Goal: Task Accomplishment & Management: Use online tool/utility

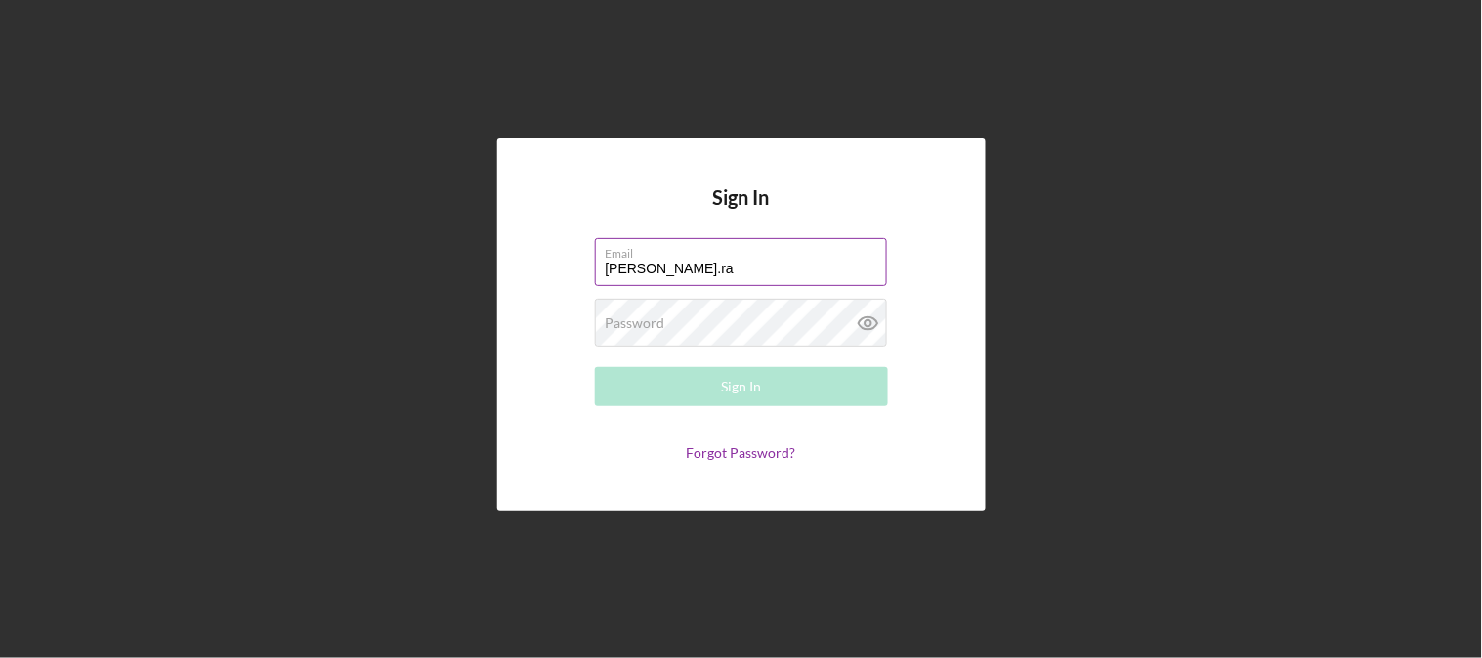
type input "[PERSON_NAME][EMAIL_ADDRESS][PERSON_NAME][DOMAIN_NAME]"
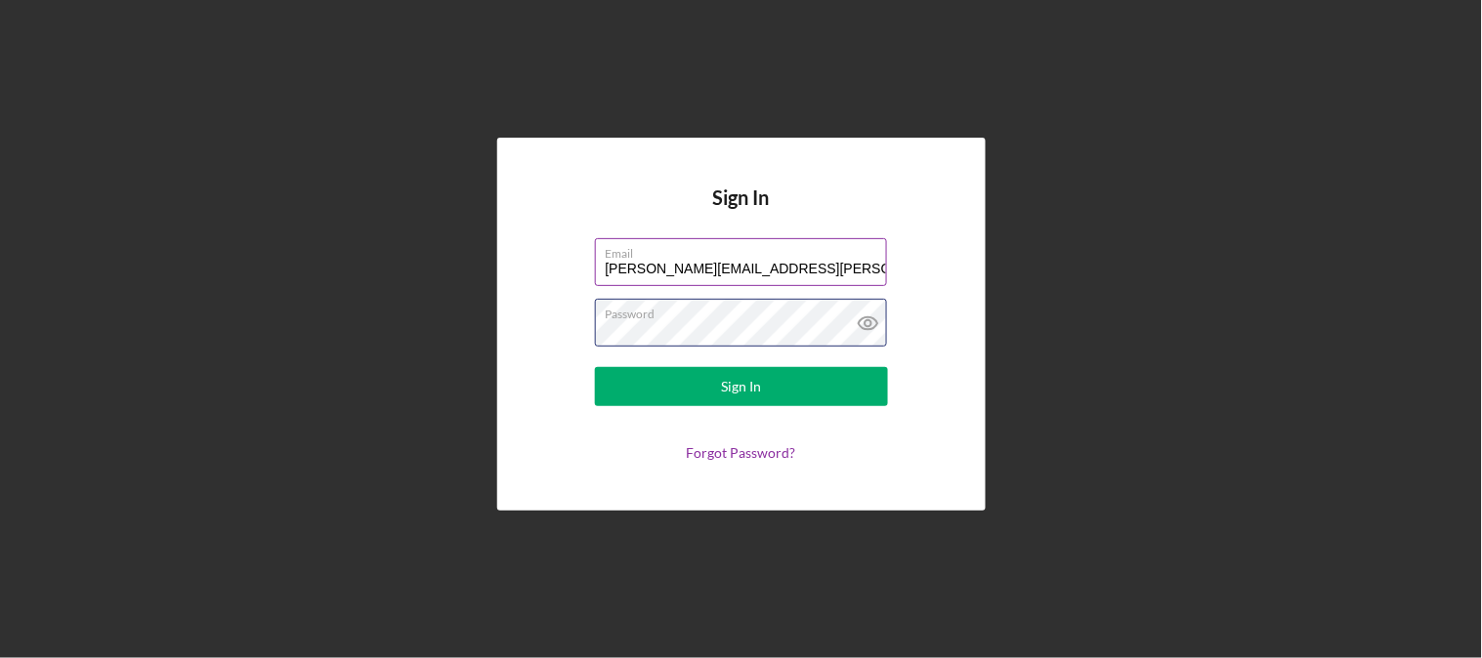
click at [595, 367] on button "Sign In" at bounding box center [741, 386] width 293 height 39
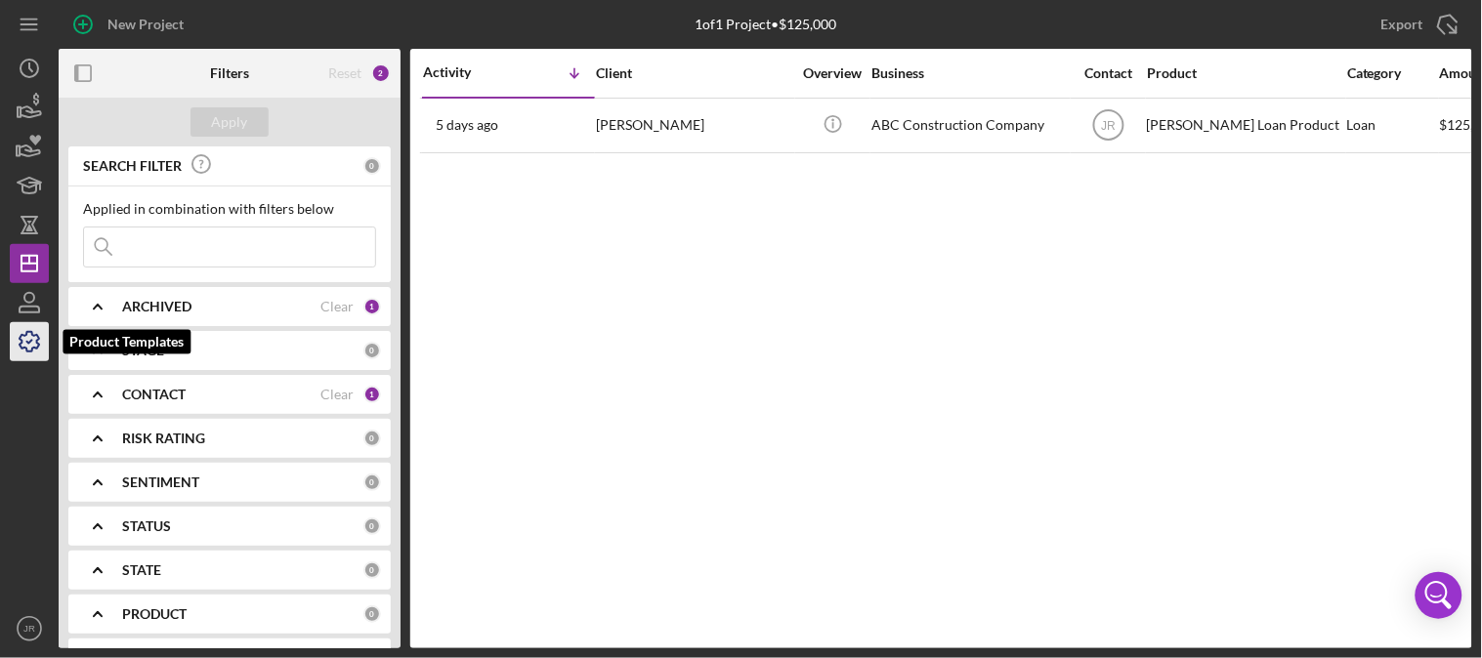
click at [22, 337] on icon "button" at bounding box center [29, 341] width 49 height 49
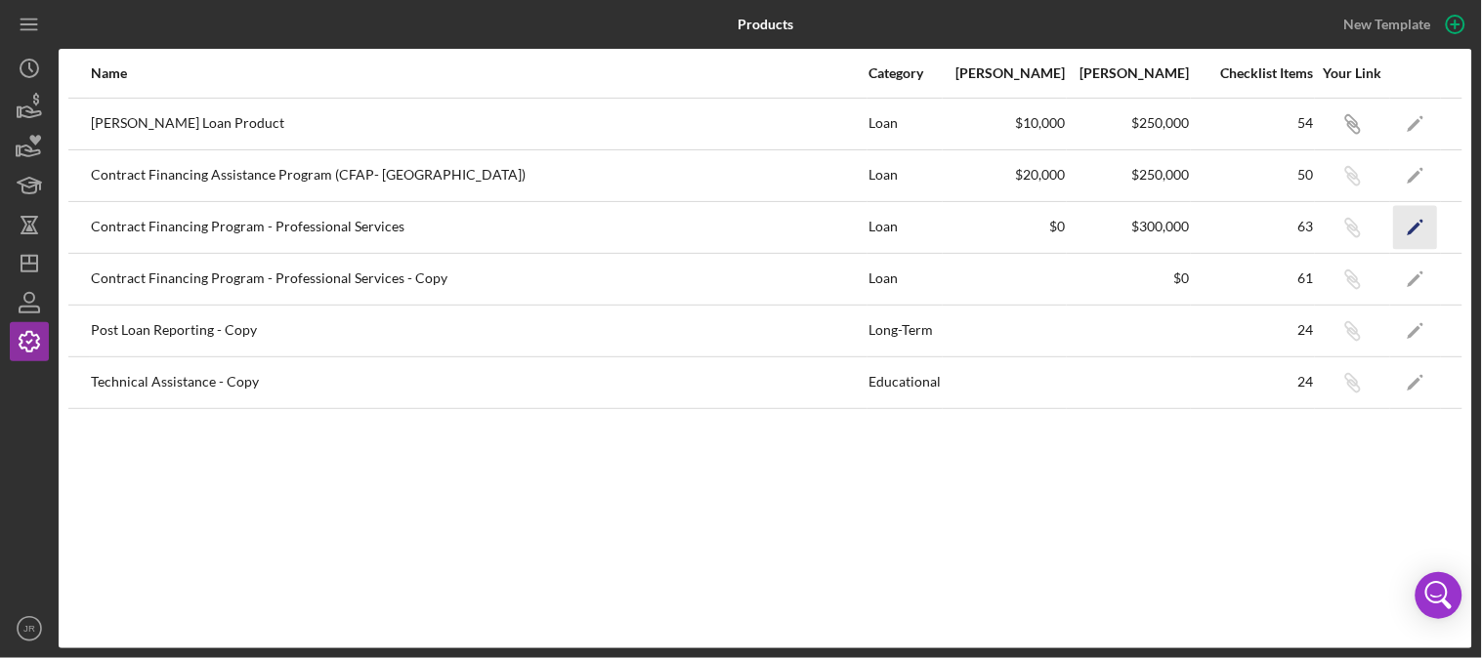
click at [1422, 230] on icon "Icon/Edit" at bounding box center [1416, 227] width 44 height 44
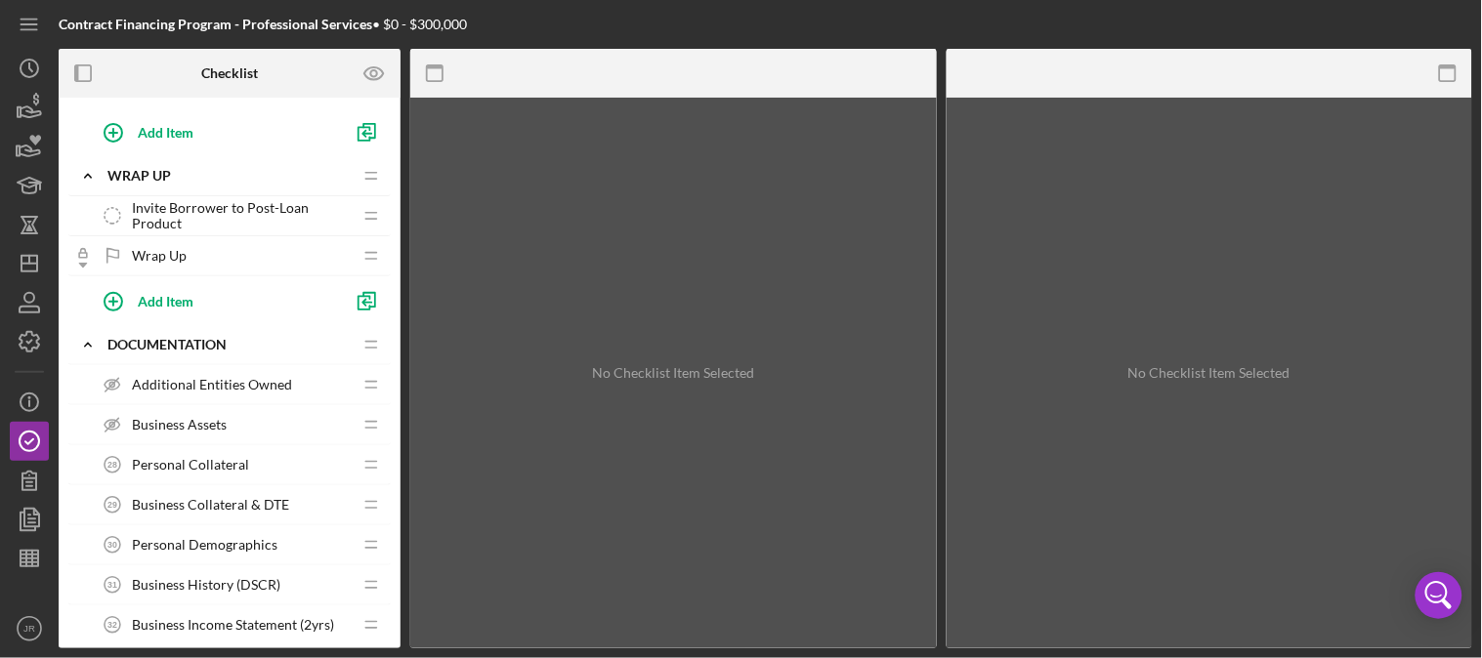
scroll to position [2453, 0]
click at [215, 383] on div "Additional Entities Owned Additional Entities Owned" at bounding box center [222, 387] width 259 height 39
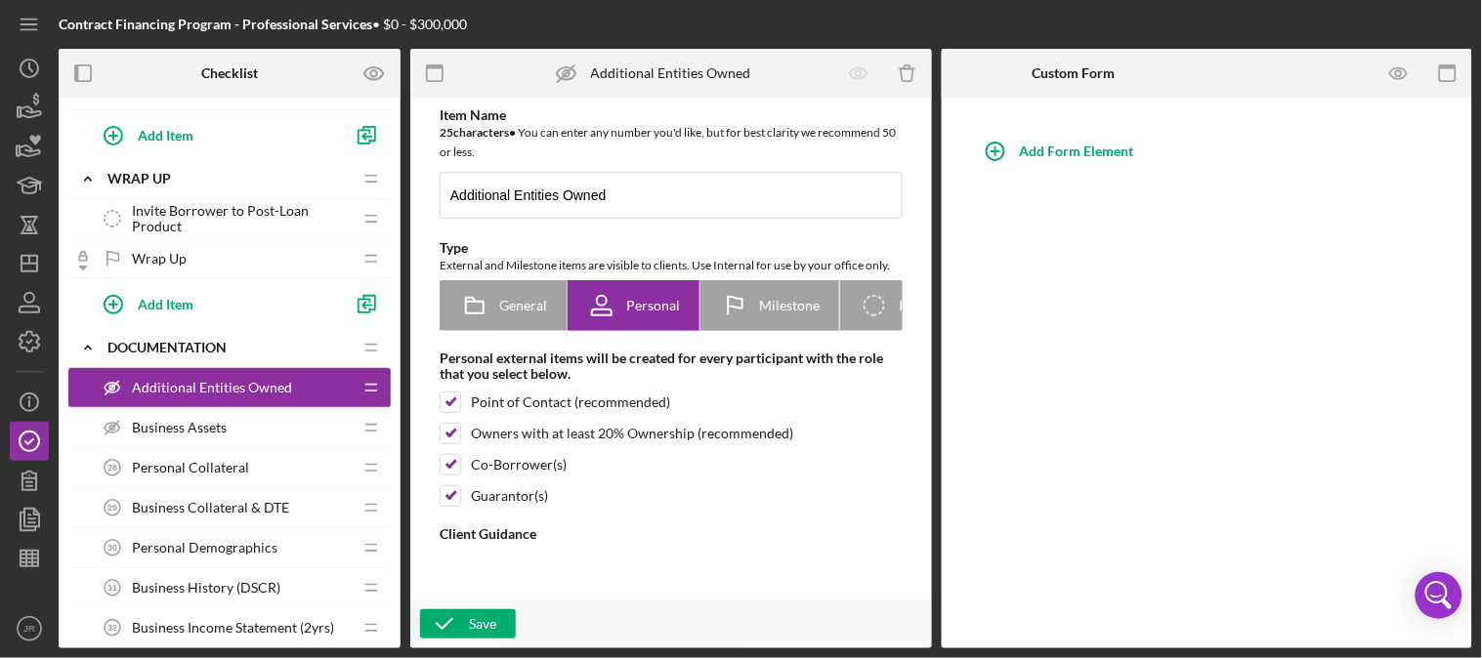
type textarea "<div>df</div>"
click at [1399, 73] on icon "button" at bounding box center [1399, 74] width 44 height 44
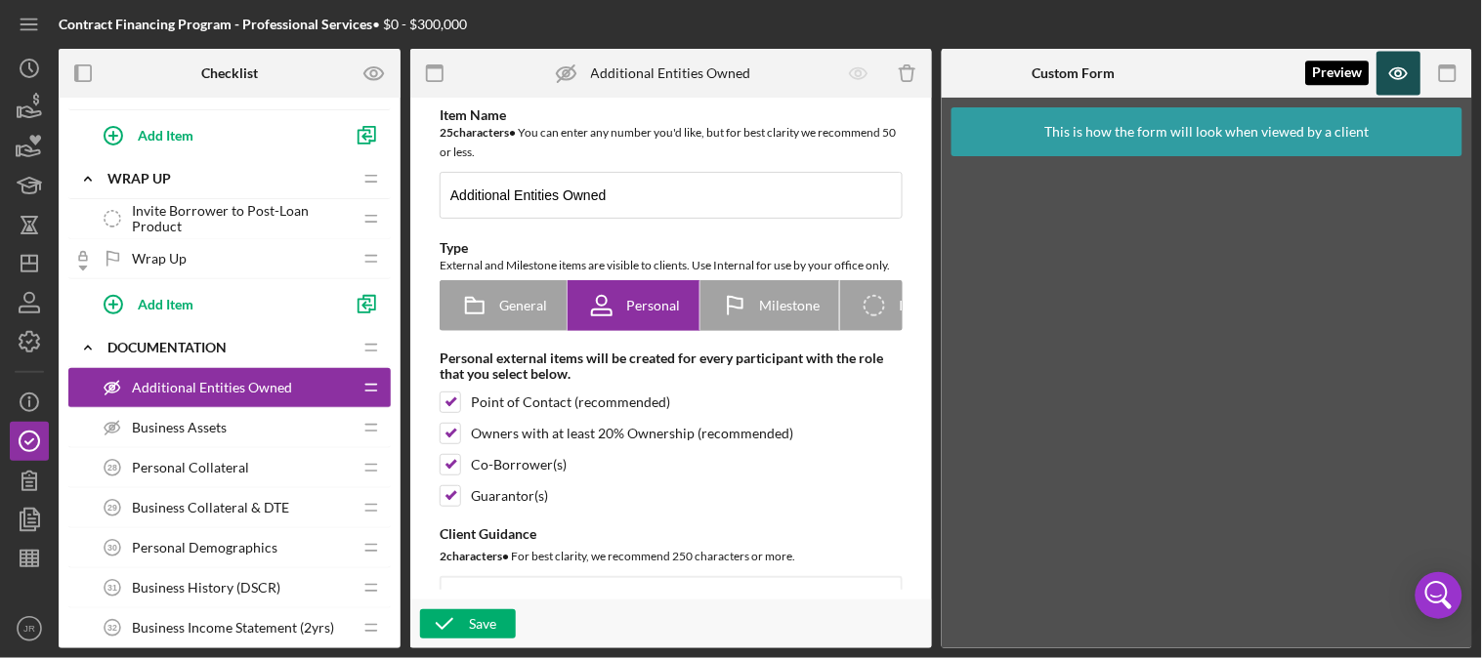
click at [1398, 68] on icon "button" at bounding box center [1398, 73] width 17 height 11
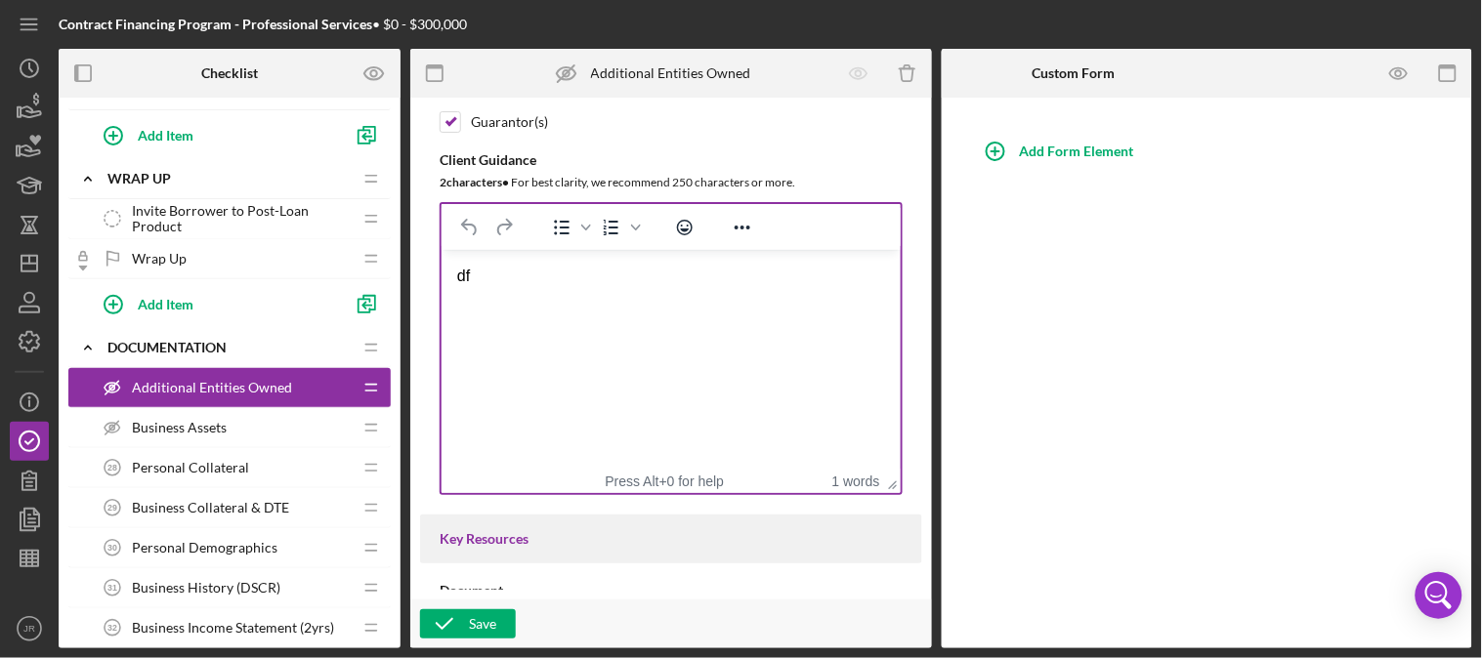
scroll to position [325, 0]
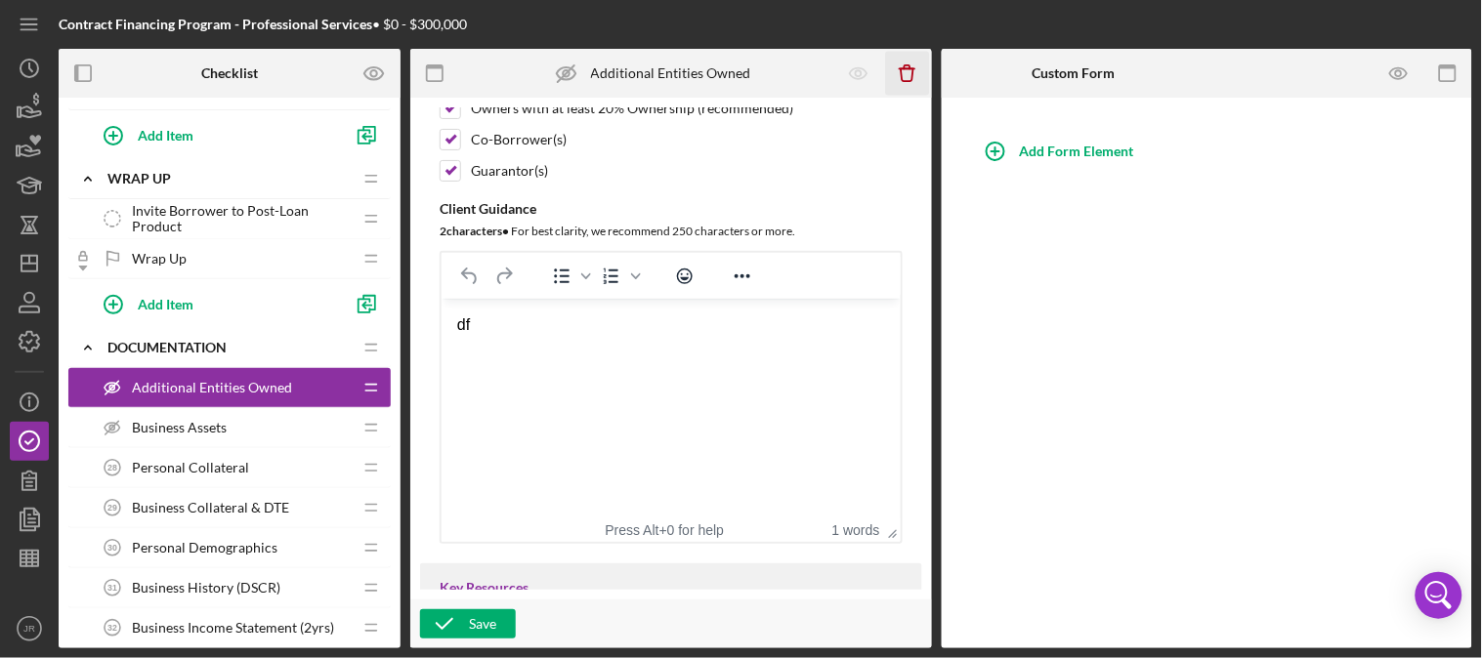
click at [912, 74] on icon "button" at bounding box center [907, 74] width 13 height 13
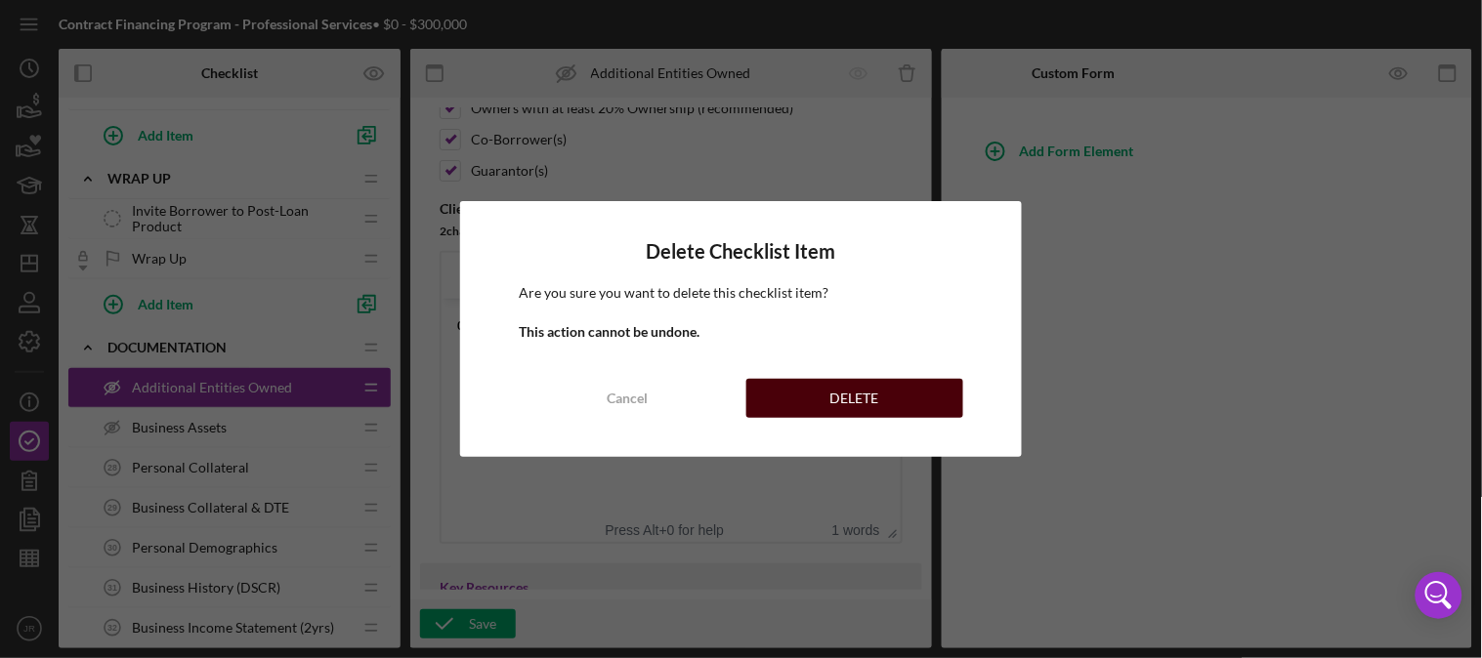
click at [841, 400] on div "DELETE" at bounding box center [854, 398] width 49 height 39
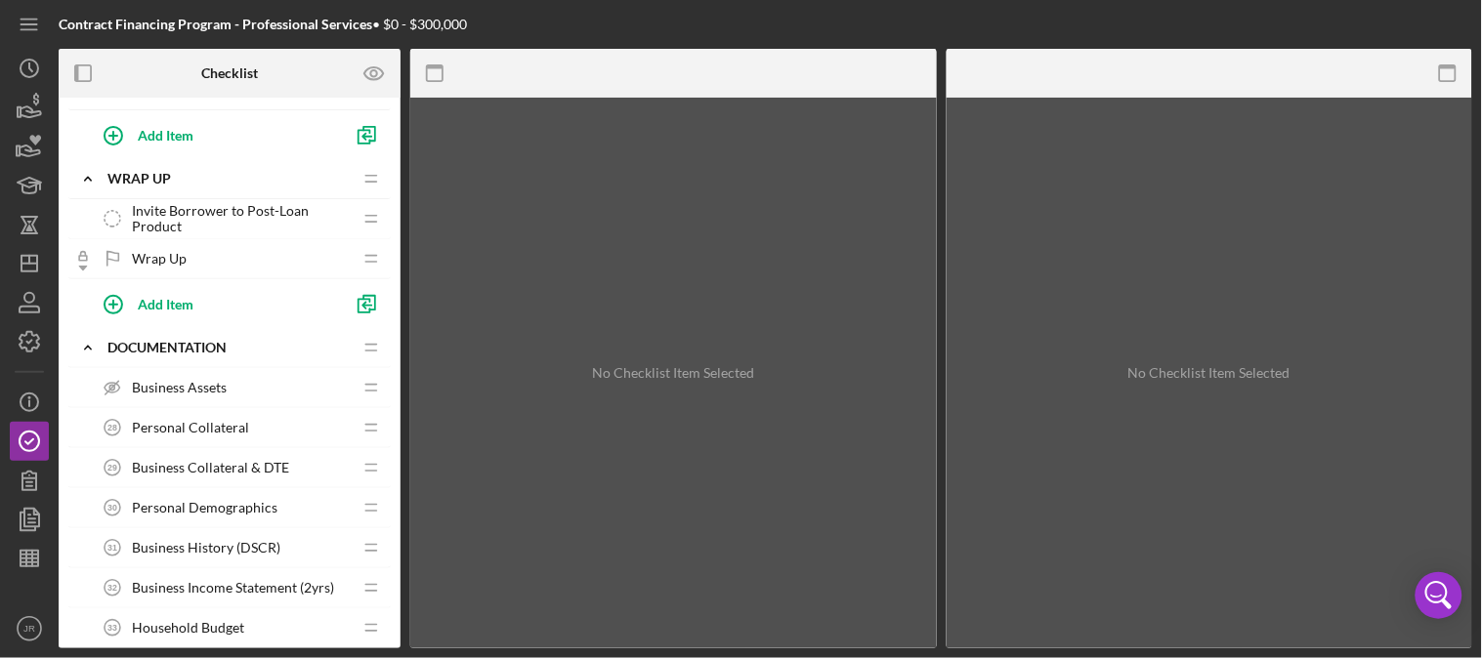
click at [240, 383] on div "Business Assets Business Assets" at bounding box center [222, 387] width 259 height 39
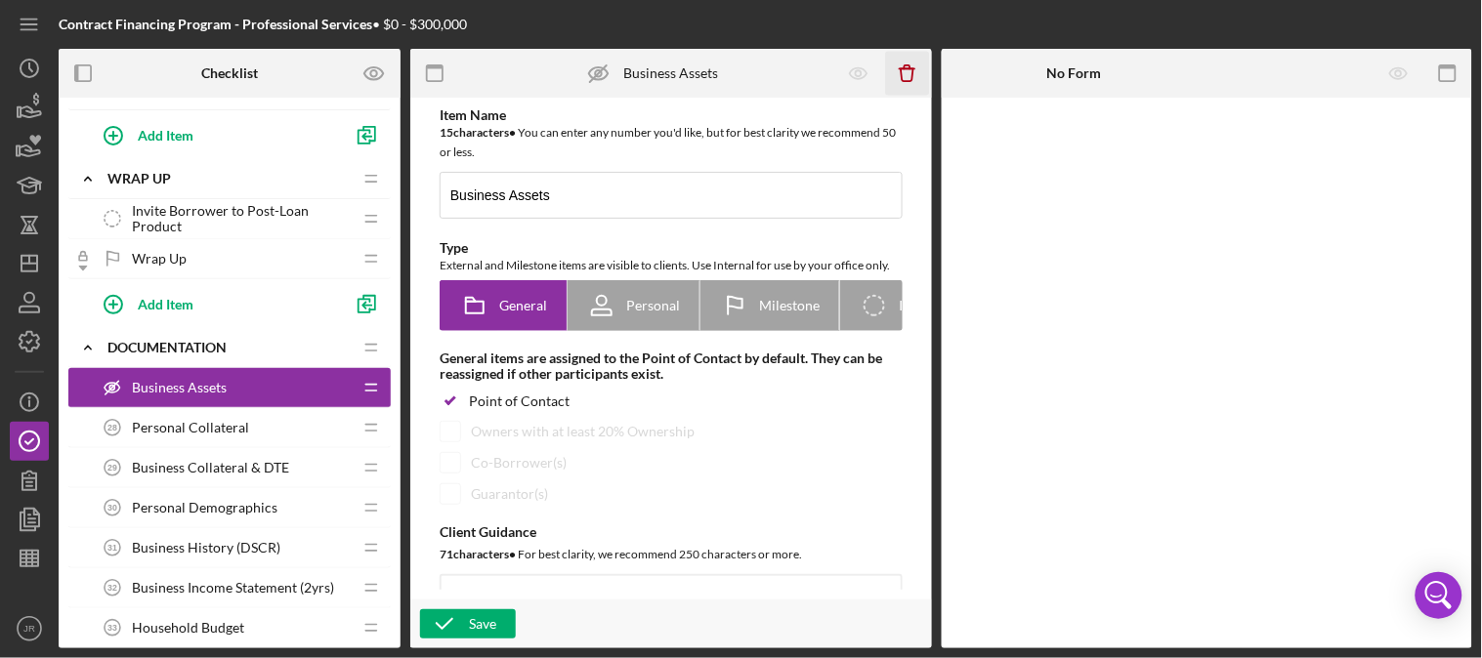
click at [912, 68] on line "button" at bounding box center [906, 68] width 15 height 0
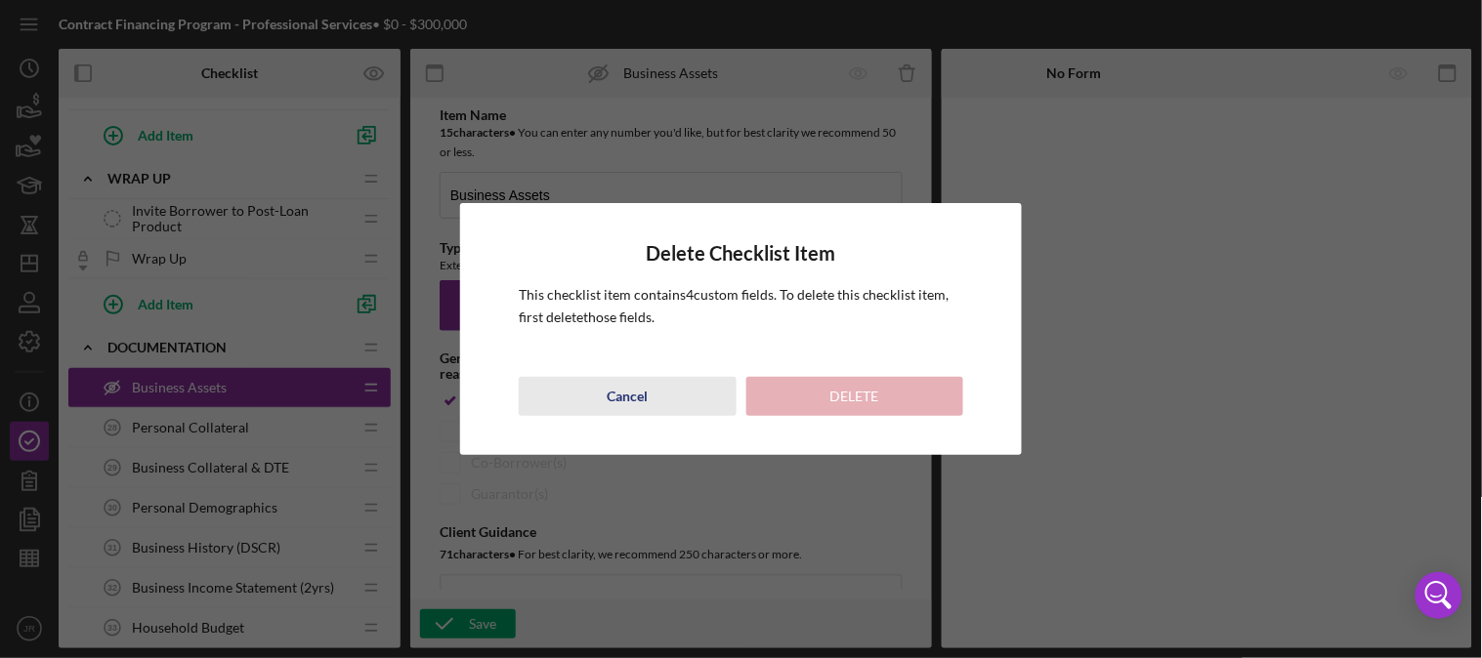
click at [654, 402] on button "Cancel" at bounding box center [628, 396] width 218 height 39
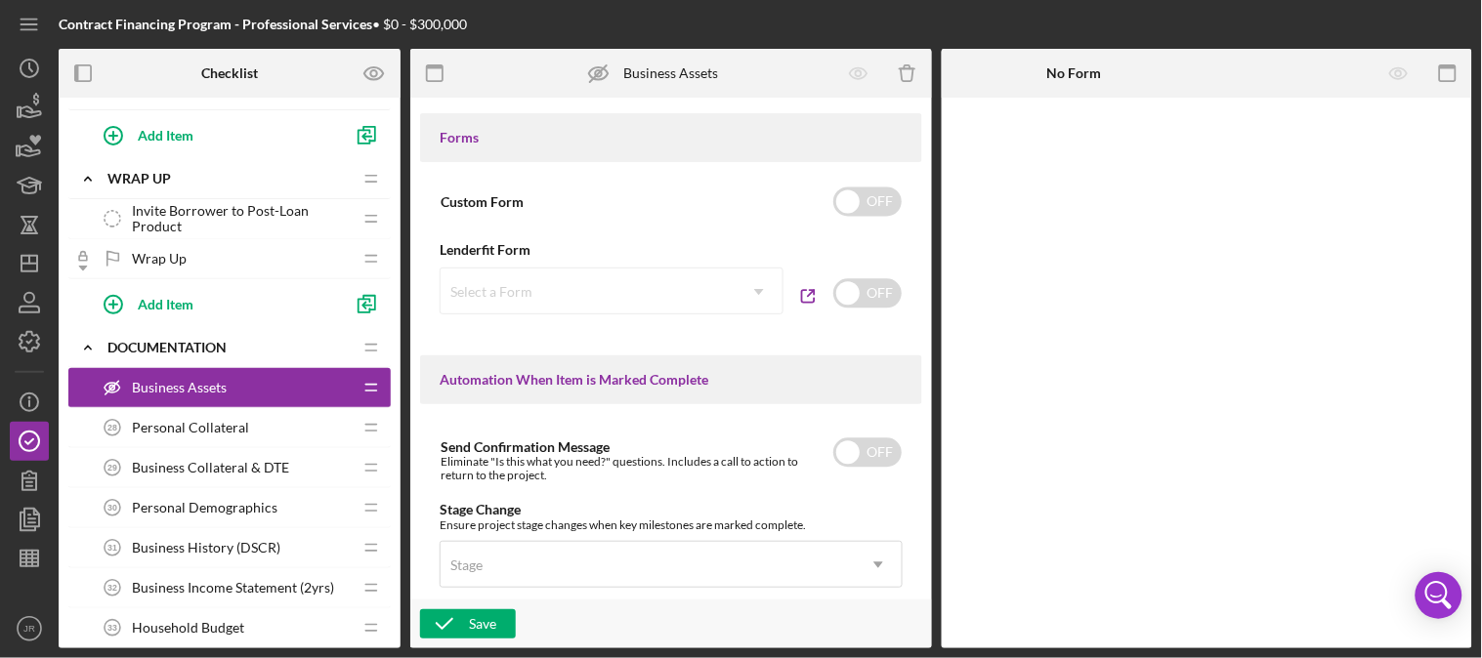
scroll to position [1085, 0]
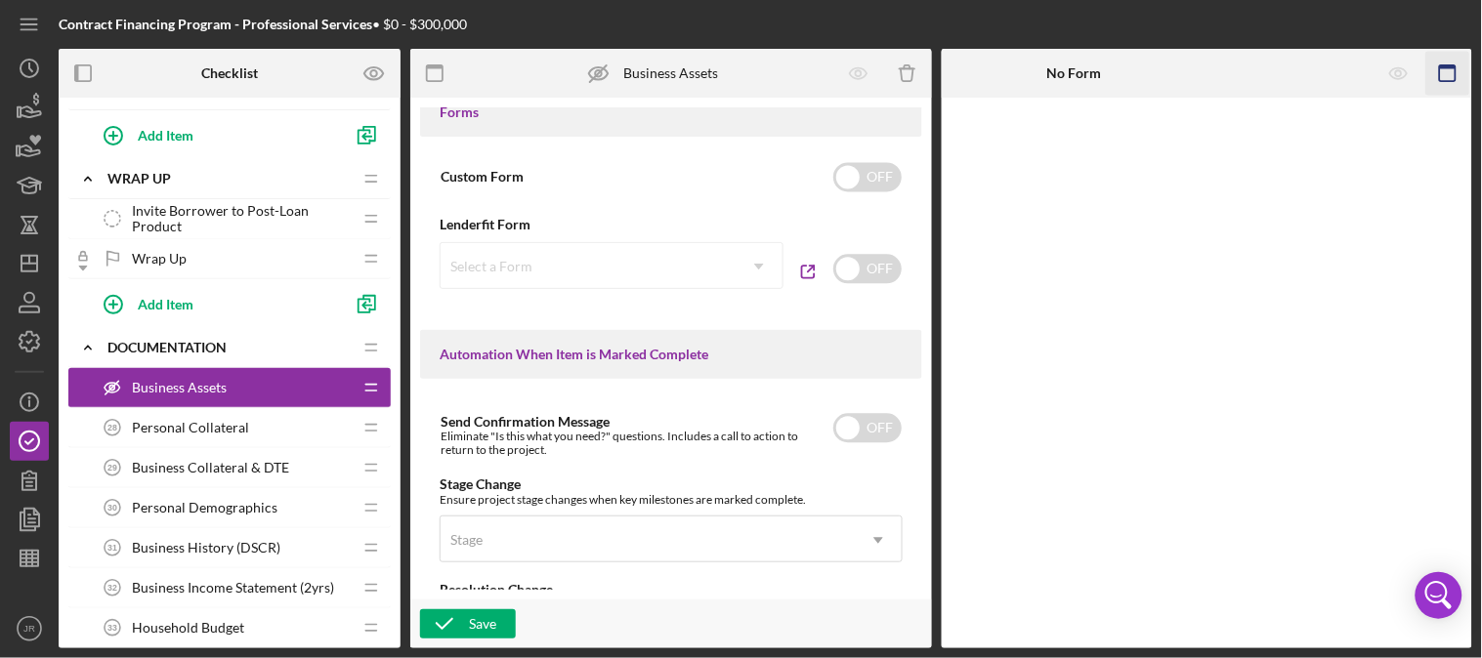
click at [1466, 62] on icon "button" at bounding box center [1448, 74] width 44 height 44
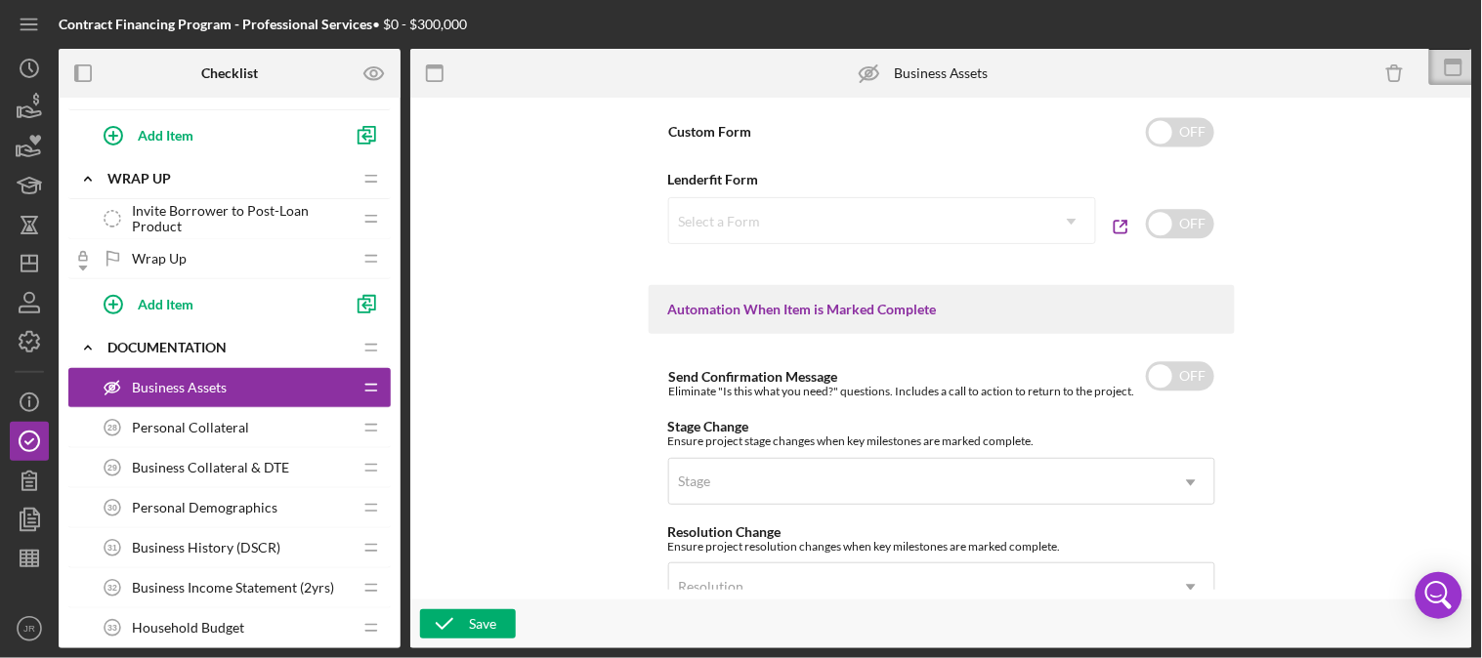
scroll to position [1449, 0]
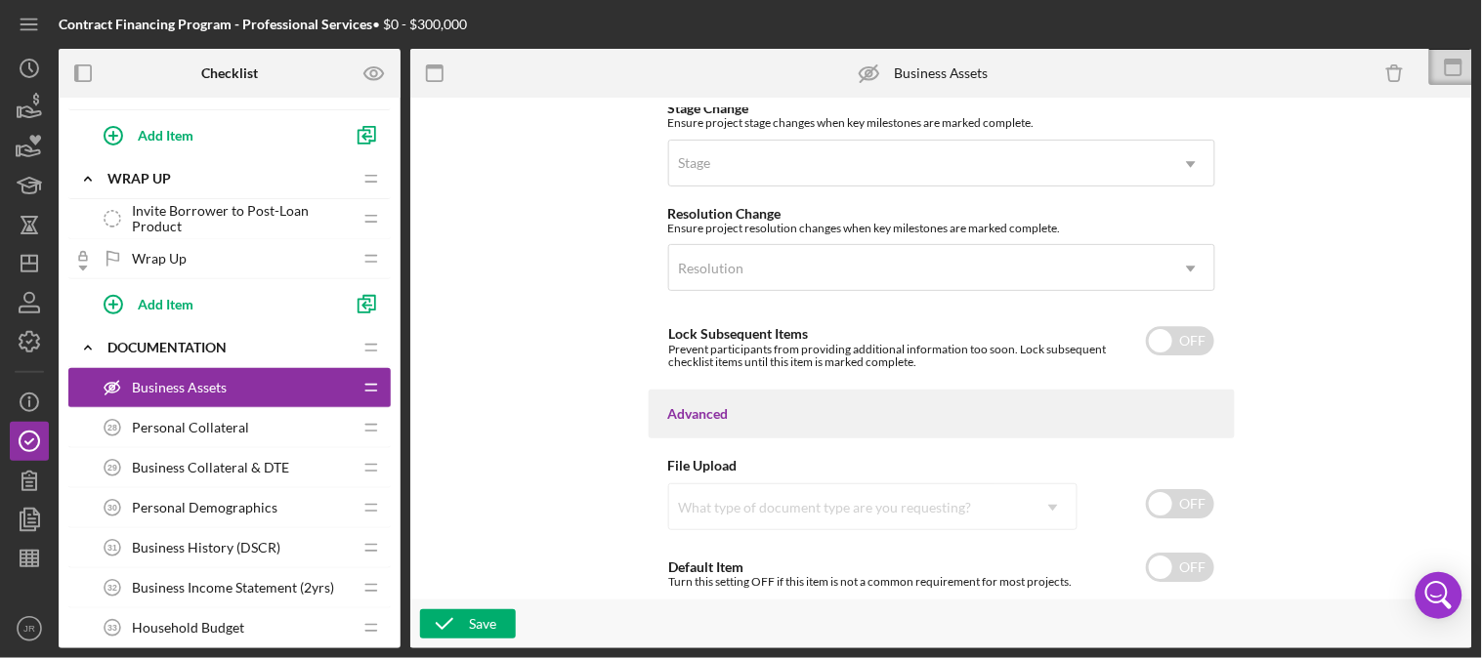
click at [220, 425] on span "Personal Collateral" at bounding box center [190, 428] width 117 height 16
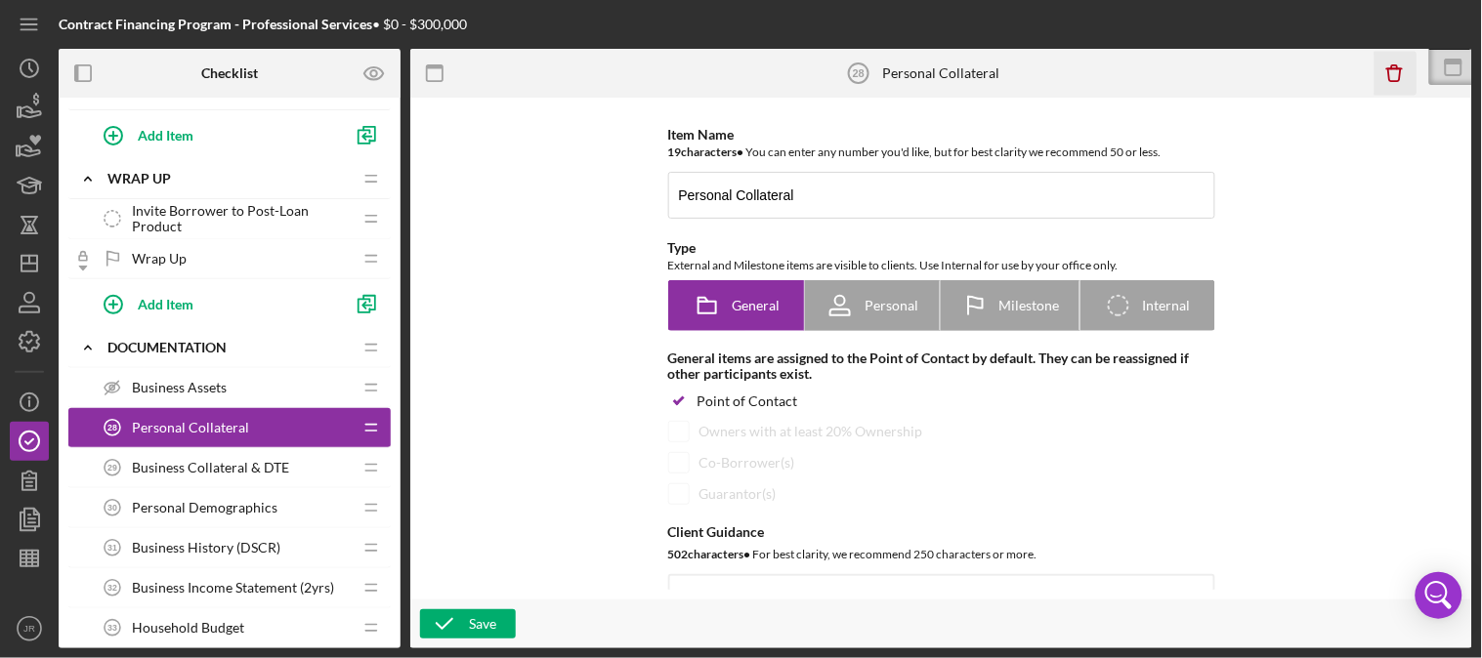
click at [1398, 74] on icon "Icon/Delete" at bounding box center [1394, 74] width 44 height 44
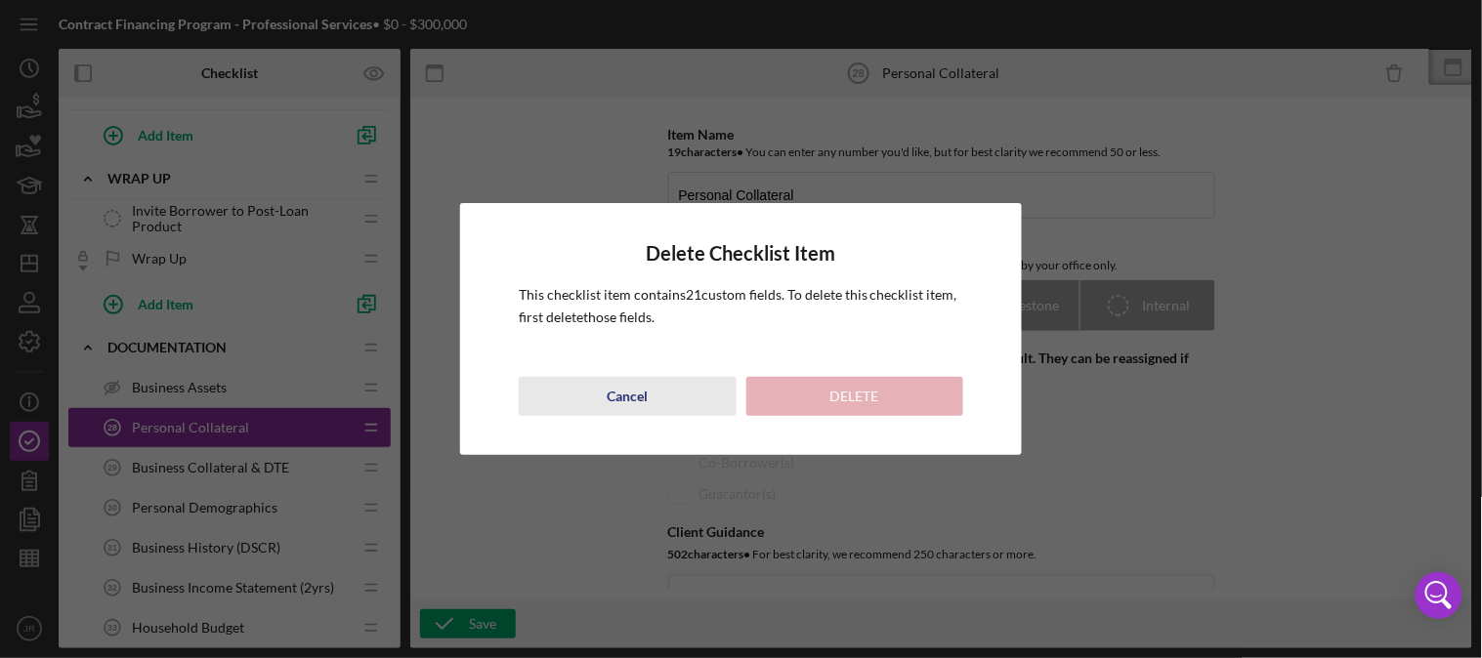
click at [635, 404] on div "Cancel" at bounding box center [627, 396] width 41 height 39
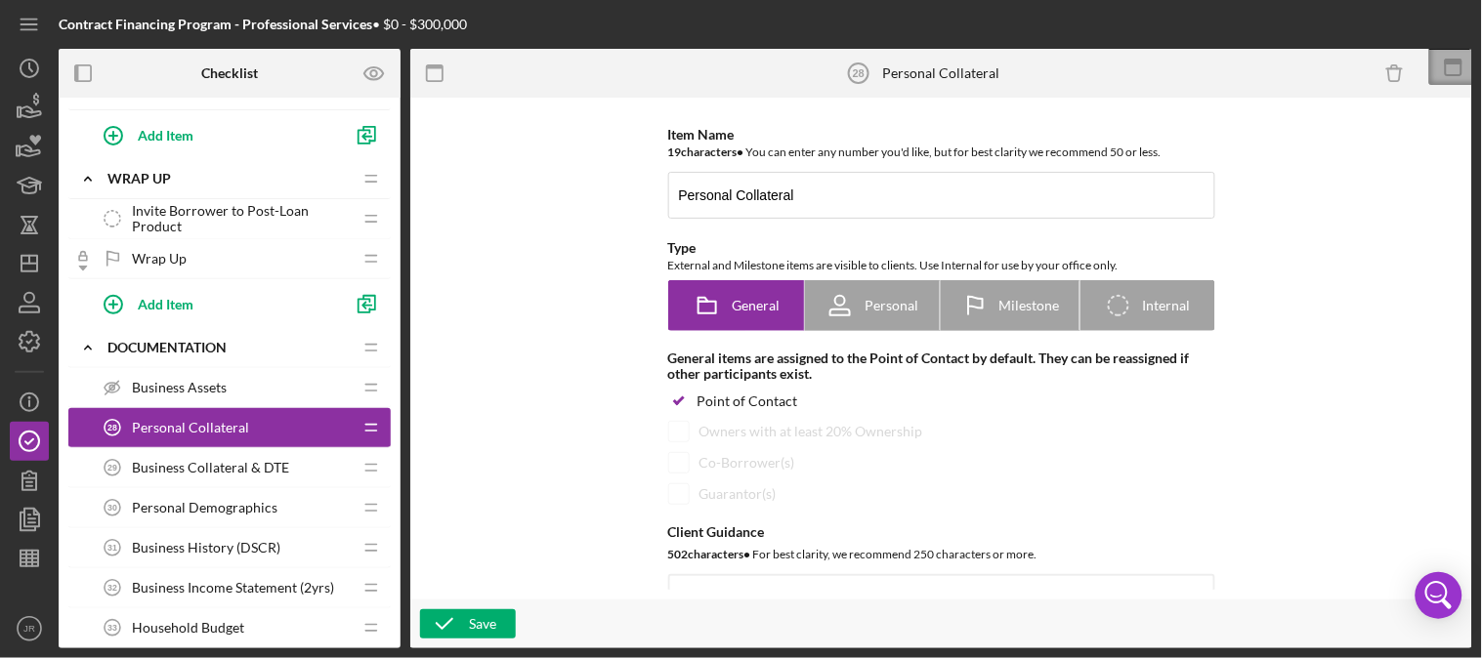
click at [1463, 61] on icon at bounding box center [1453, 67] width 49 height 49
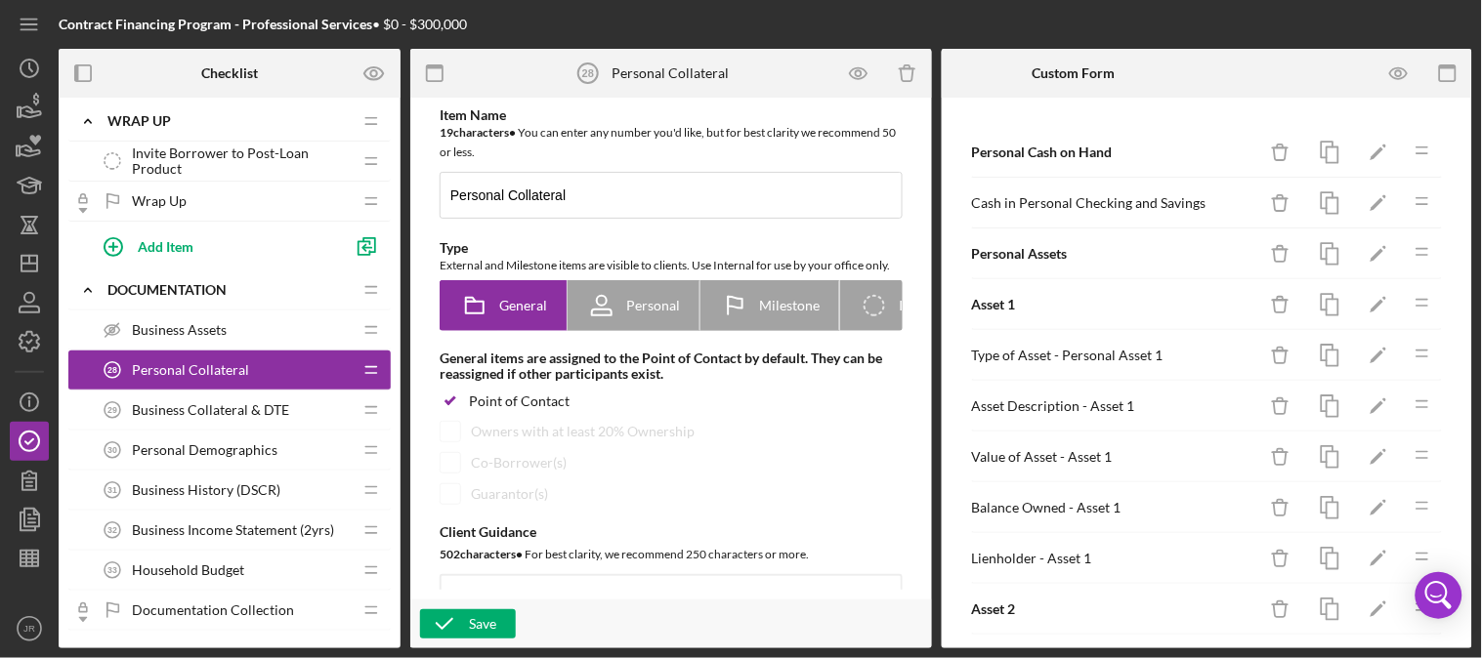
scroll to position [2561, 0]
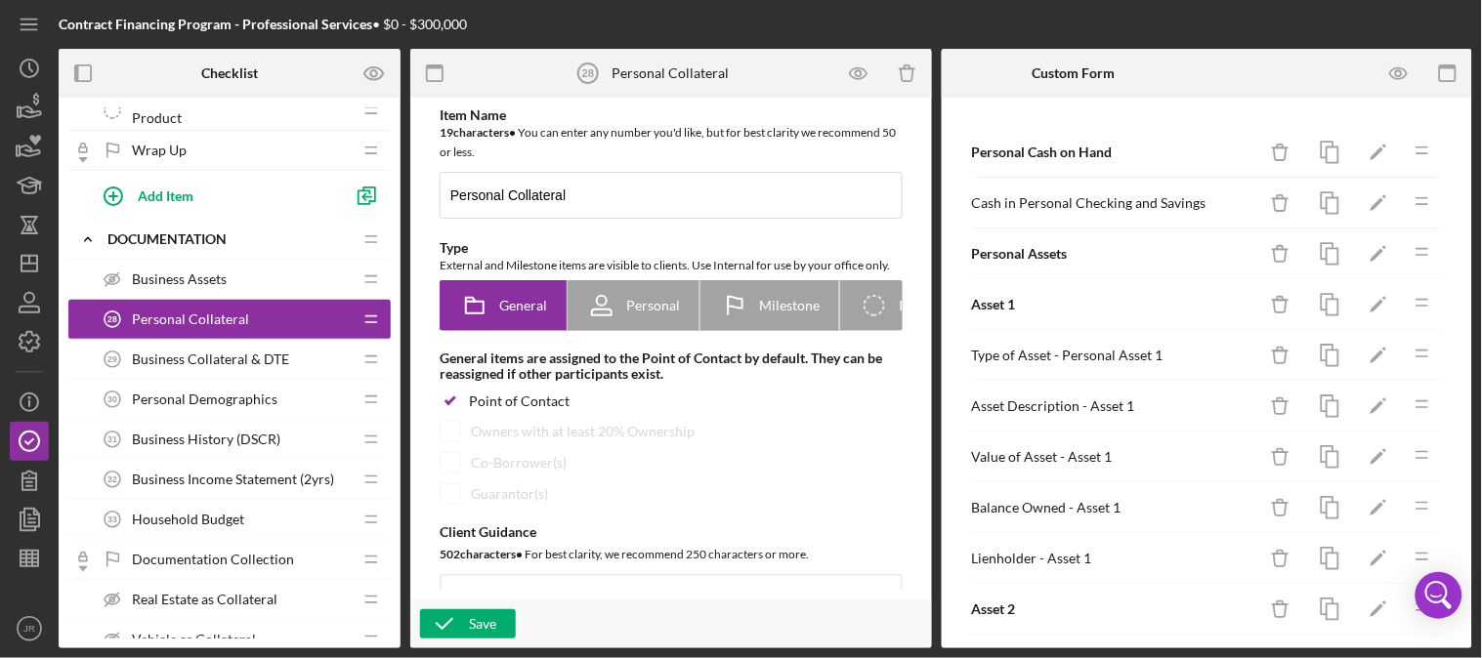
click at [248, 364] on span "Business Collateral & DTE" at bounding box center [210, 360] width 157 height 16
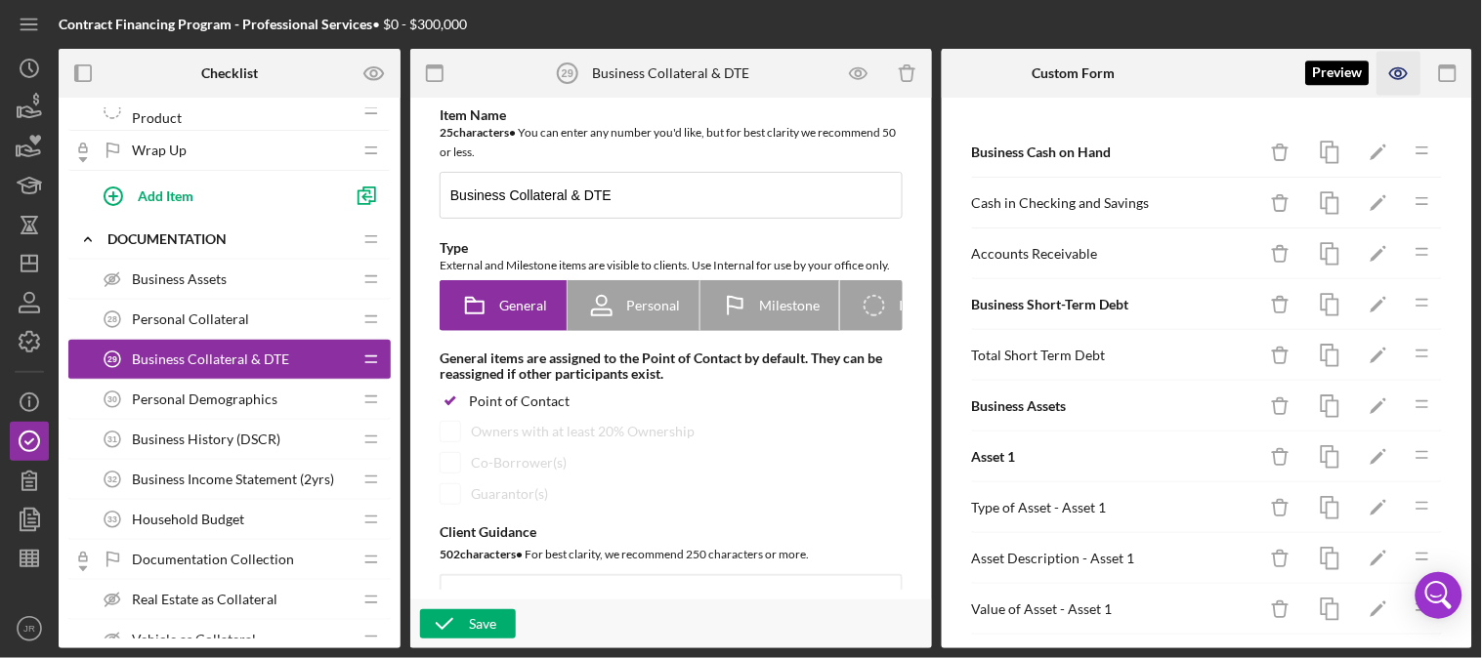
click at [1406, 74] on icon "button" at bounding box center [1398, 73] width 17 height 11
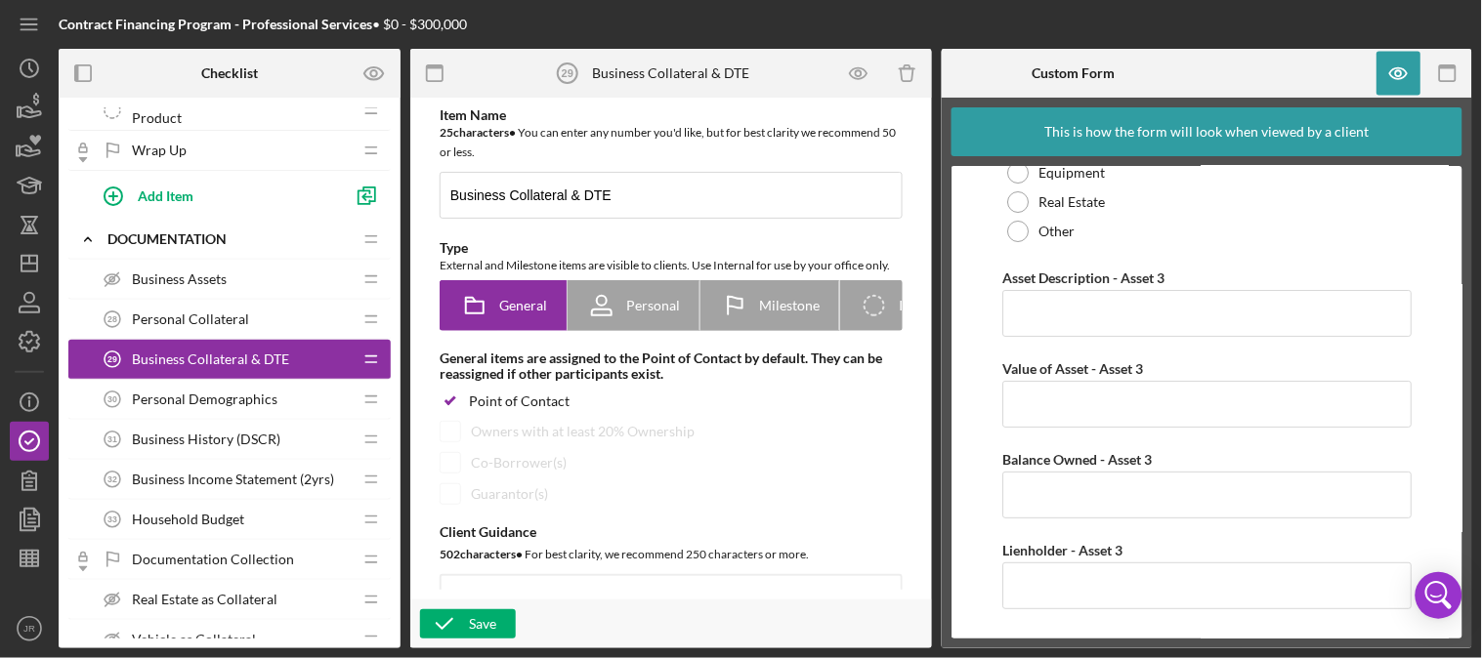
scroll to position [2669, 0]
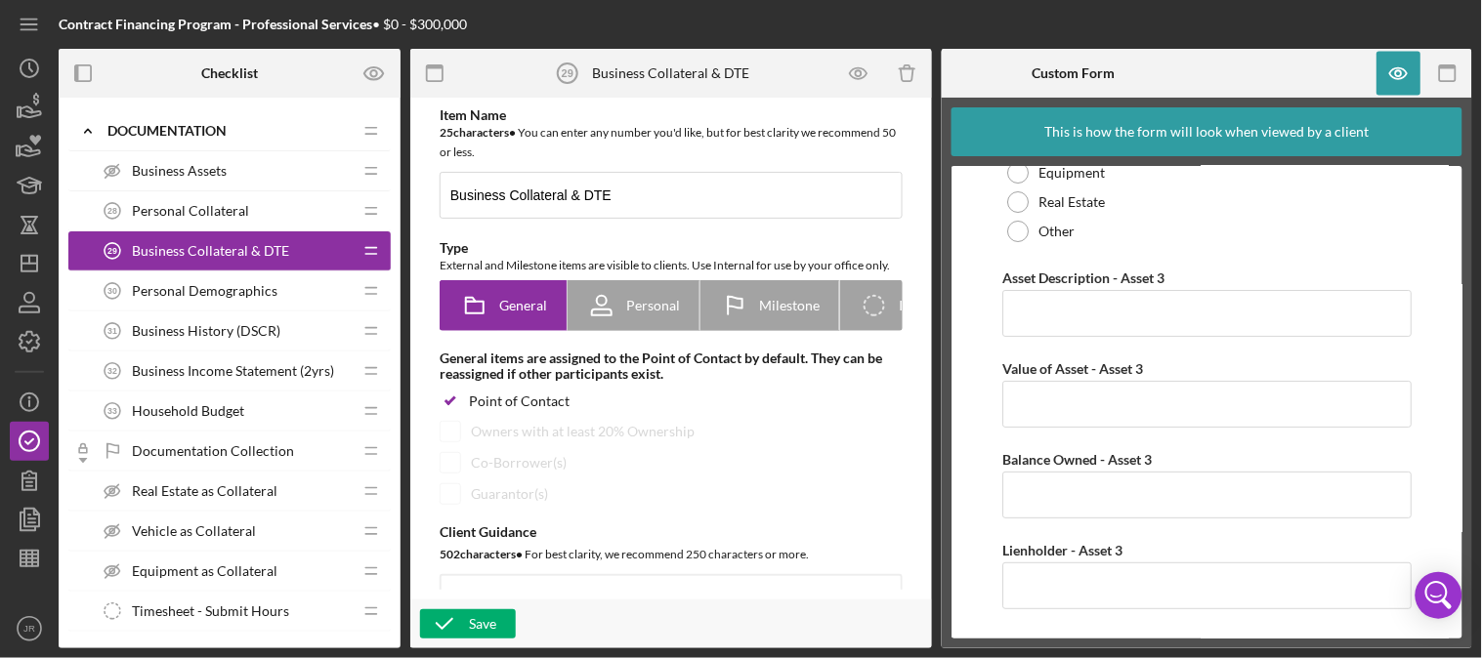
click at [213, 333] on span "Business History (DSCR)" at bounding box center [206, 331] width 148 height 16
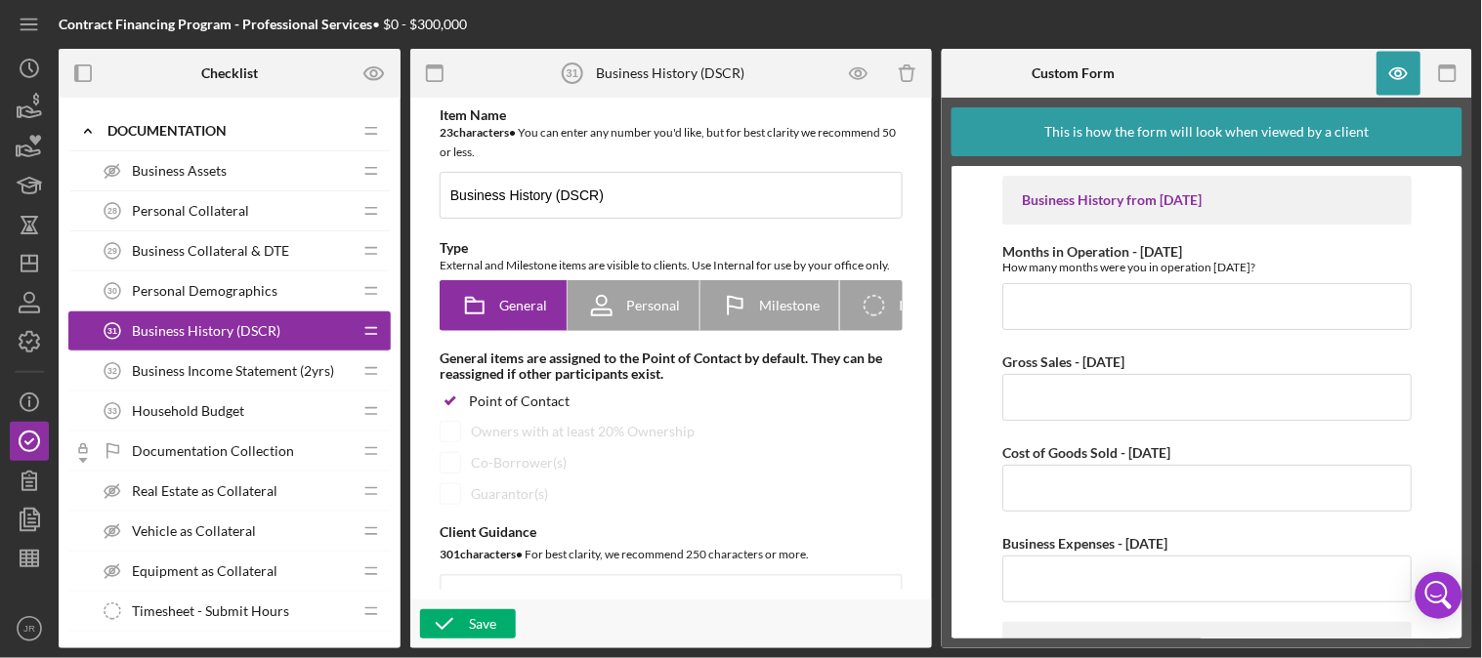
click at [220, 532] on span "Vehicle as Collateral" at bounding box center [194, 532] width 124 height 16
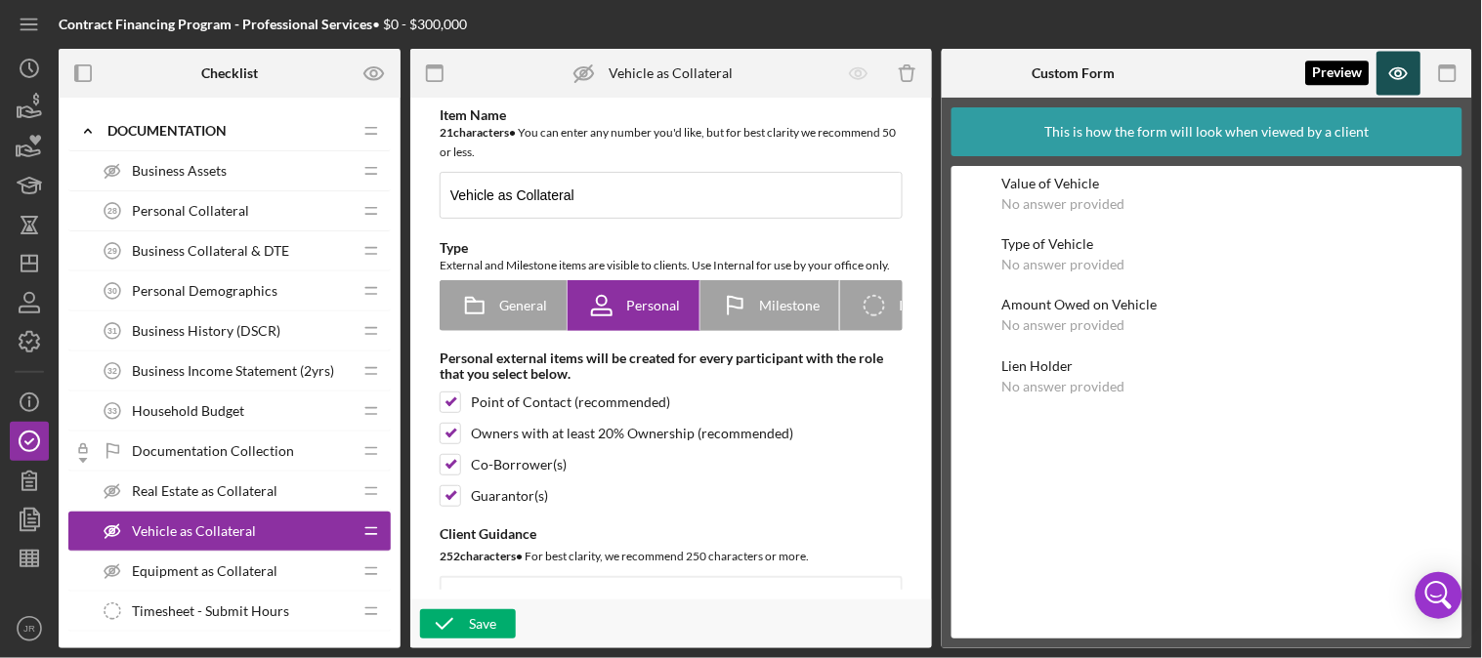
click at [1392, 78] on icon "button" at bounding box center [1399, 74] width 44 height 44
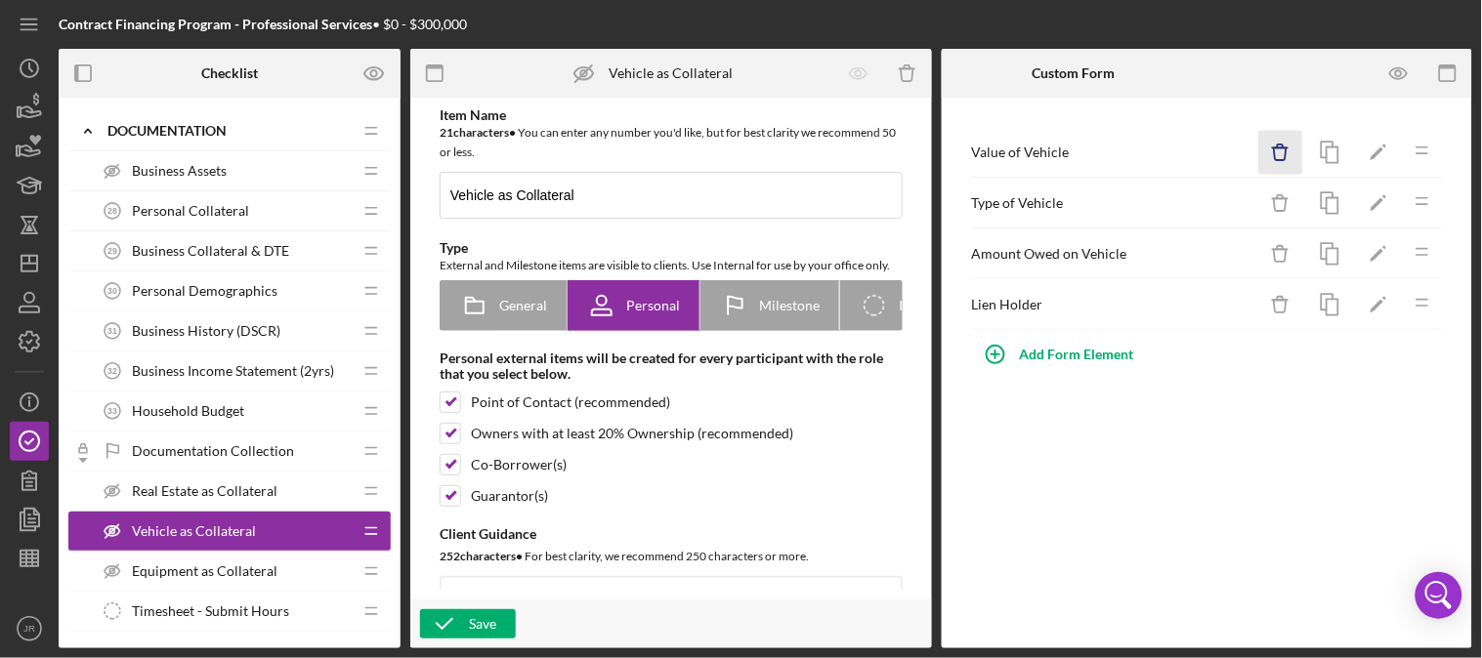
click at [1281, 157] on icon "Icon/Delete" at bounding box center [1281, 153] width 44 height 44
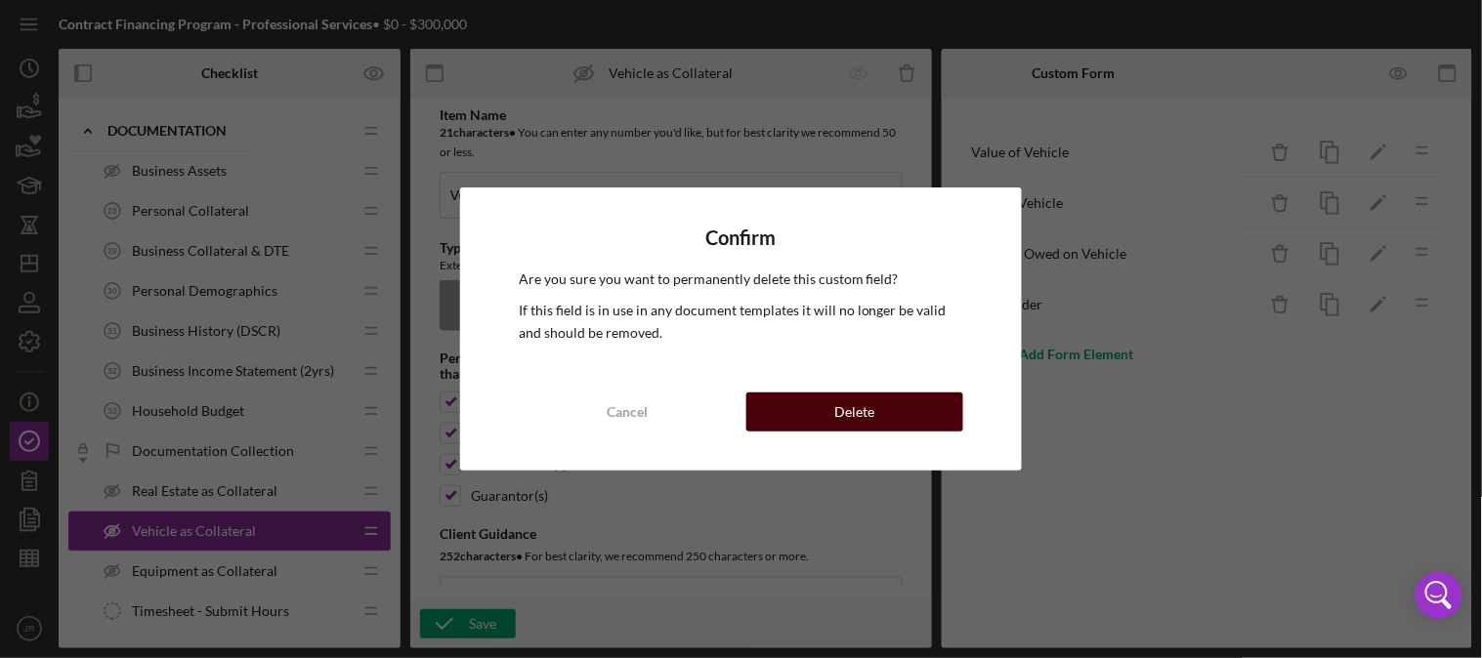
click at [860, 415] on div "Delete" at bounding box center [854, 412] width 40 height 39
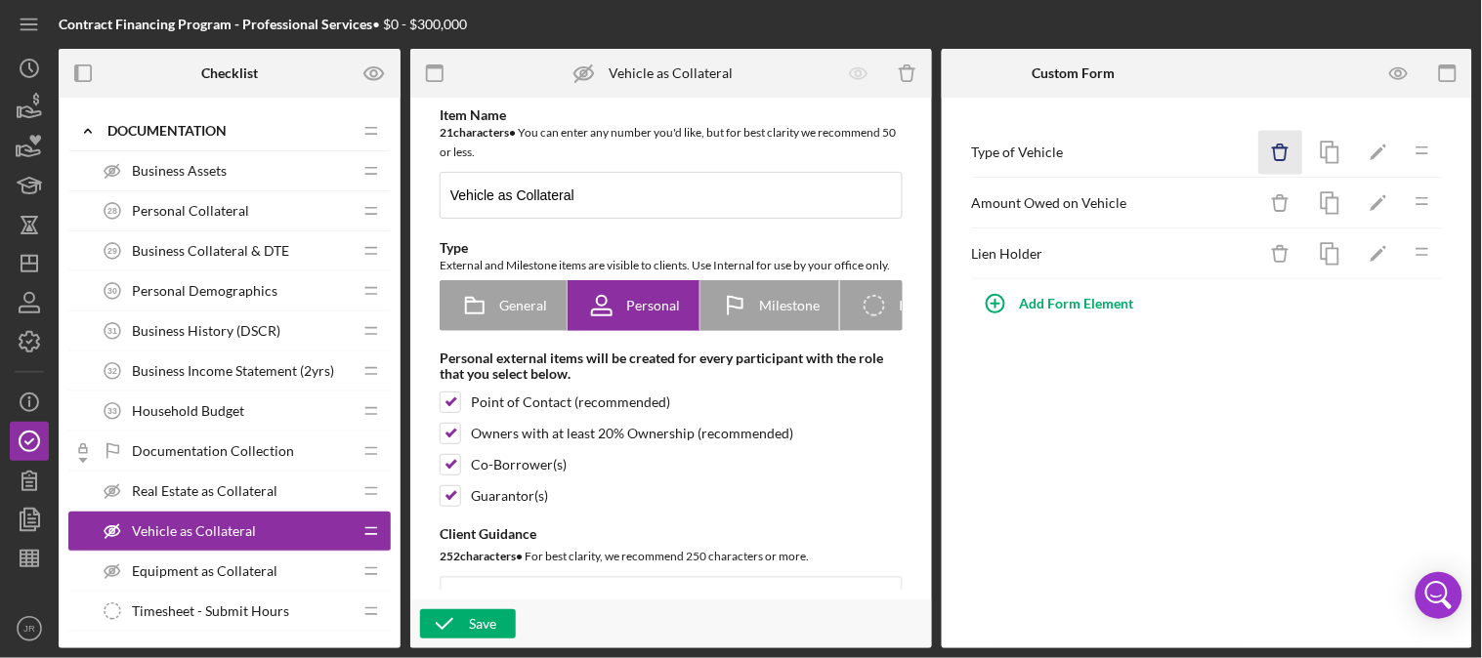
click at [1281, 158] on icon "Icon/Delete" at bounding box center [1281, 153] width 44 height 44
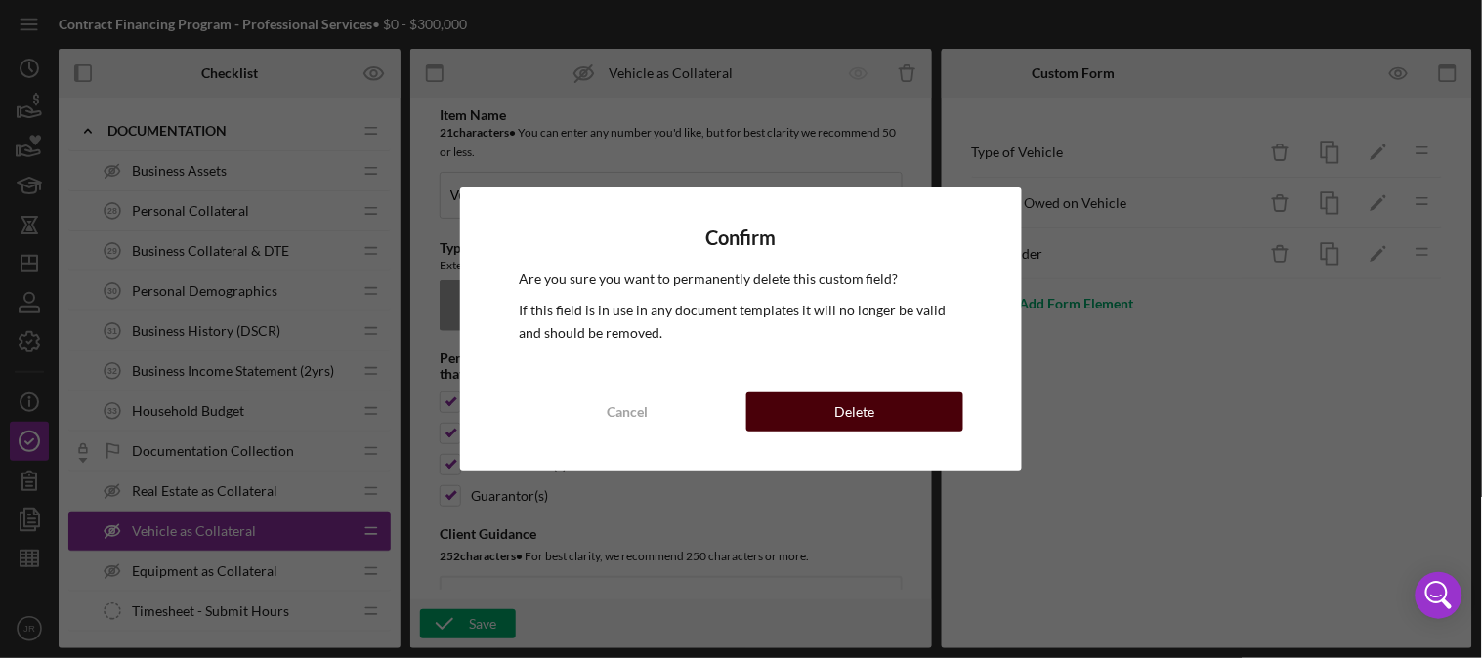
click at [908, 403] on button "Delete" at bounding box center [855, 412] width 218 height 39
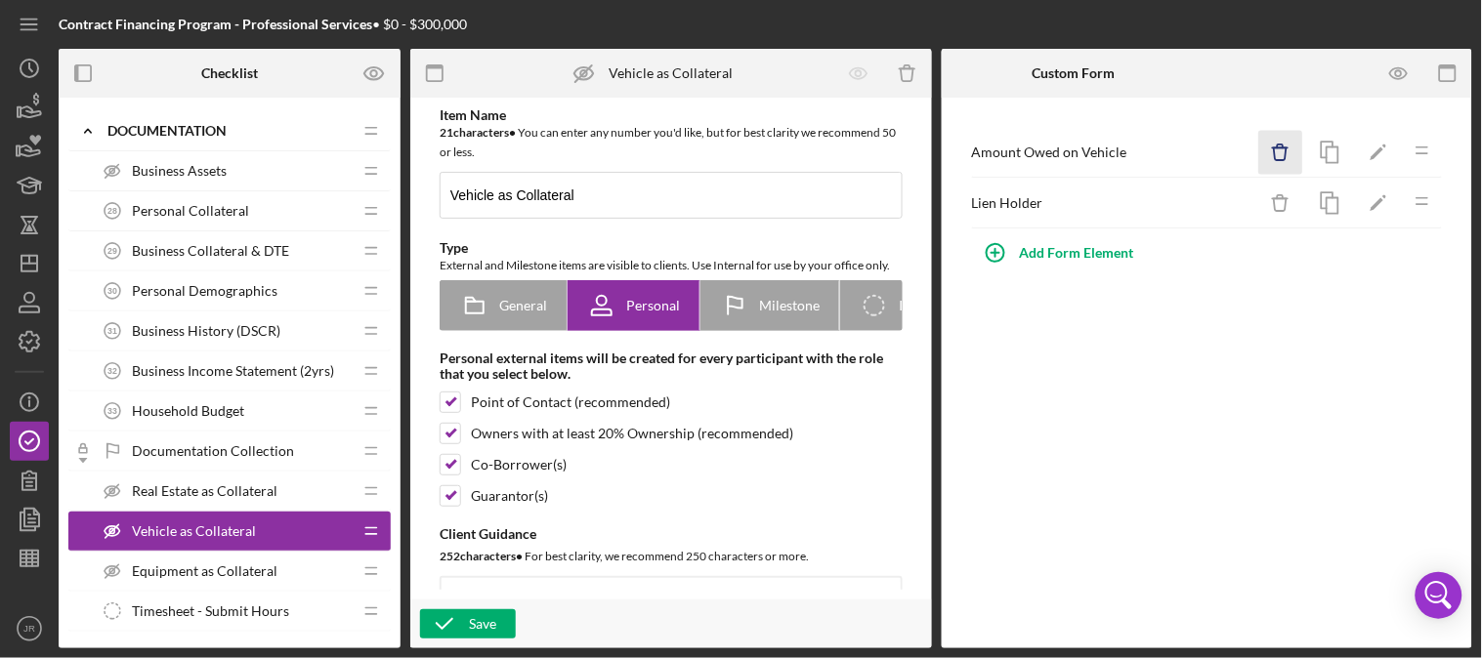
click at [1278, 159] on icon "Icon/Delete" at bounding box center [1281, 153] width 44 height 44
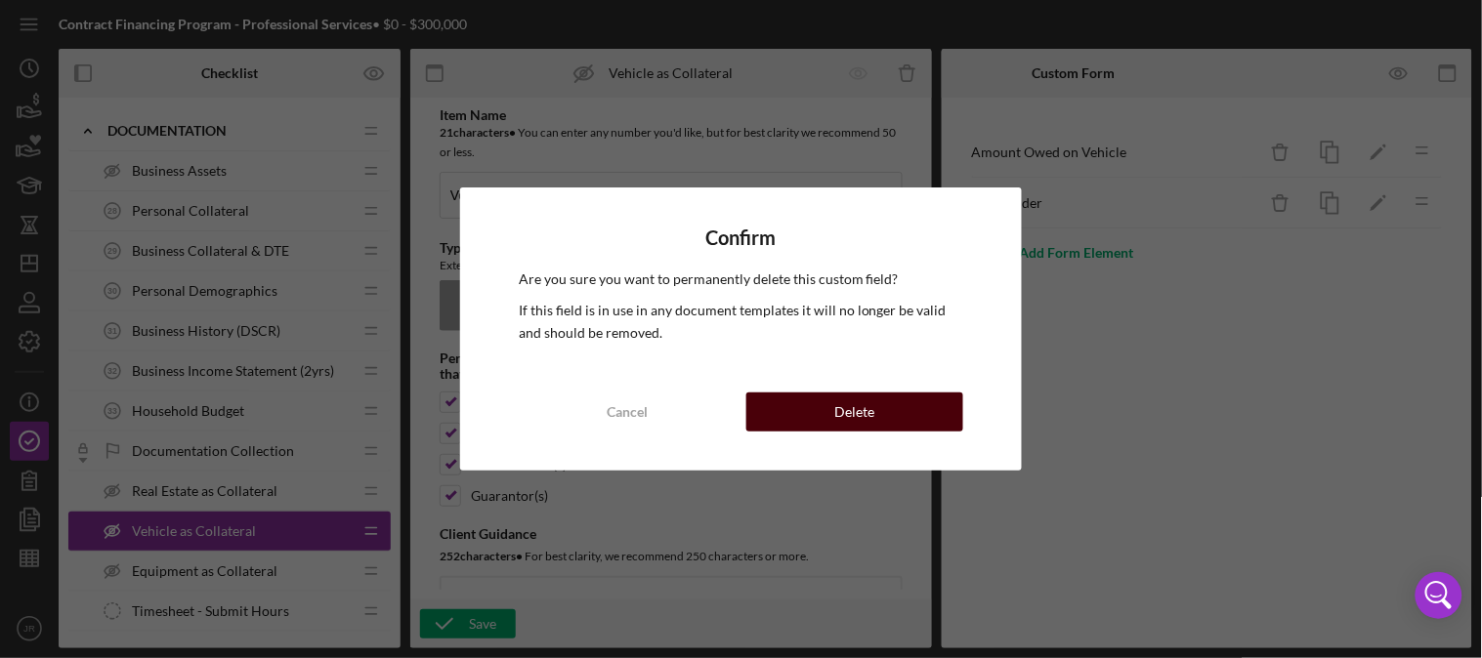
drag, startPoint x: 930, startPoint y: 407, endPoint x: 1164, endPoint y: 314, distance: 252.5
click at [933, 406] on button "Delete" at bounding box center [855, 412] width 218 height 39
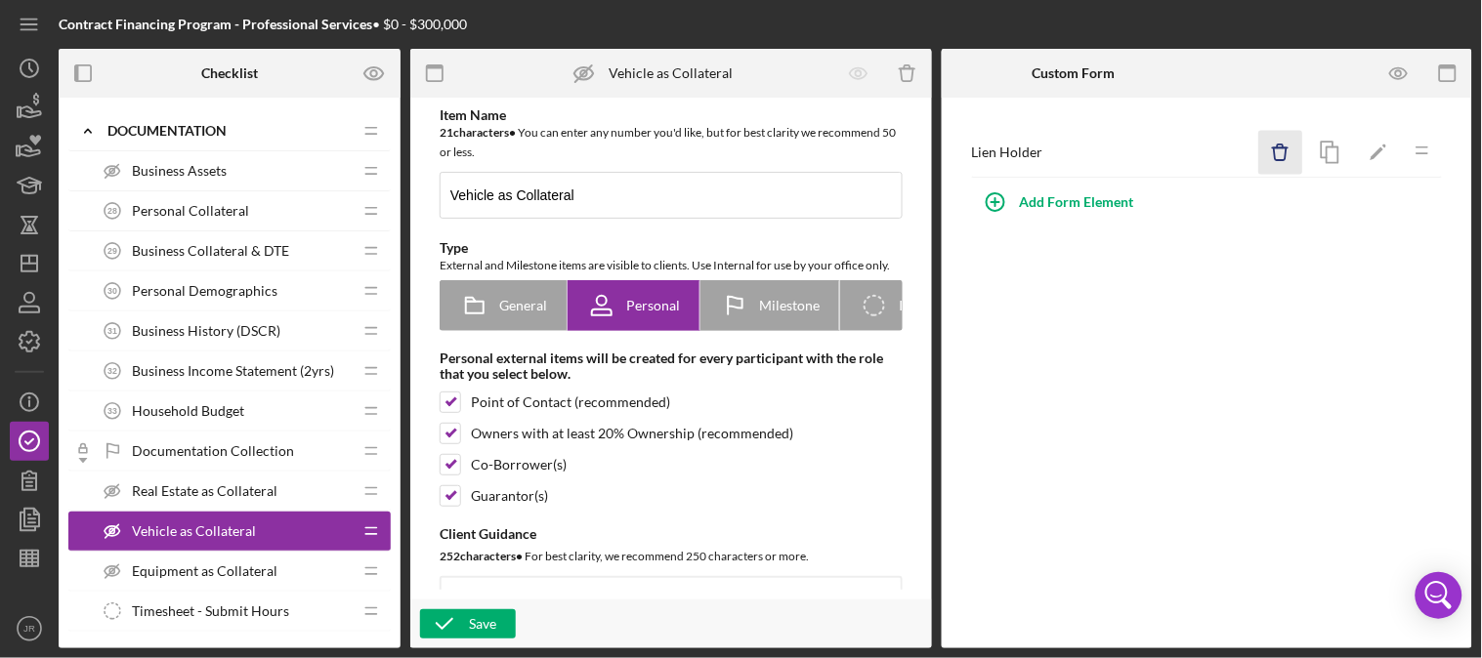
click at [1291, 154] on icon "Icon/Delete" at bounding box center [1281, 153] width 44 height 44
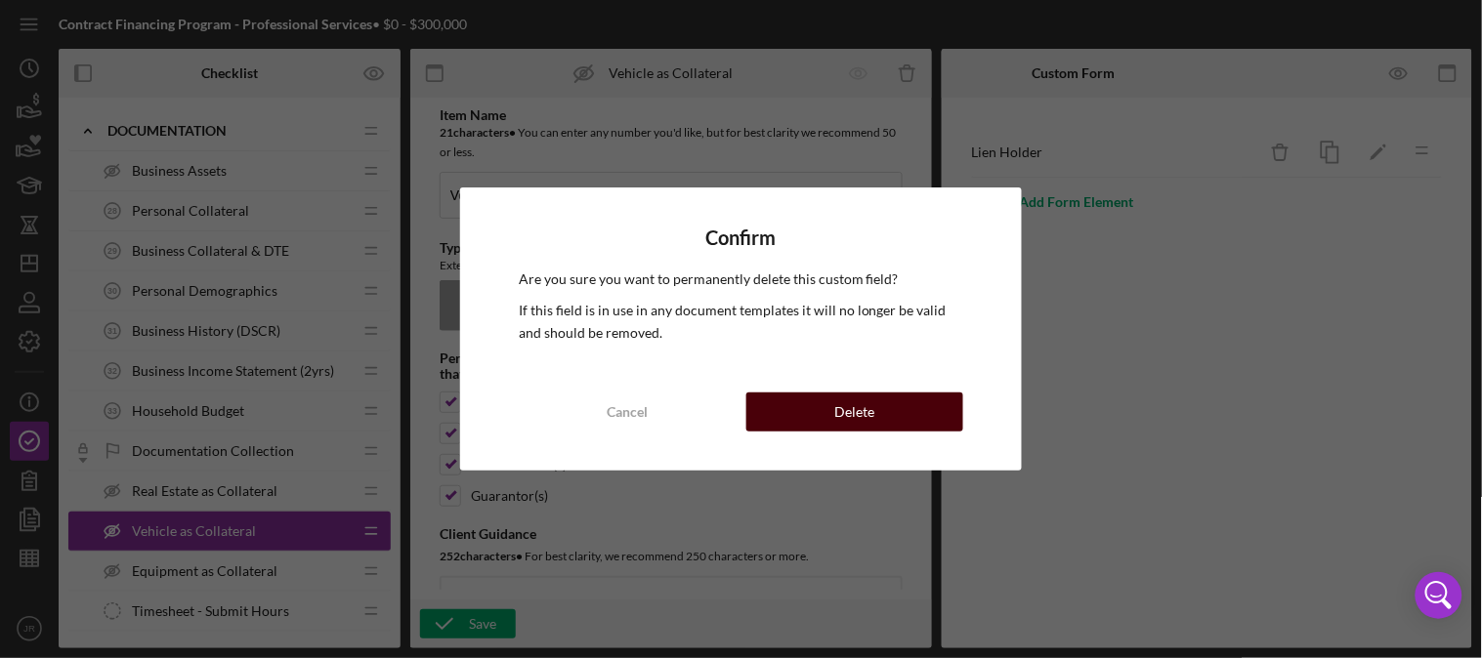
click at [942, 405] on button "Delete" at bounding box center [855, 412] width 218 height 39
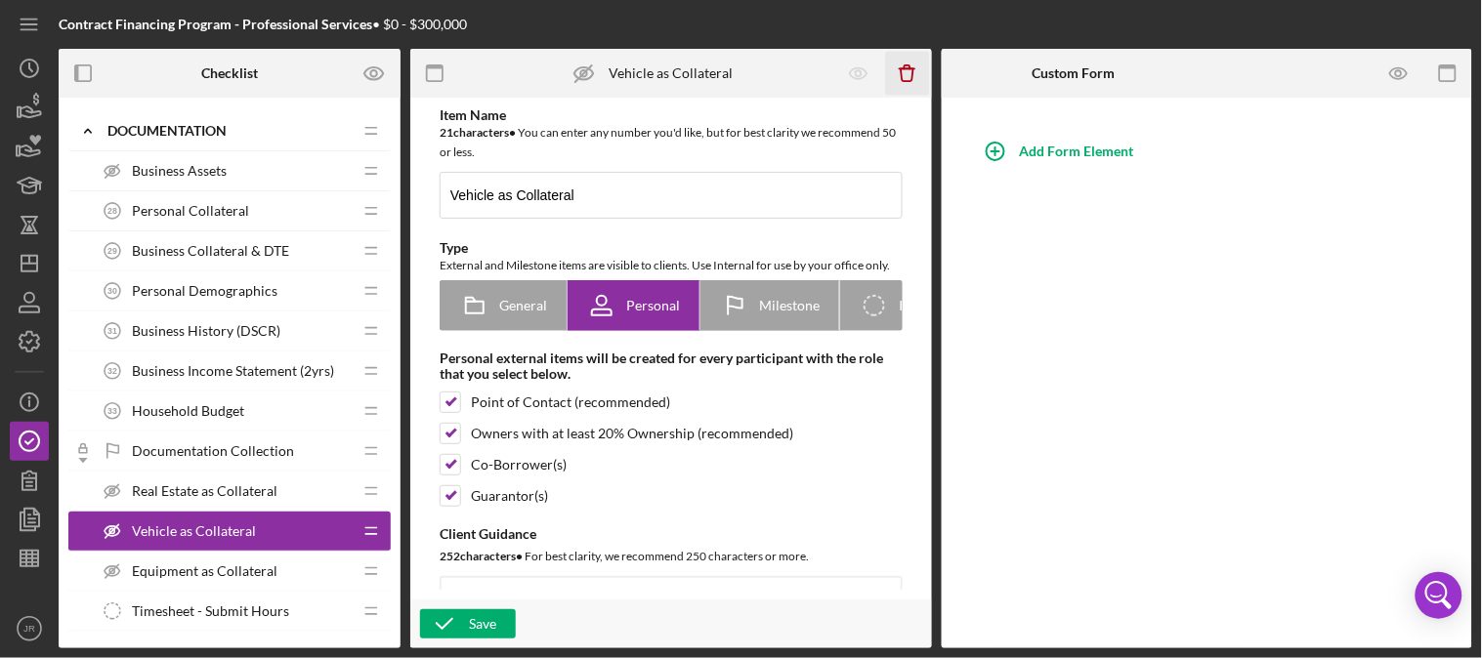
click at [904, 66] on icon "button" at bounding box center [906, 67] width 6 height 4
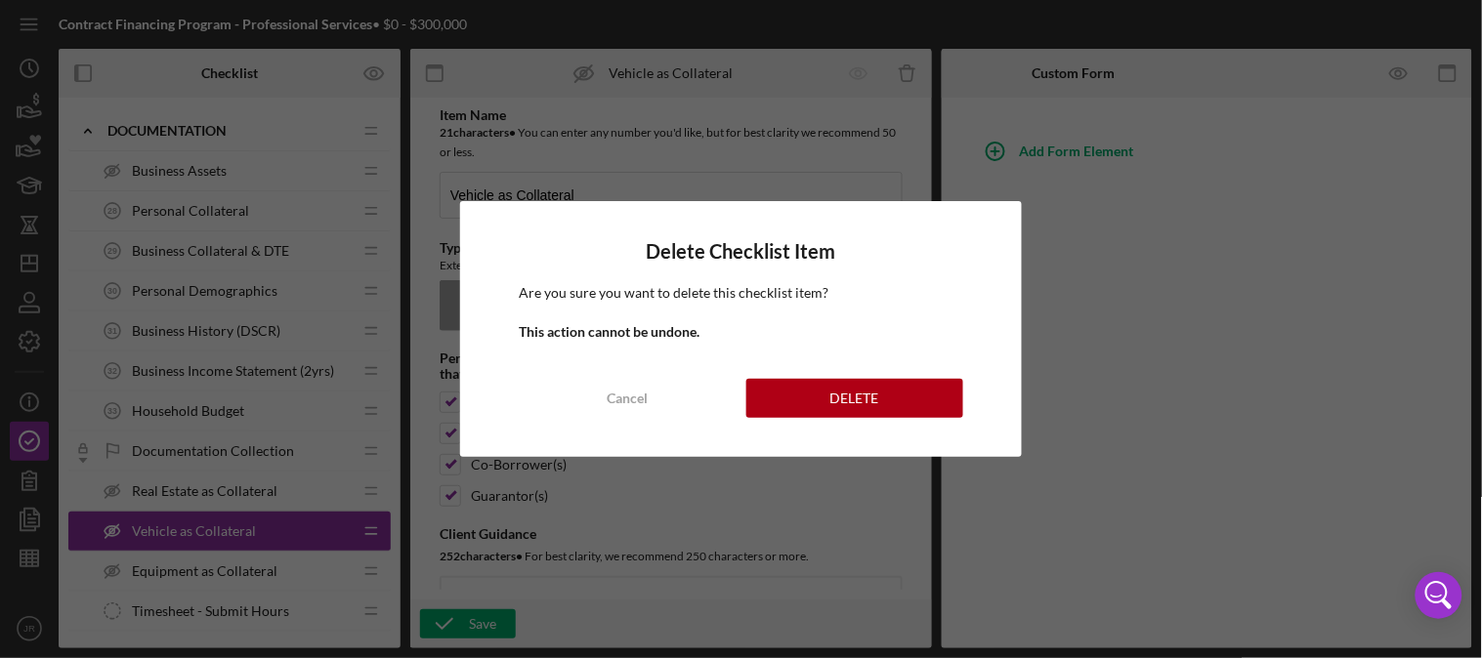
drag, startPoint x: 860, startPoint y: 397, endPoint x: 668, endPoint y: 482, distance: 210.3
click at [860, 397] on div "DELETE" at bounding box center [854, 398] width 49 height 39
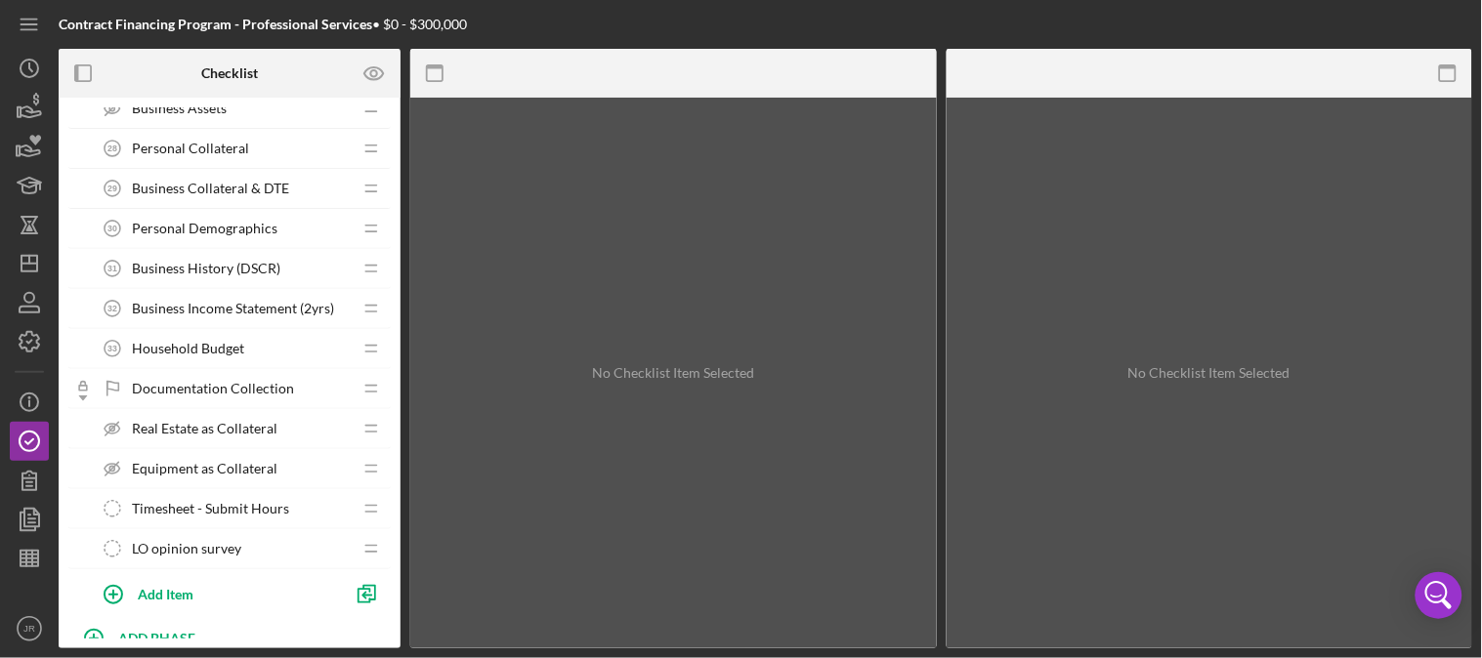
scroll to position [2698, 0]
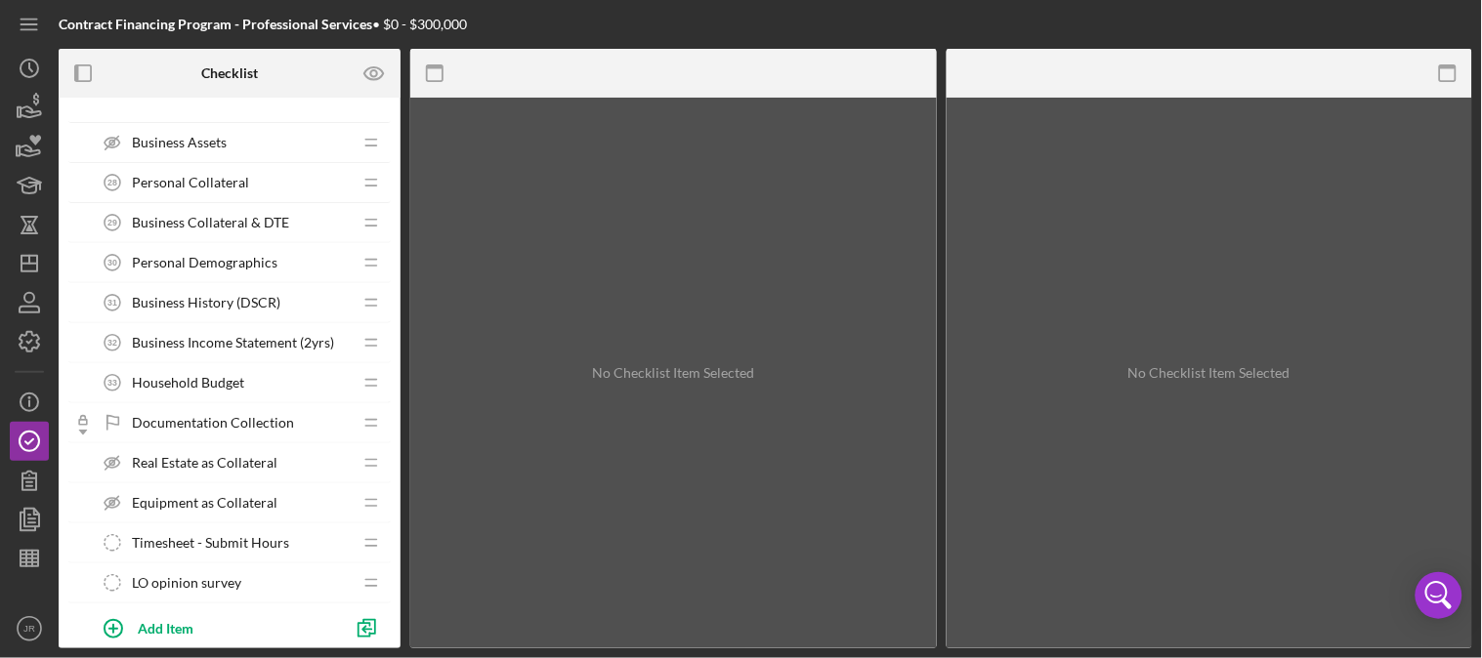
click at [268, 394] on div "Household Budget 33 Household Budget" at bounding box center [222, 382] width 259 height 39
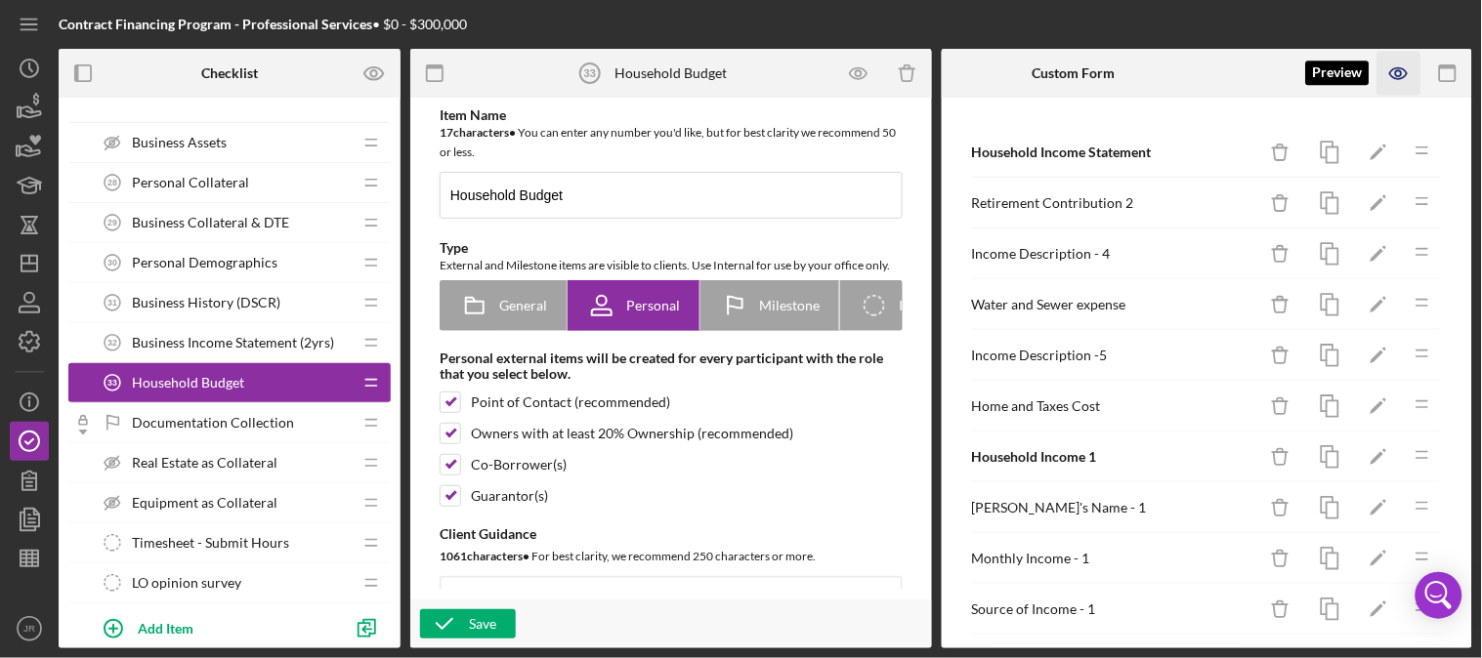
click at [1405, 80] on icon "button" at bounding box center [1399, 74] width 44 height 44
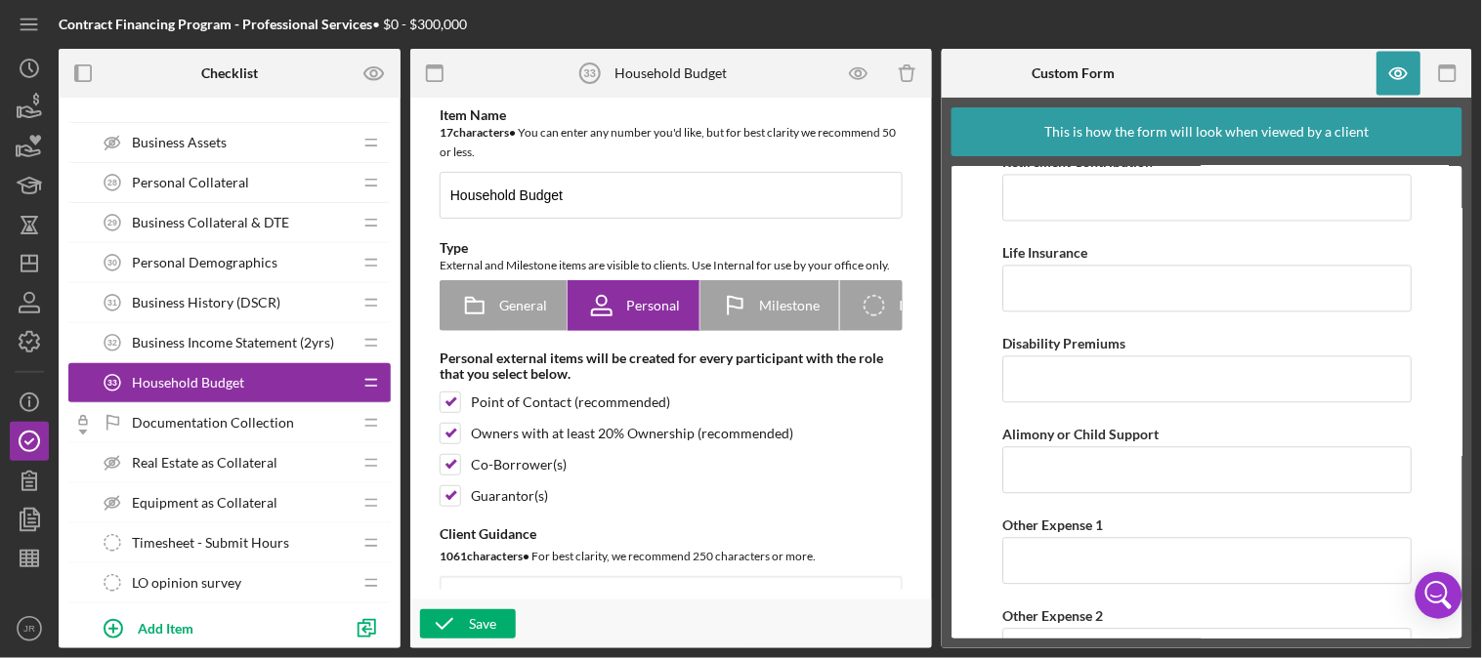
scroll to position [5271, 0]
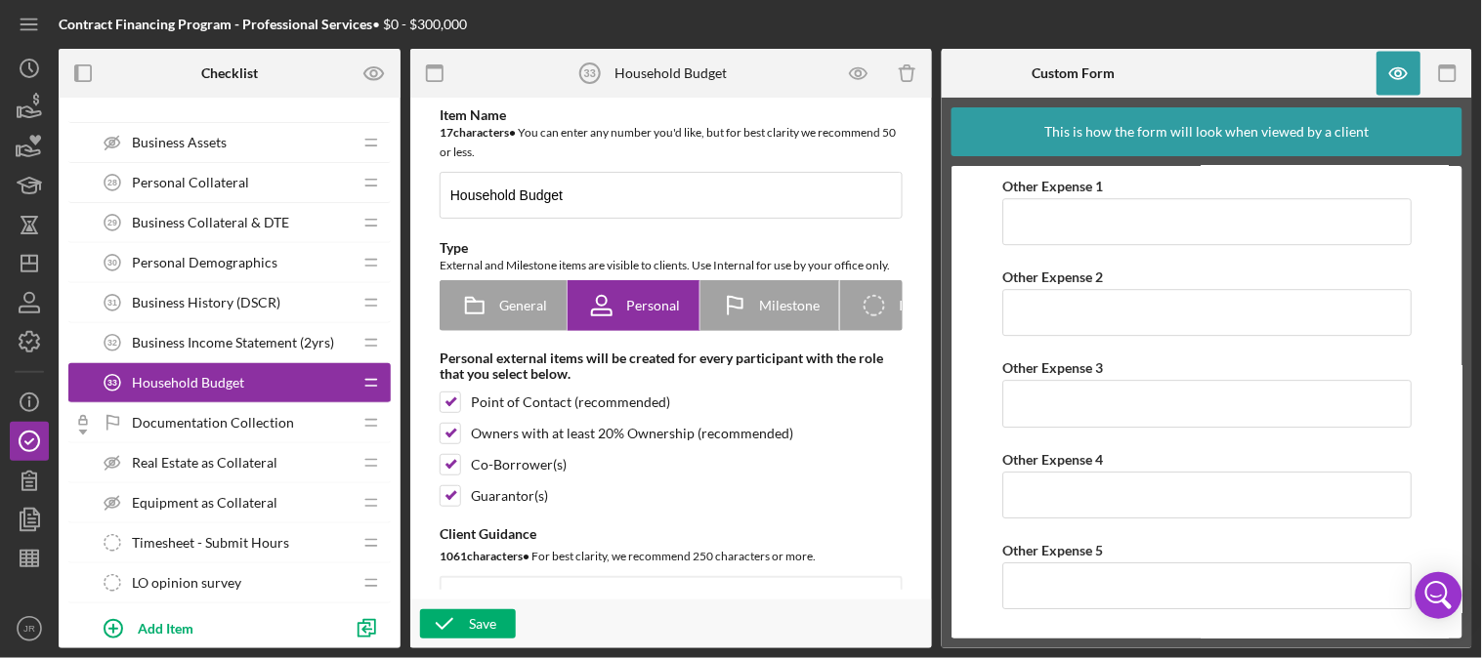
click at [234, 421] on span "Documentation Collection" at bounding box center [213, 423] width 162 height 16
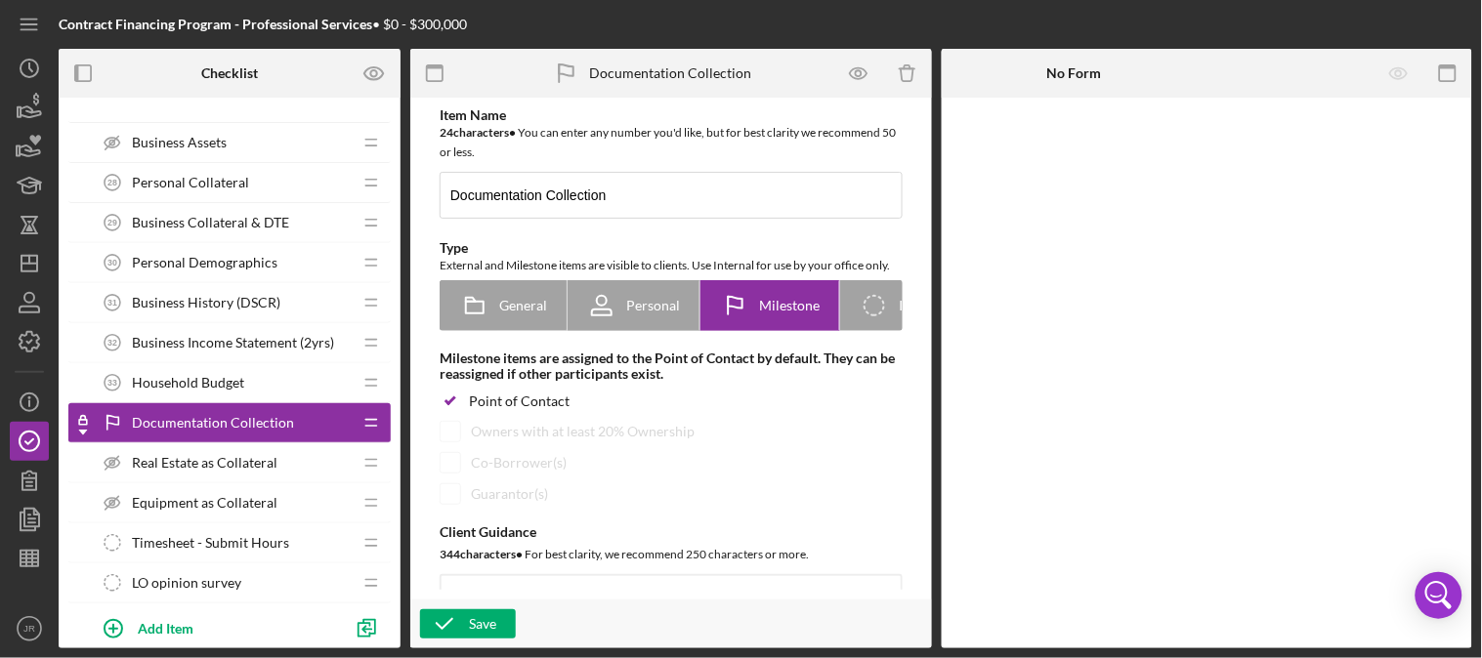
click at [235, 480] on div "Real Estate as Collateral Real Estate as Collateral" at bounding box center [222, 462] width 259 height 39
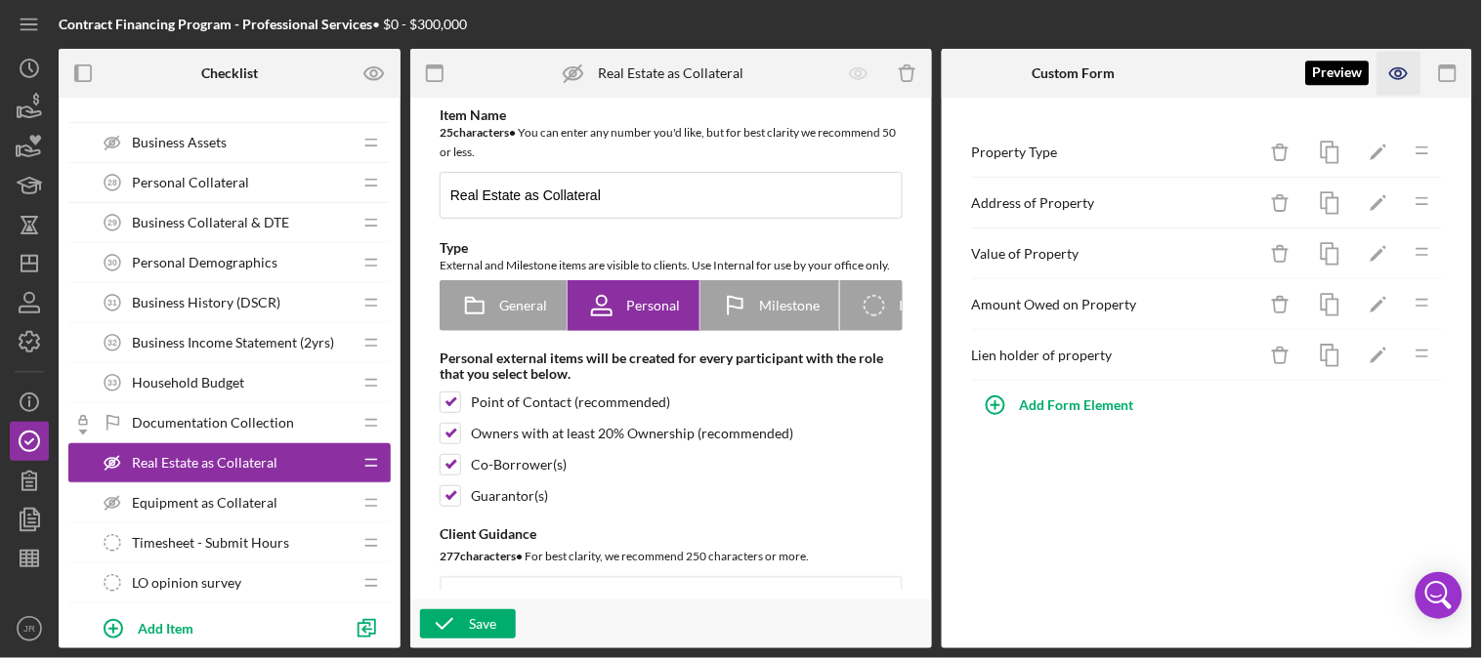
click at [1403, 70] on icon "button" at bounding box center [1399, 74] width 44 height 44
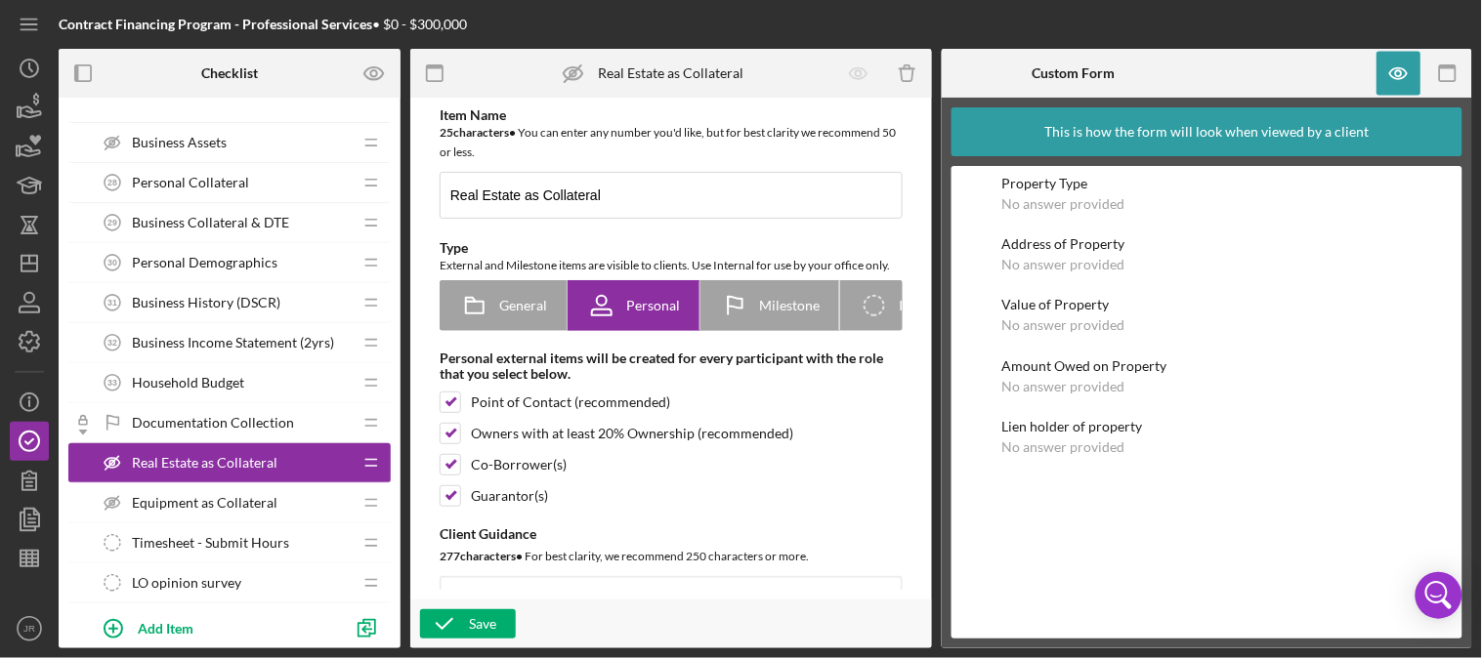
click at [1090, 440] on div "No answer provided" at bounding box center [1063, 448] width 123 height 16
click at [1409, 66] on icon "button" at bounding box center [1399, 74] width 44 height 44
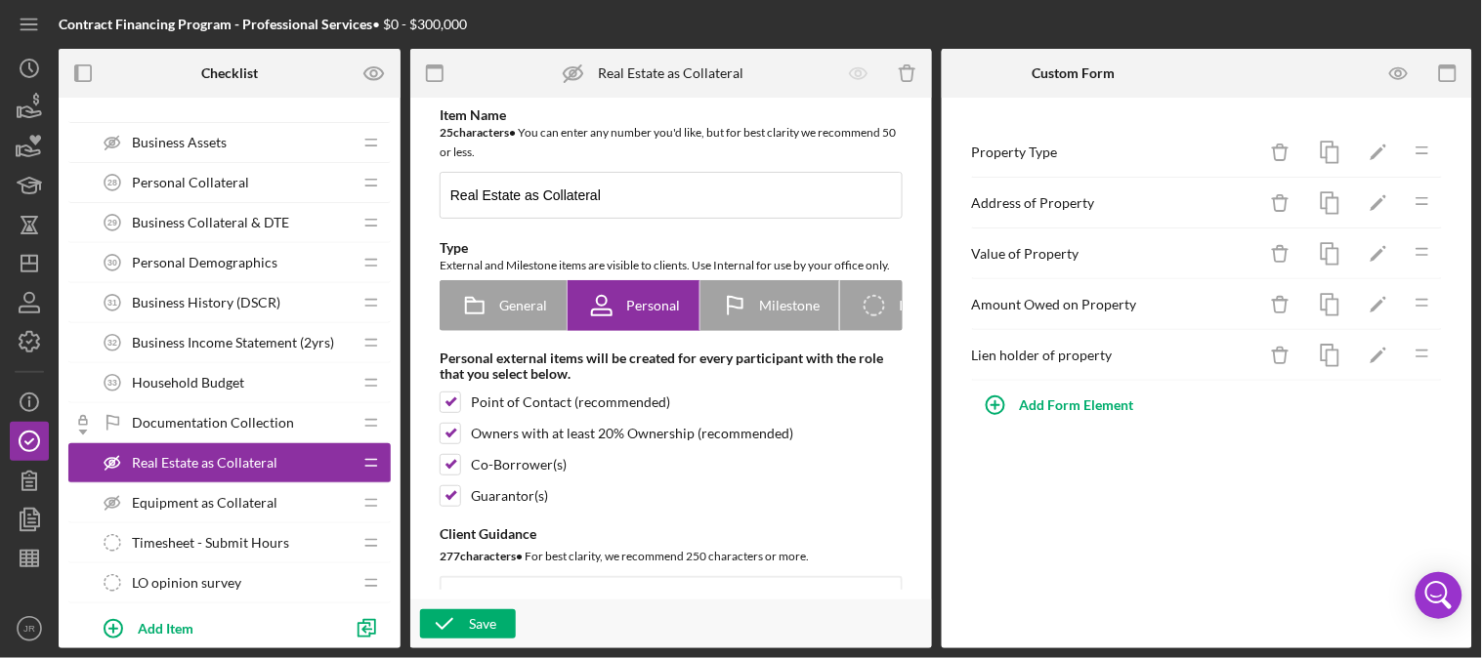
drag, startPoint x: 170, startPoint y: 466, endPoint x: 1174, endPoint y: 506, distance: 1004.9
click at [1174, 506] on div "Property Type Icon/Delete Icon/Edit Icon/Drag Address of Property Icon/Delete I…" at bounding box center [1207, 373] width 531 height 551
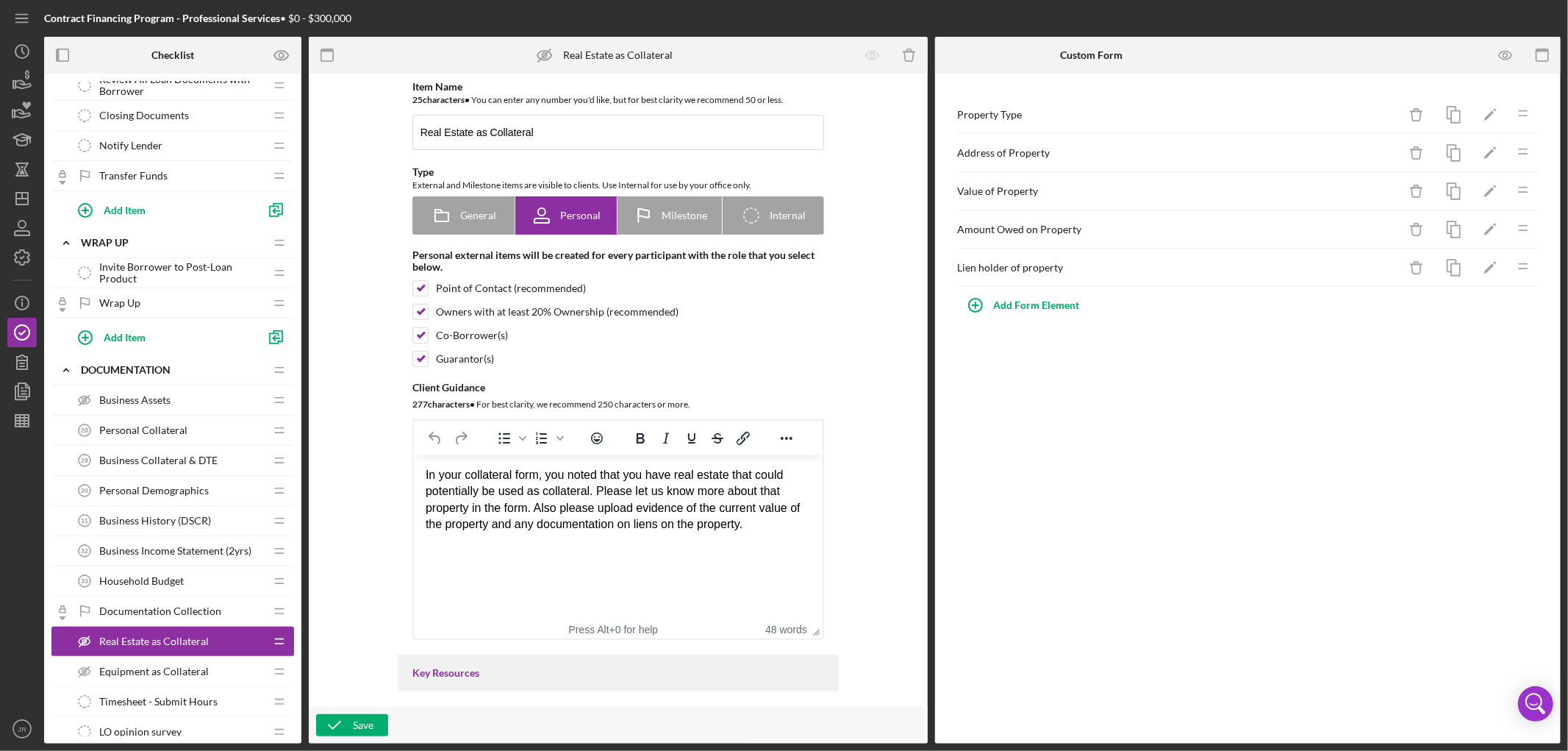
scroll to position [1858, 0]
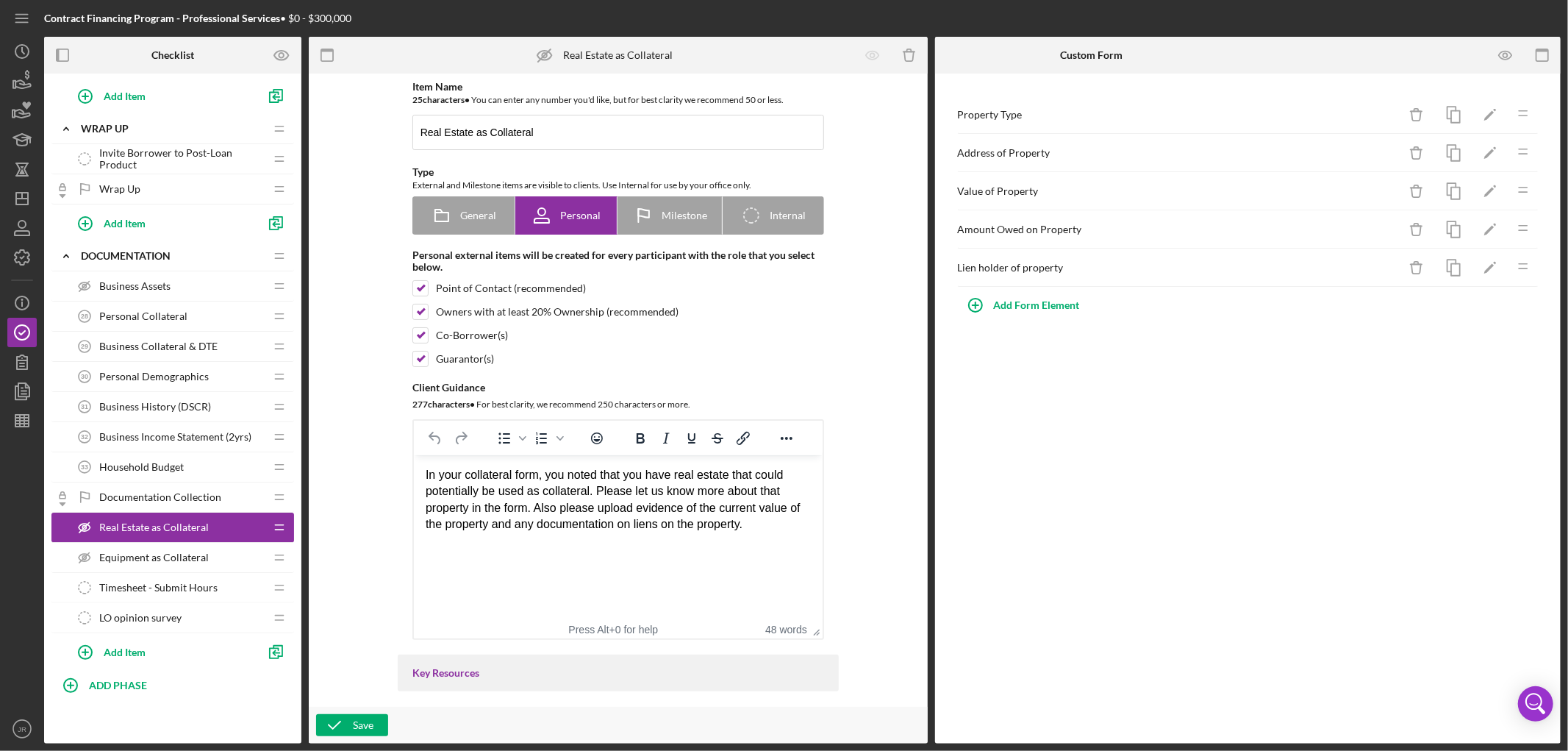
click at [151, 495] on span "Equipment as Collateral" at bounding box center [154, 558] width 110 height 12
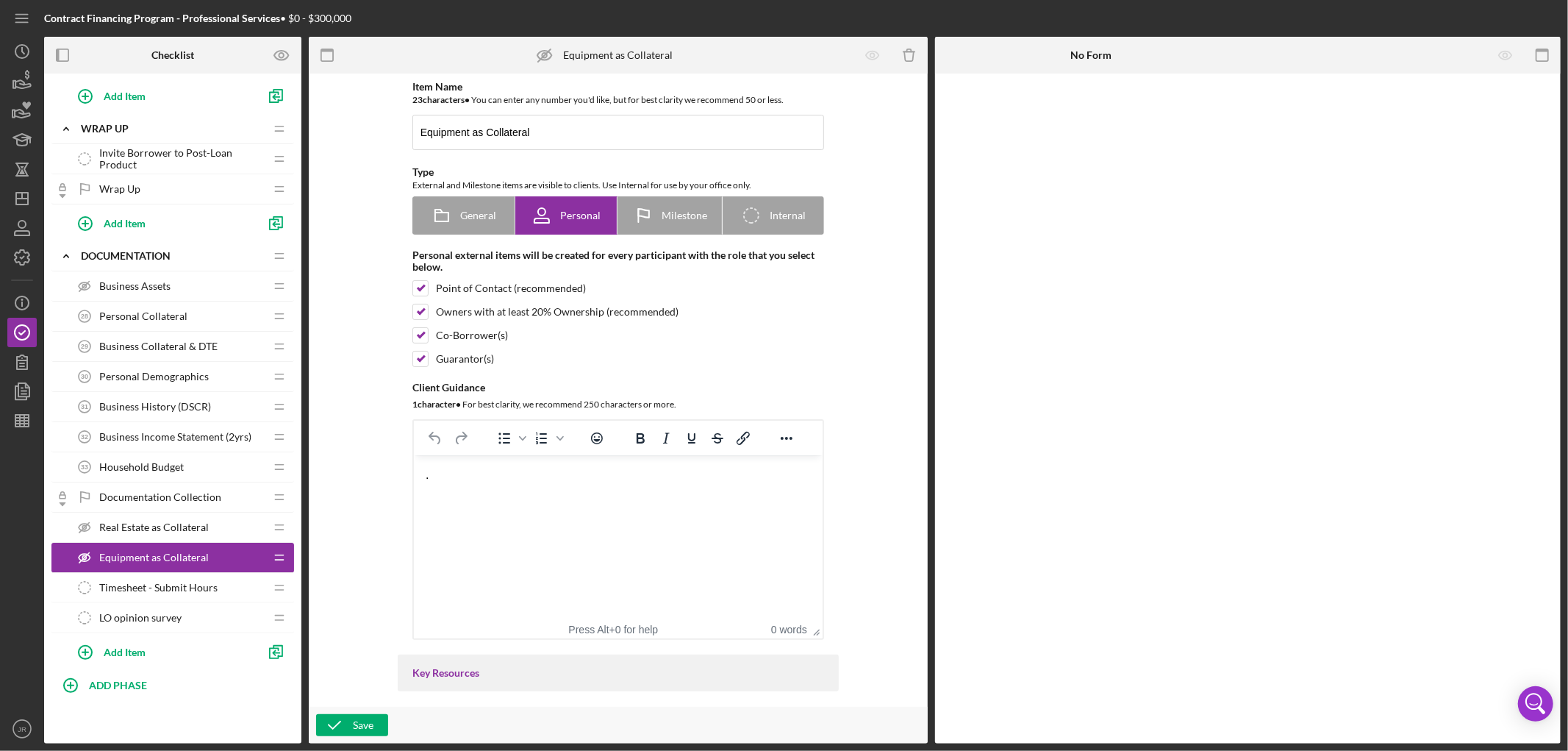
click at [149, 495] on span "Timesheet - Submit Hours" at bounding box center [158, 588] width 118 height 12
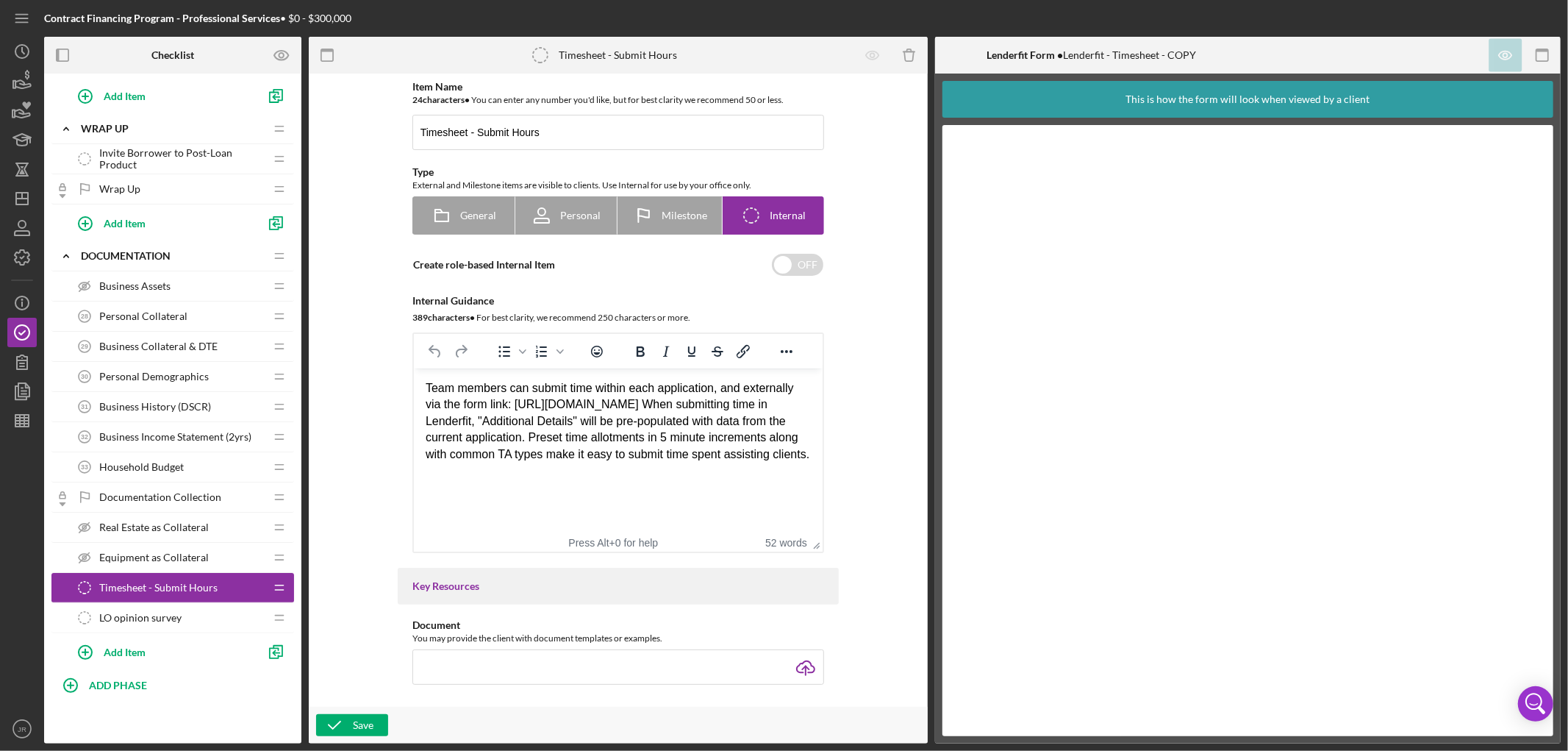
click at [147, 495] on div "Equipment as Collateral Equipment as Collateral" at bounding box center [167, 557] width 195 height 29
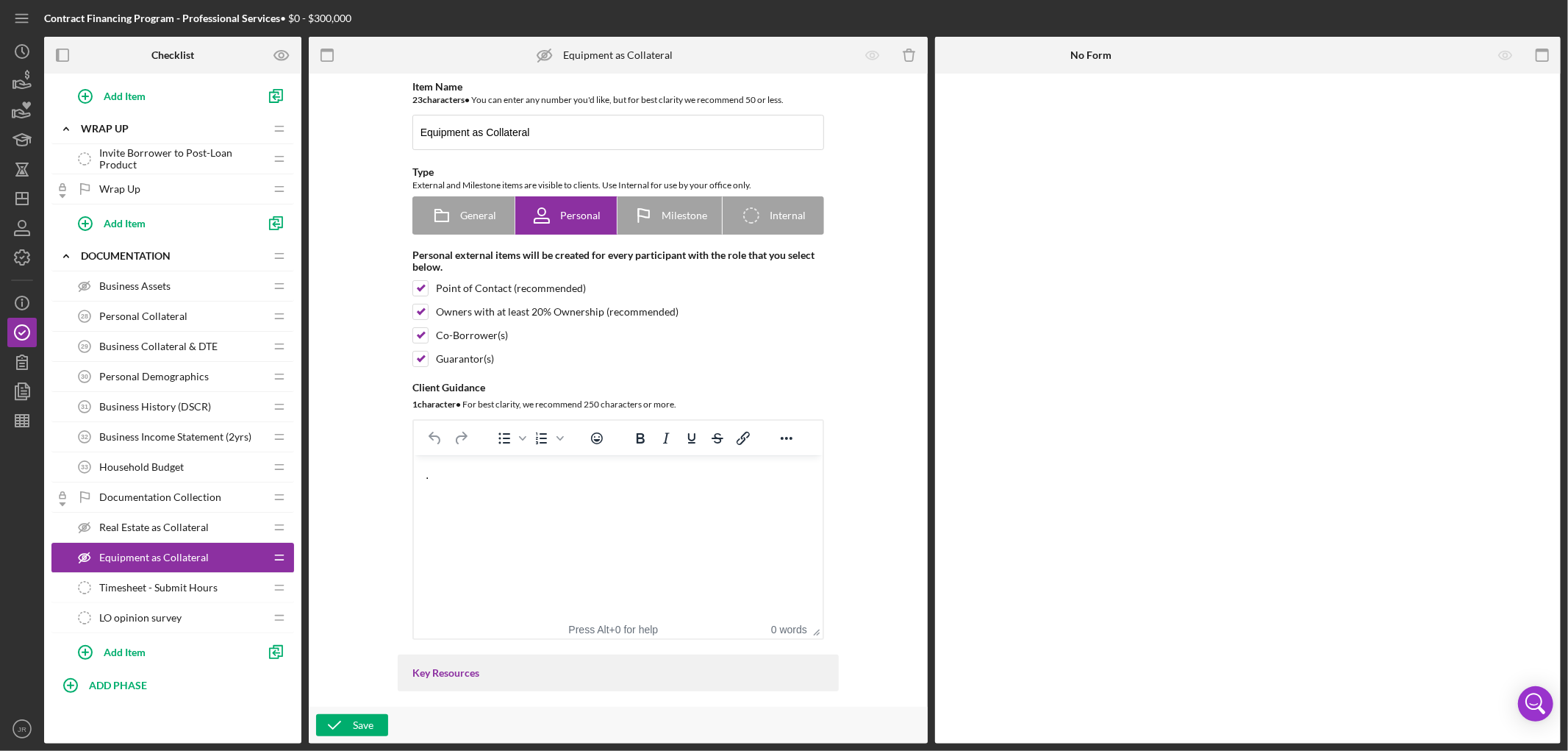
click at [155, 495] on span "Documentation Collection" at bounding box center [160, 497] width 122 height 12
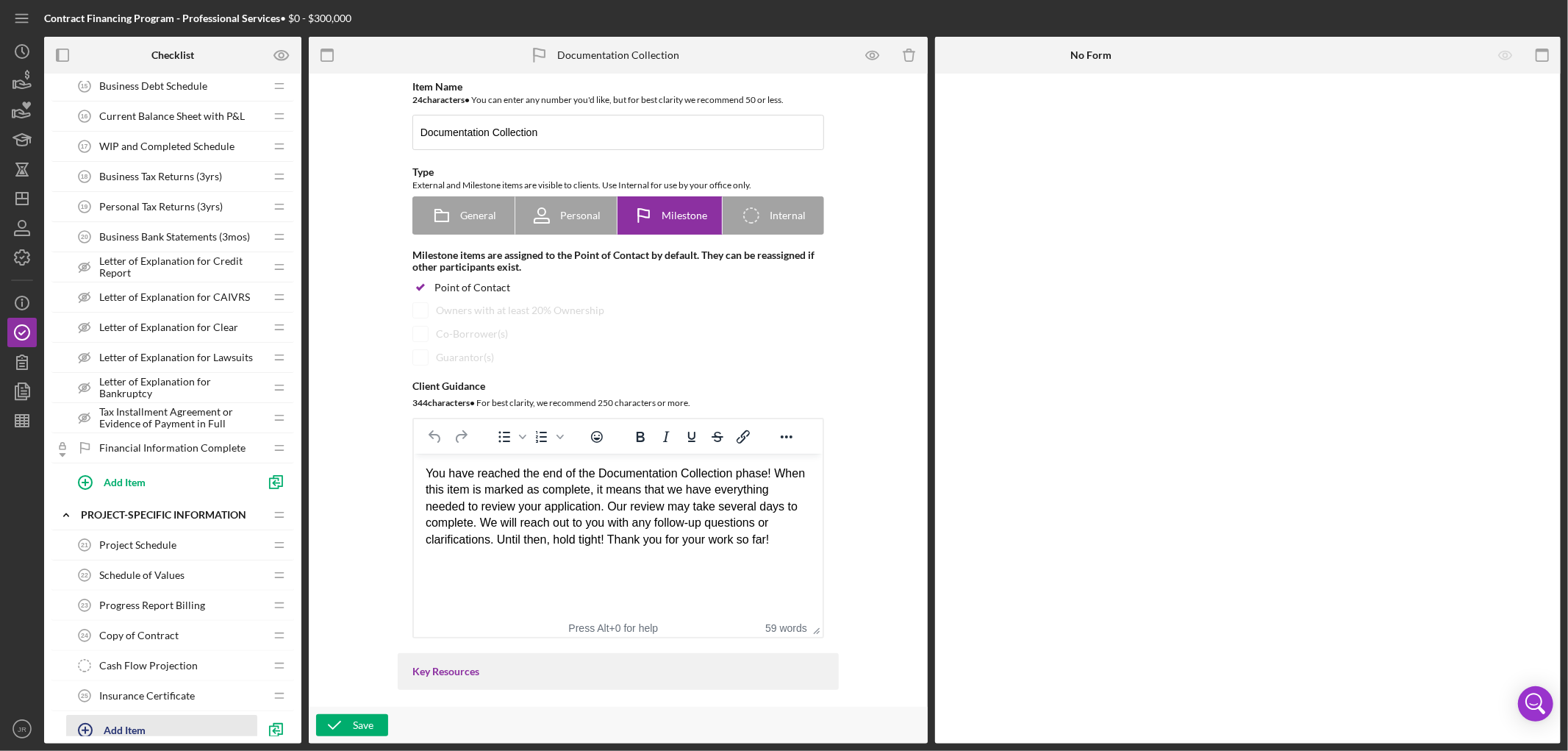
scroll to position [714, 0]
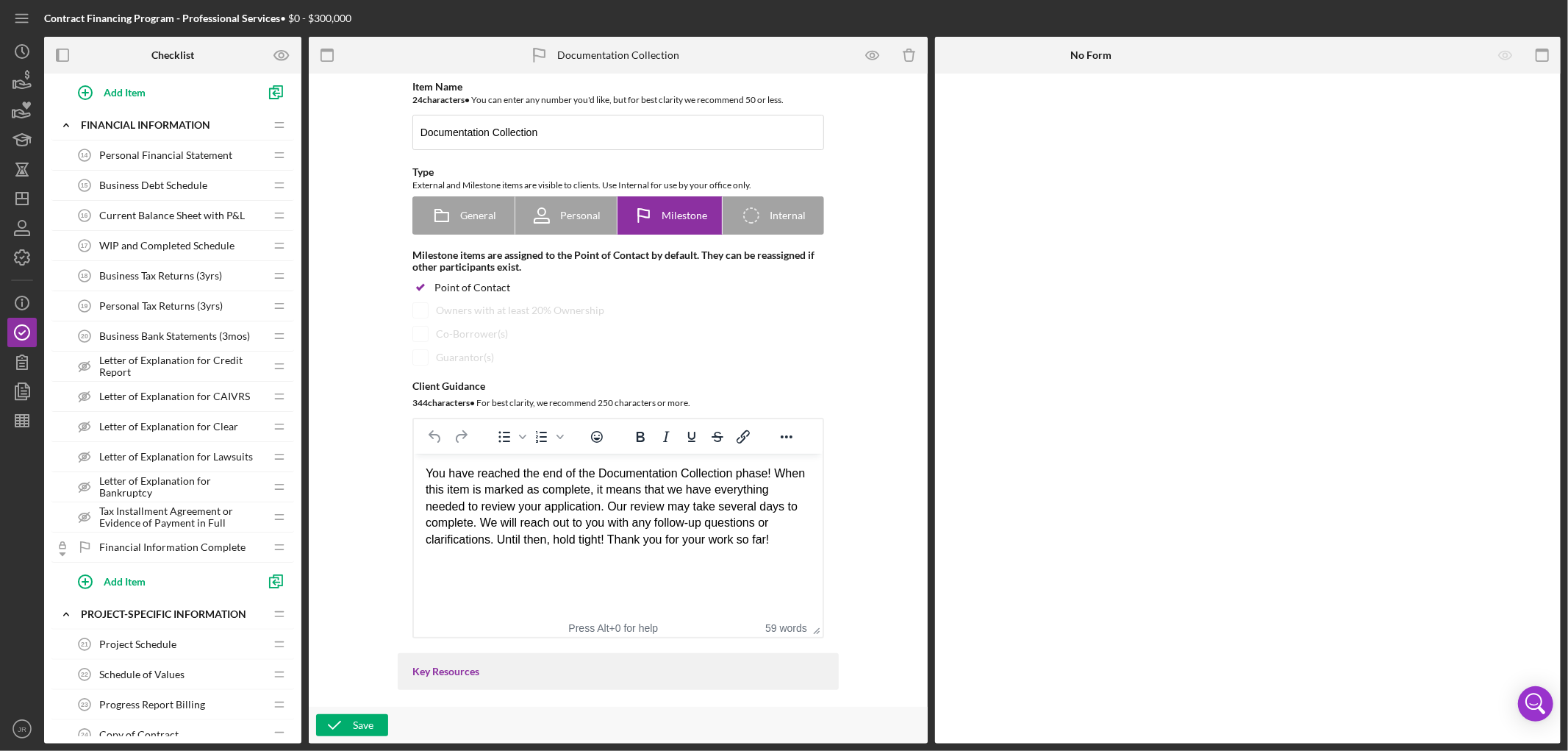
click at [206, 372] on span "Letter of Explanation for Credit Report" at bounding box center [182, 366] width 166 height 23
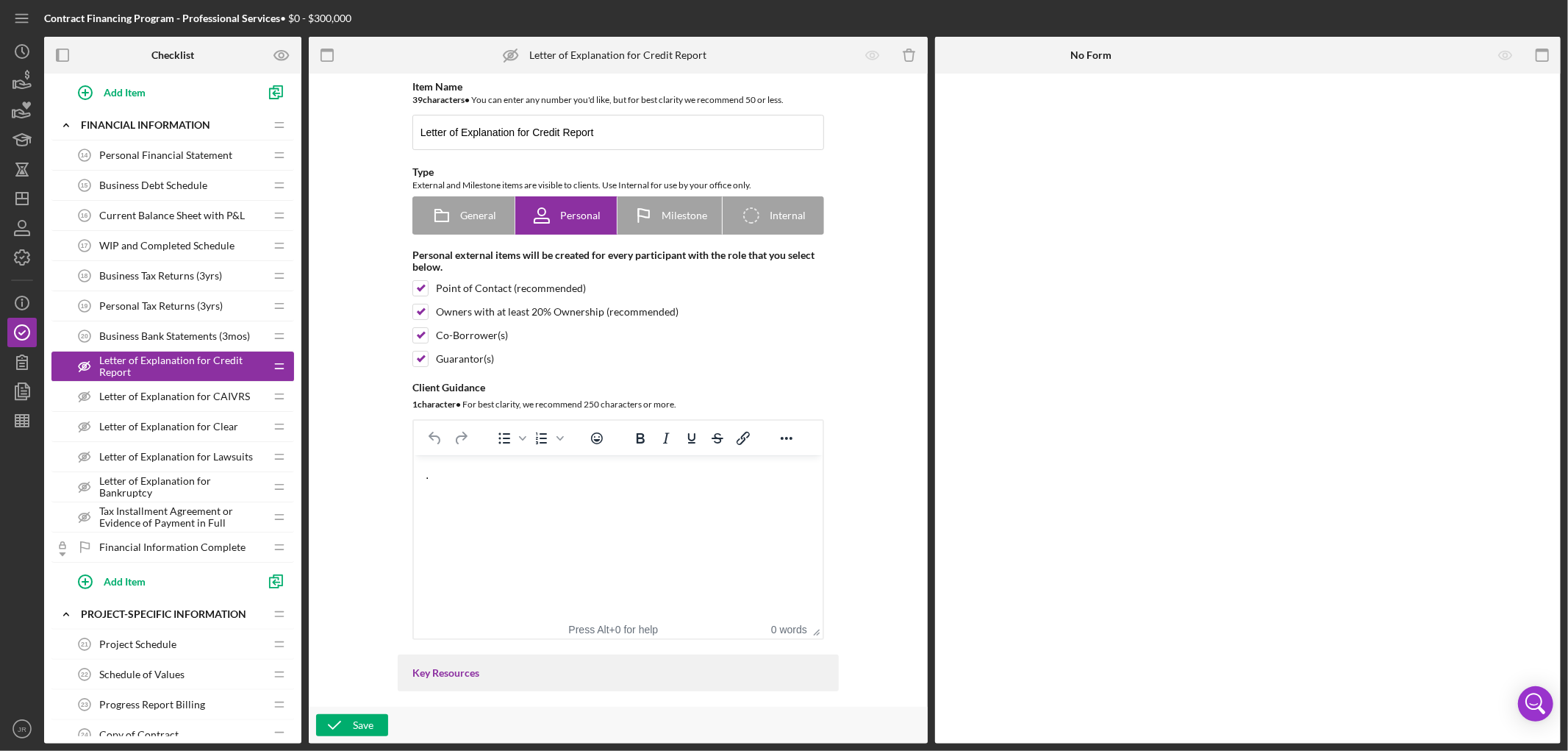
click at [202, 401] on span "Letter of Explanation for CAIVRS" at bounding box center [175, 397] width 151 height 12
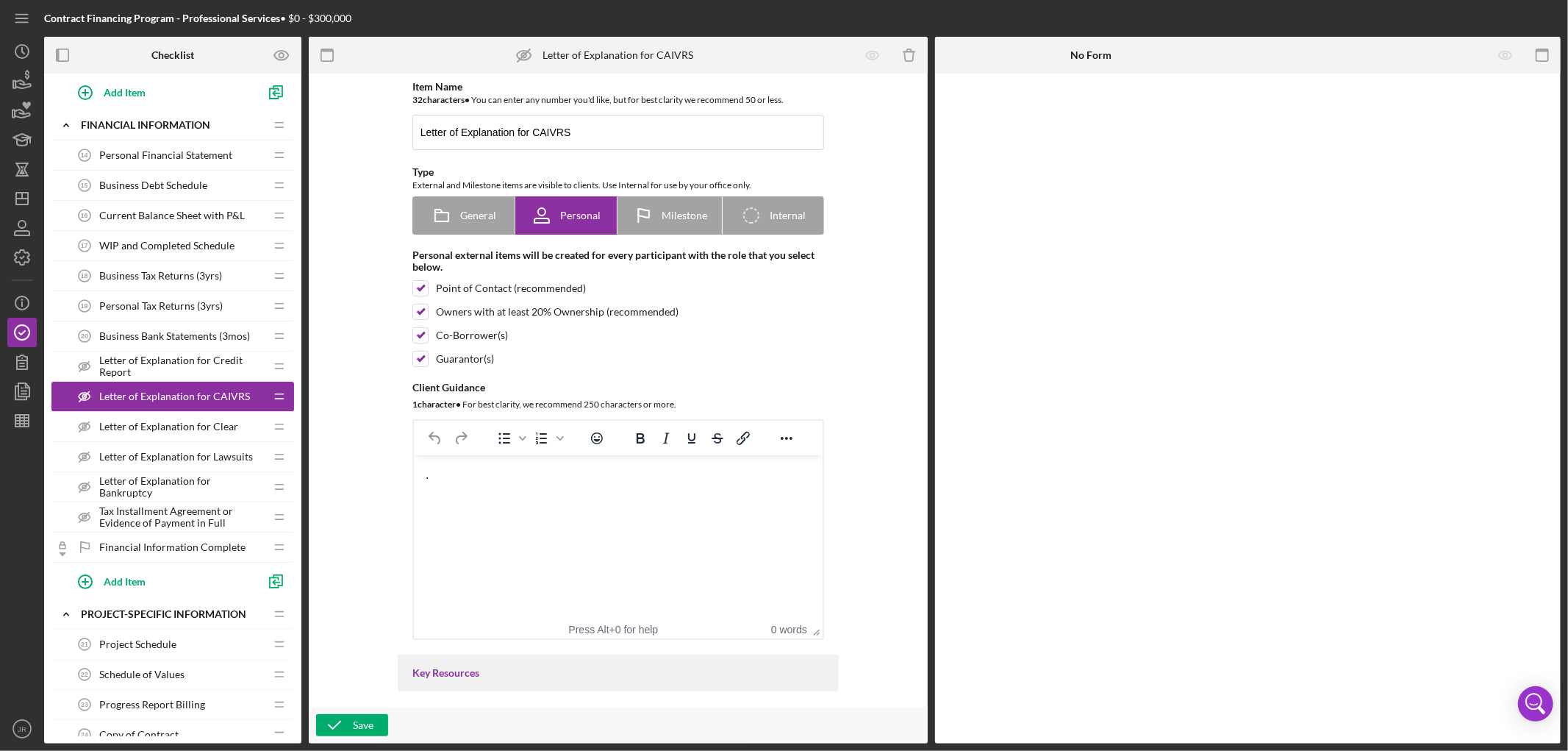
click at [196, 432] on span "Letter of Explanation for Clear" at bounding box center [169, 427] width 139 height 12
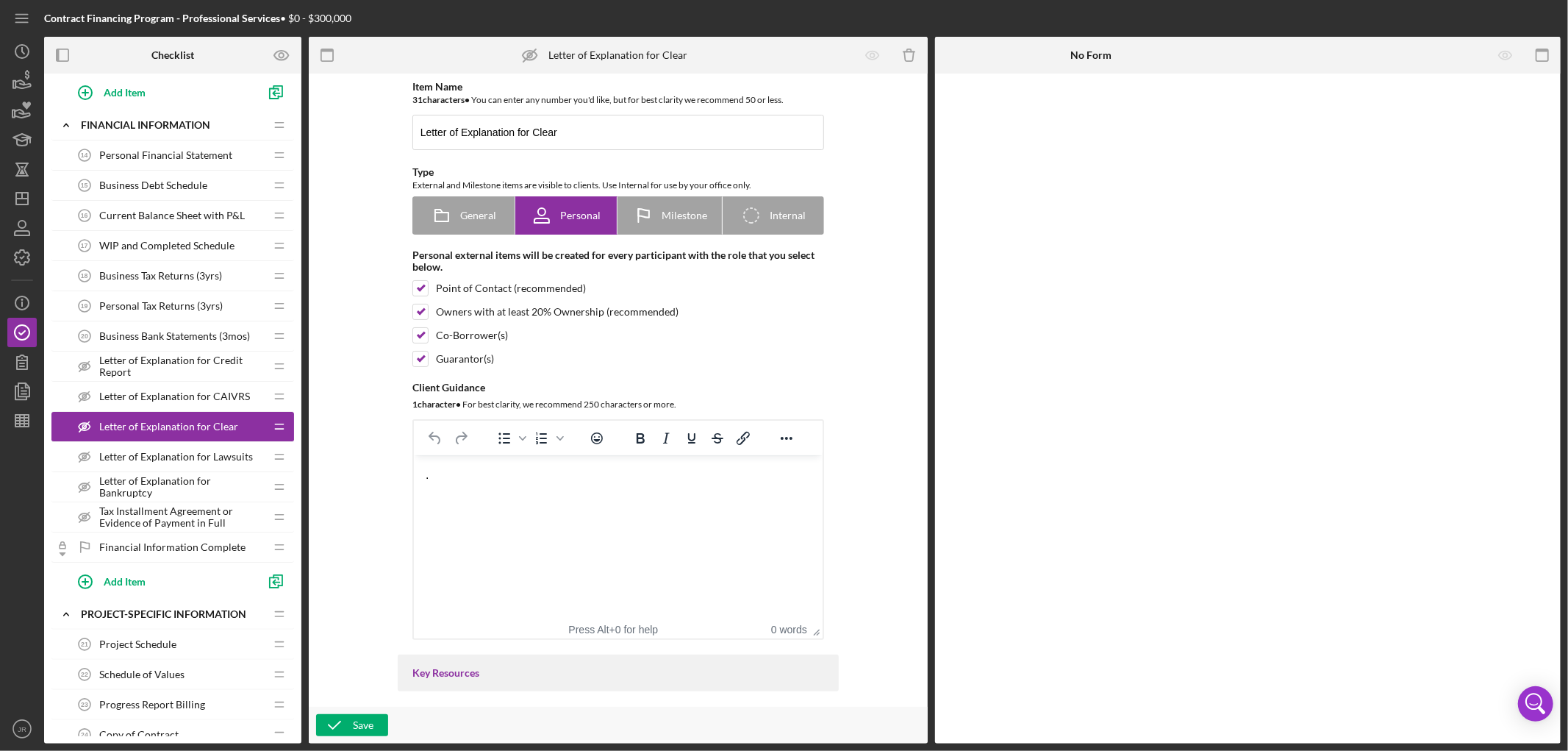
click at [157, 463] on span "Letter of Explanation for Lawsuits" at bounding box center [176, 457] width 154 height 12
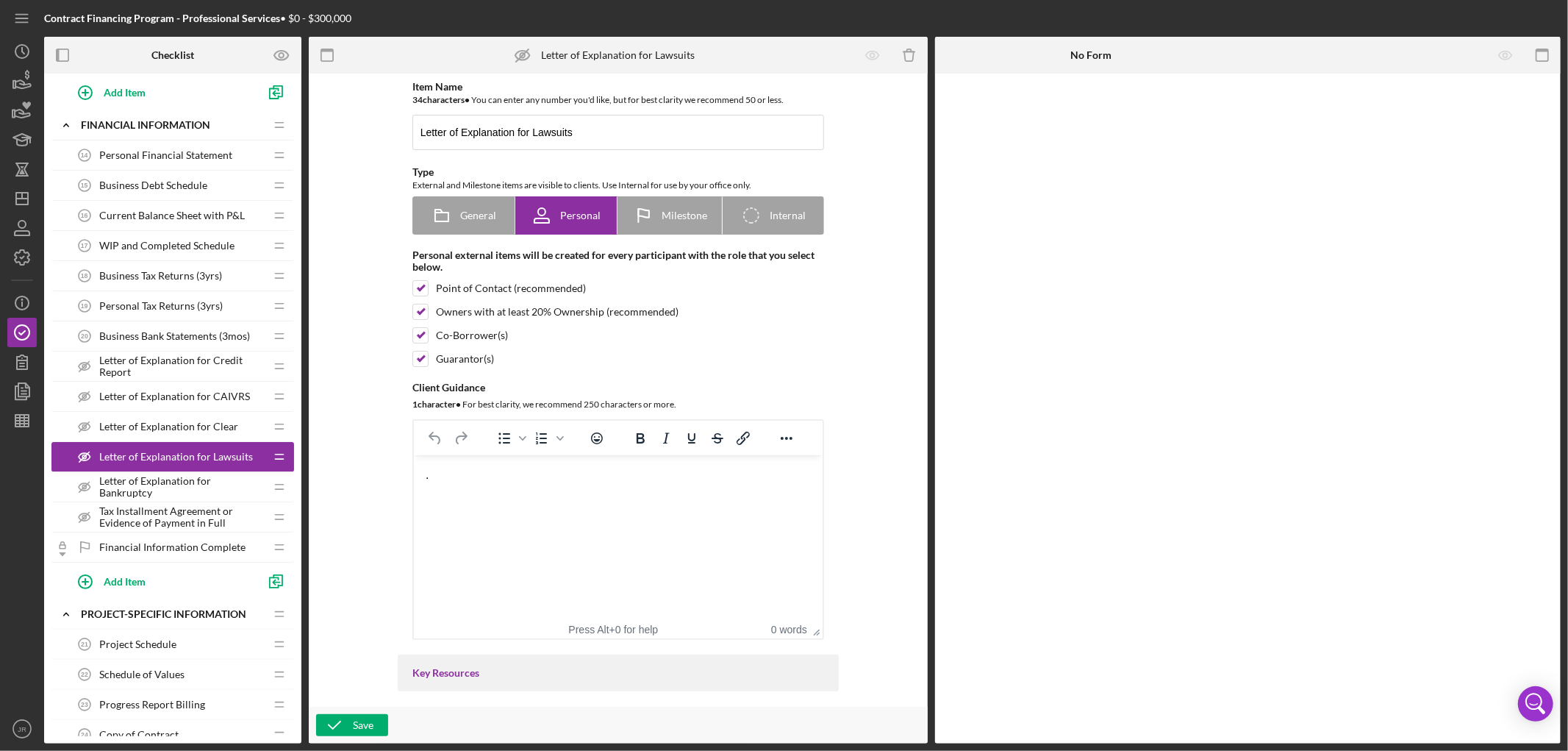
click at [150, 495] on div "Letter of Explanation for Bankruptcy Letter of Explanation for Bankruptcy" at bounding box center [167, 487] width 195 height 29
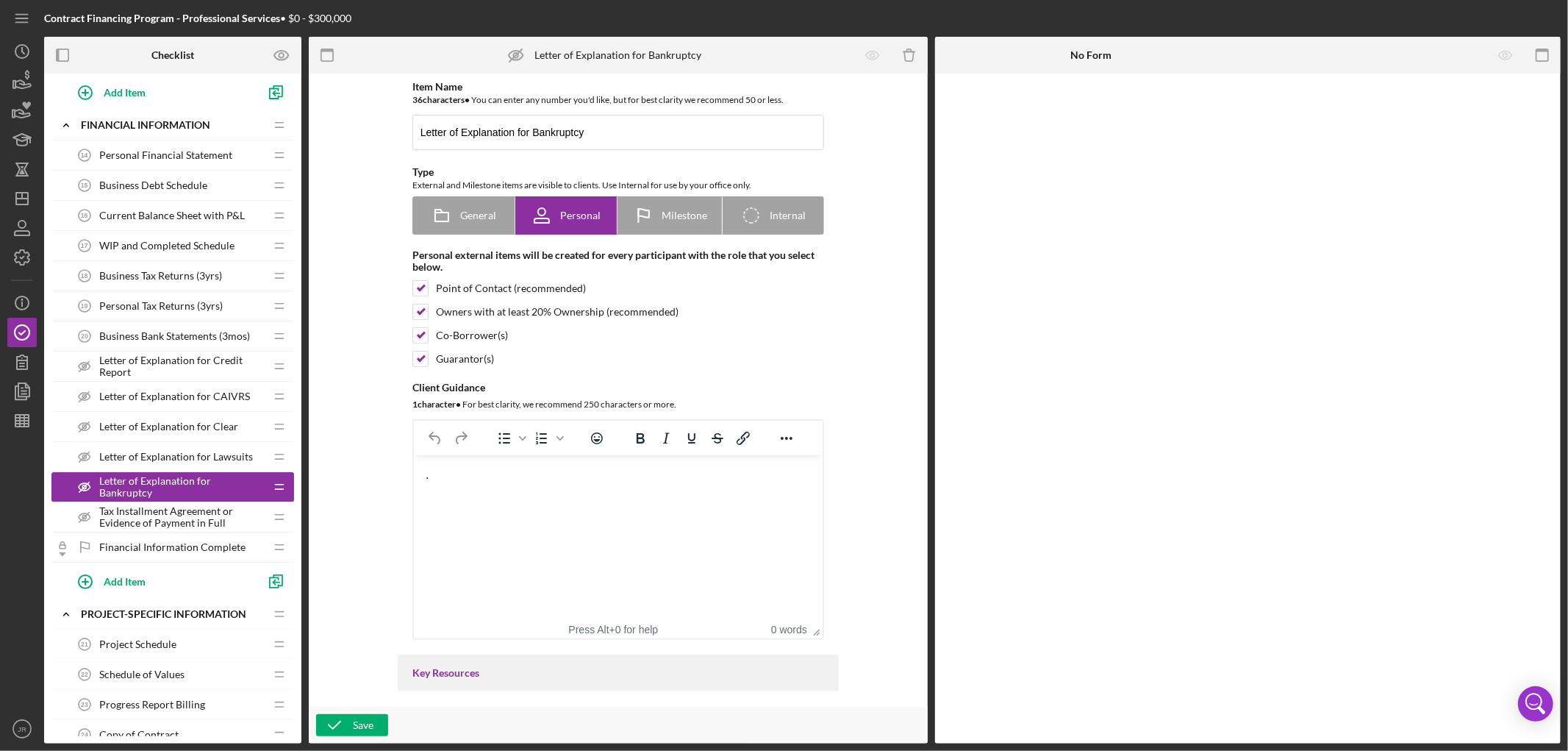
click at [153, 495] on span "Tax Installment Agreement or Evidence of Payment in Full" at bounding box center [182, 517] width 166 height 23
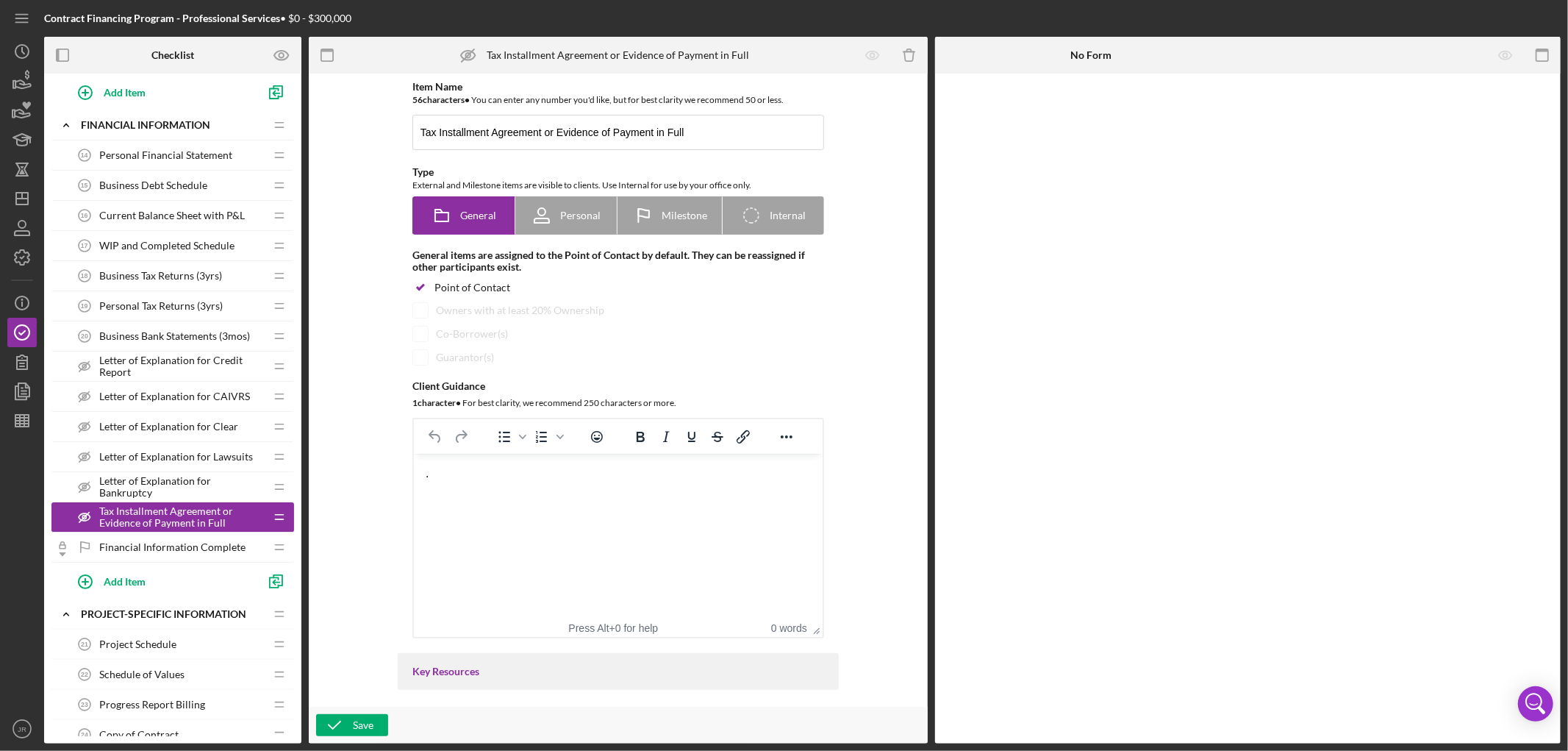
click at [126, 487] on span "Letter of Explanation for Bankruptcy" at bounding box center [182, 487] width 166 height 23
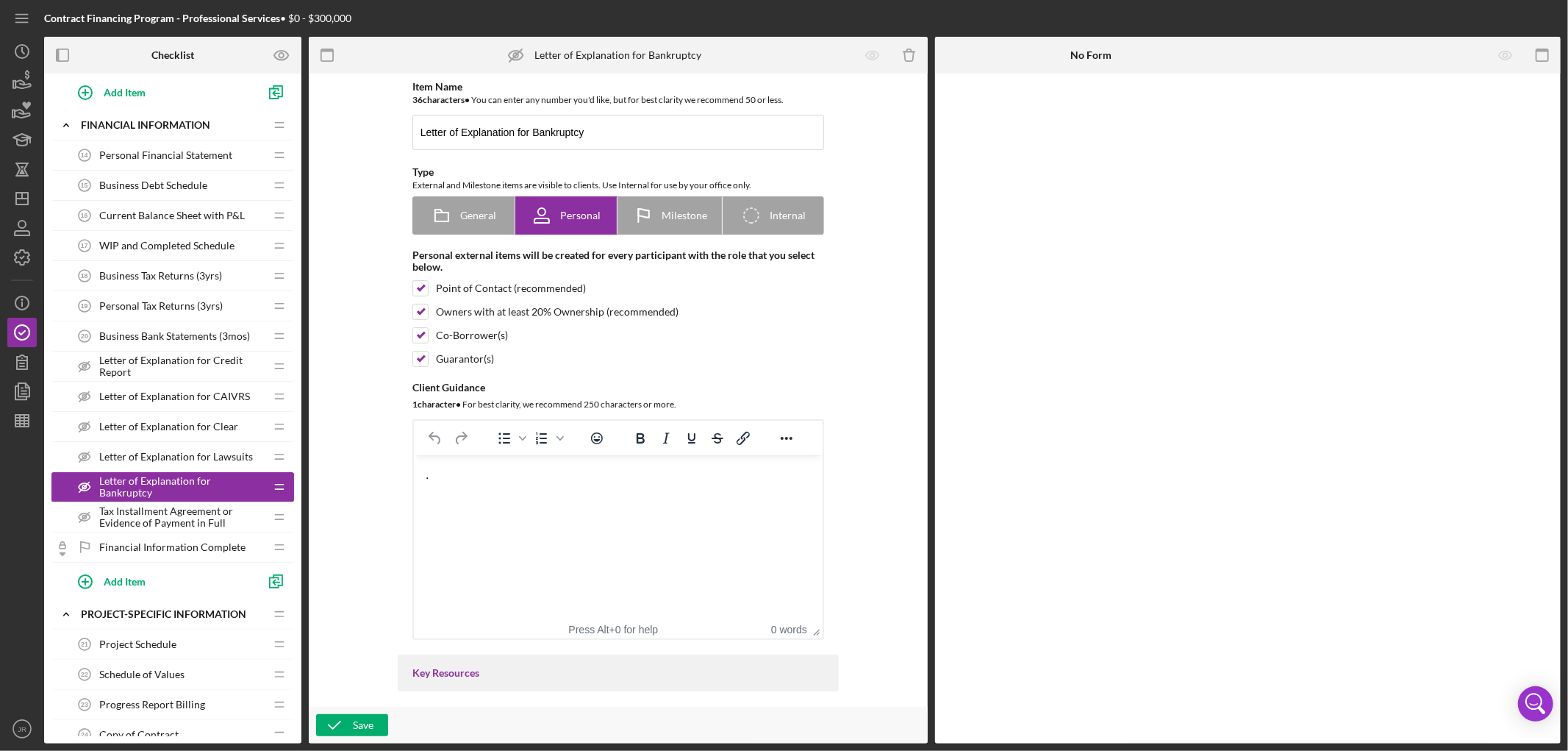
click at [116, 495] on span "Tax Installment Agreement or Evidence of Payment in Full" at bounding box center [182, 517] width 166 height 23
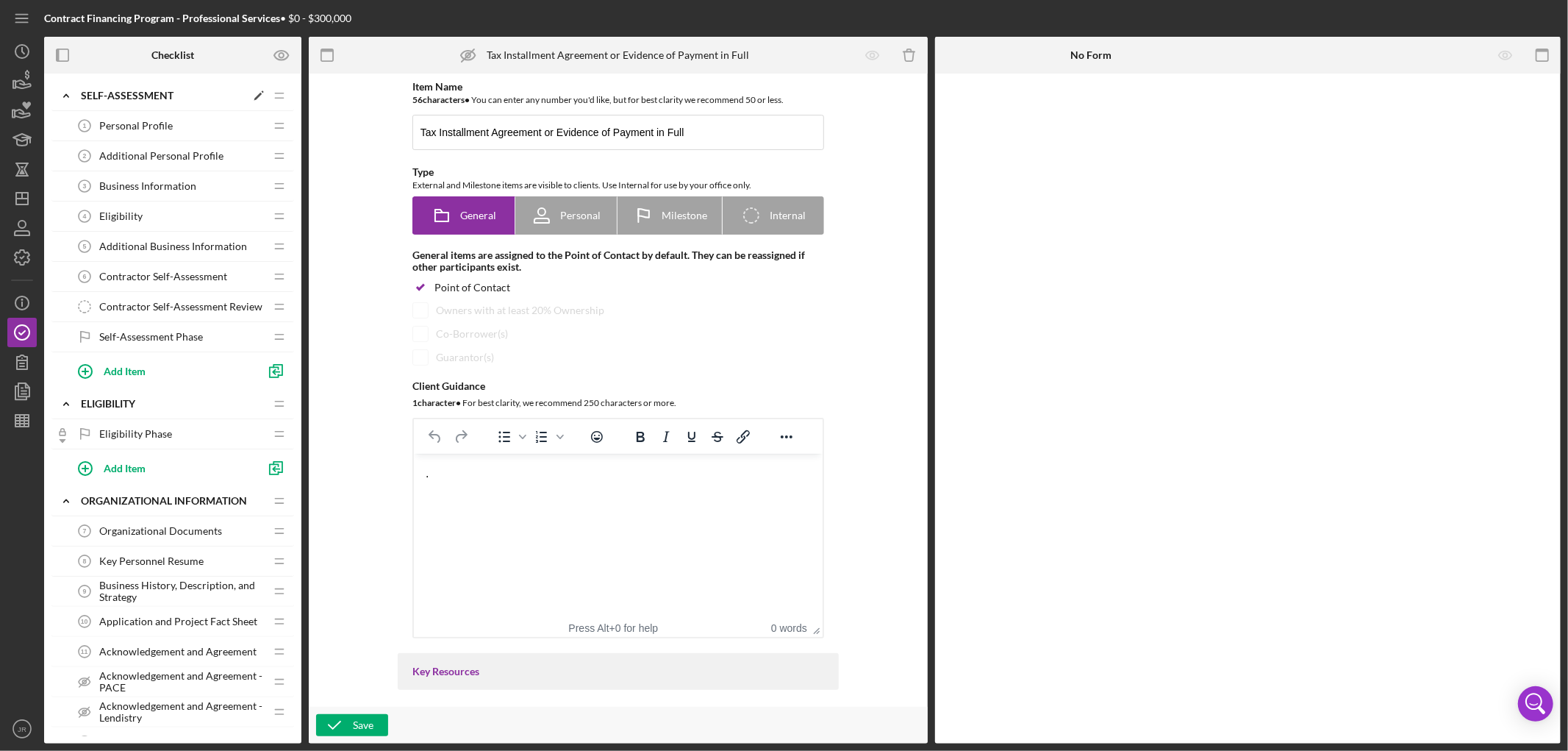
click at [71, 91] on icon "Icon/Expander" at bounding box center [65, 95] width 29 height 29
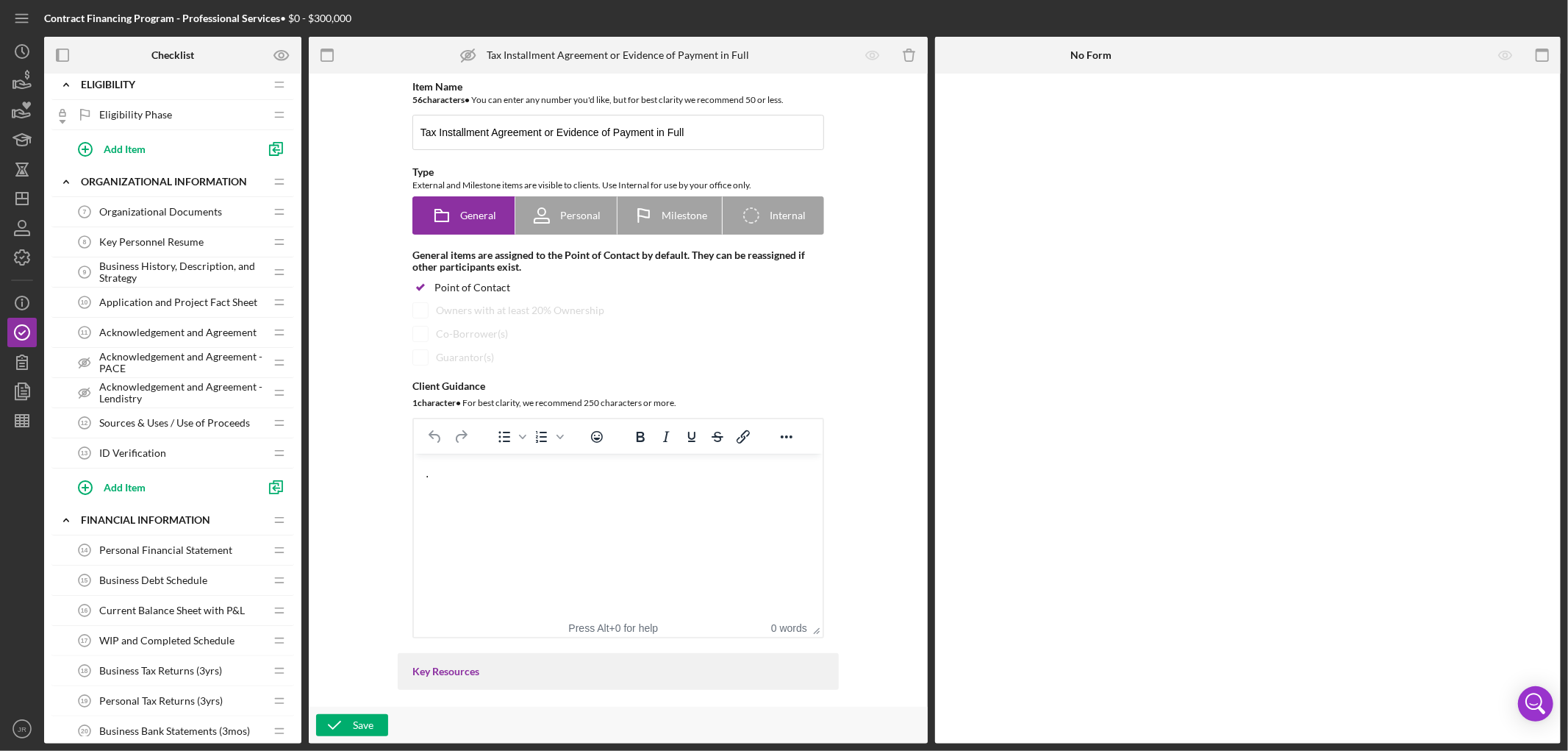
scroll to position [81, 0]
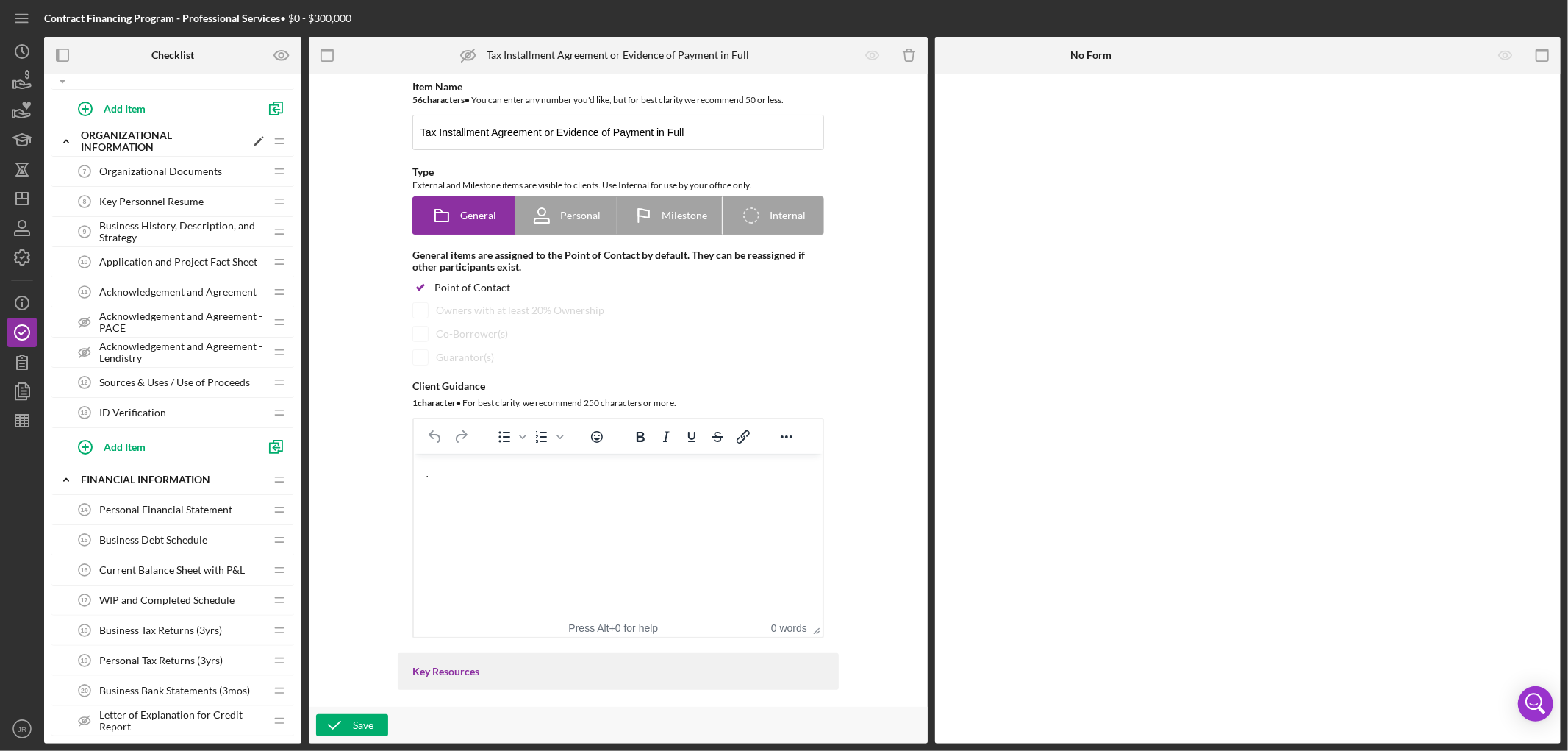
click at [68, 140] on icon "Icon/Expander" at bounding box center [65, 141] width 29 height 29
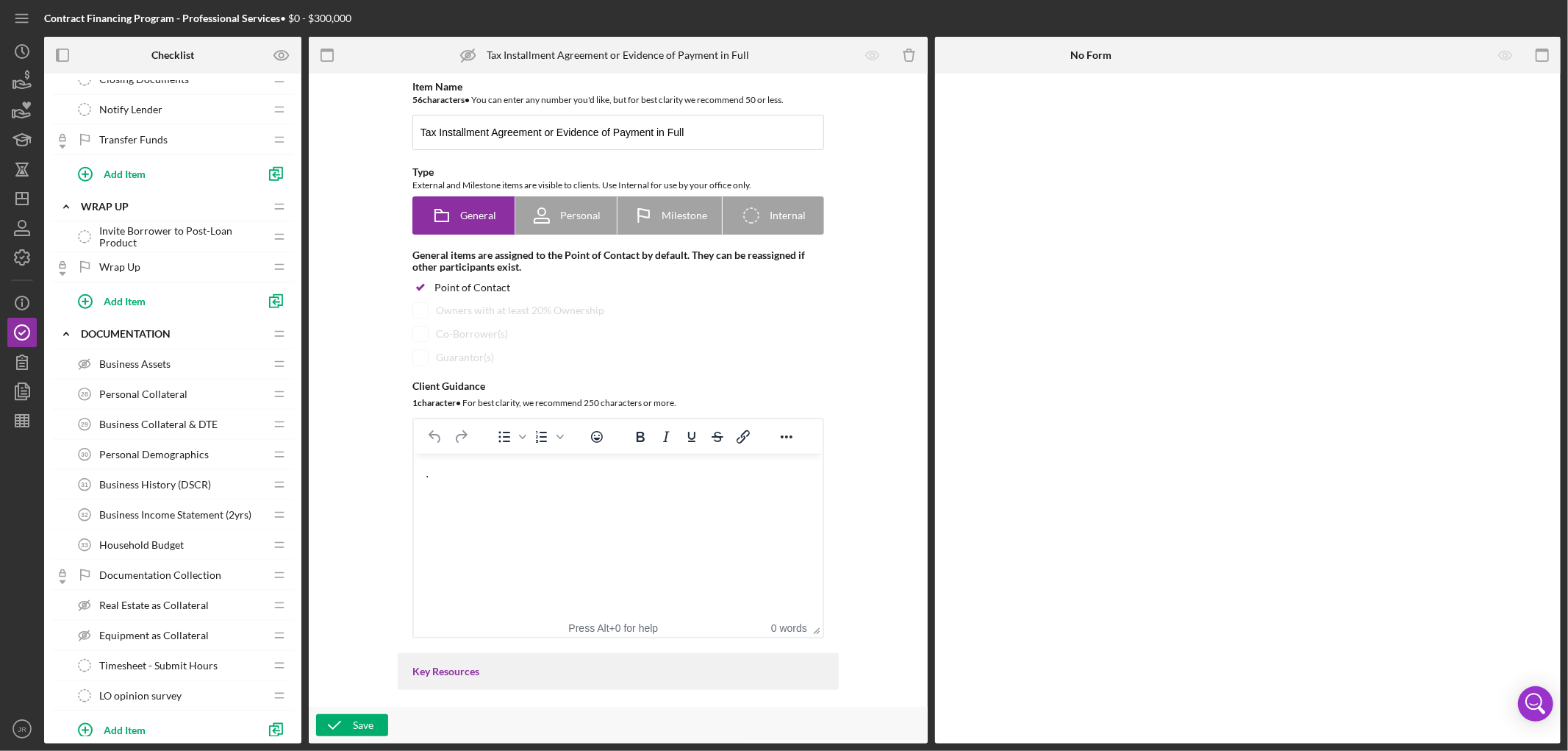
scroll to position [1271, 0]
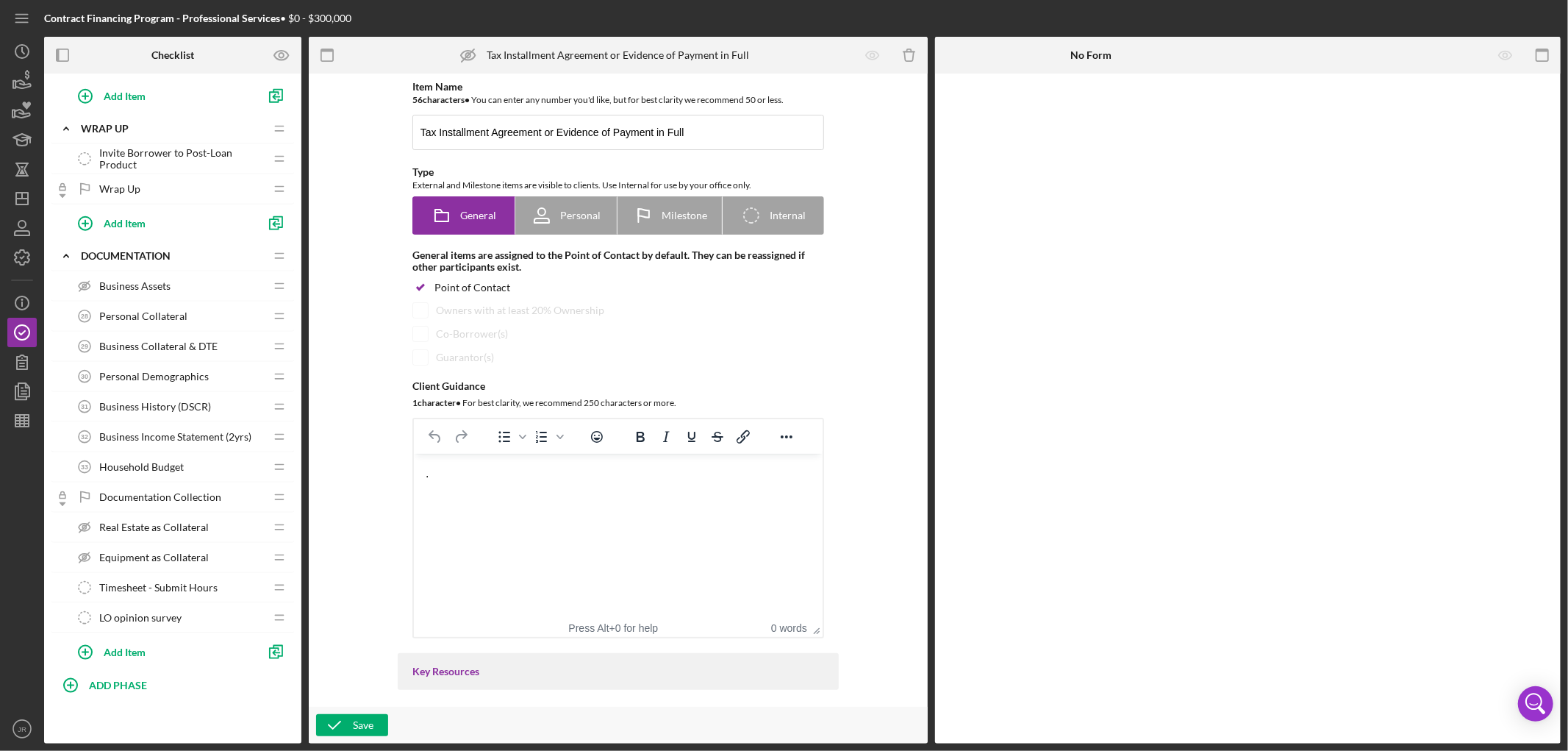
click at [147, 495] on span "LO opinion survey" at bounding box center [140, 618] width 82 height 12
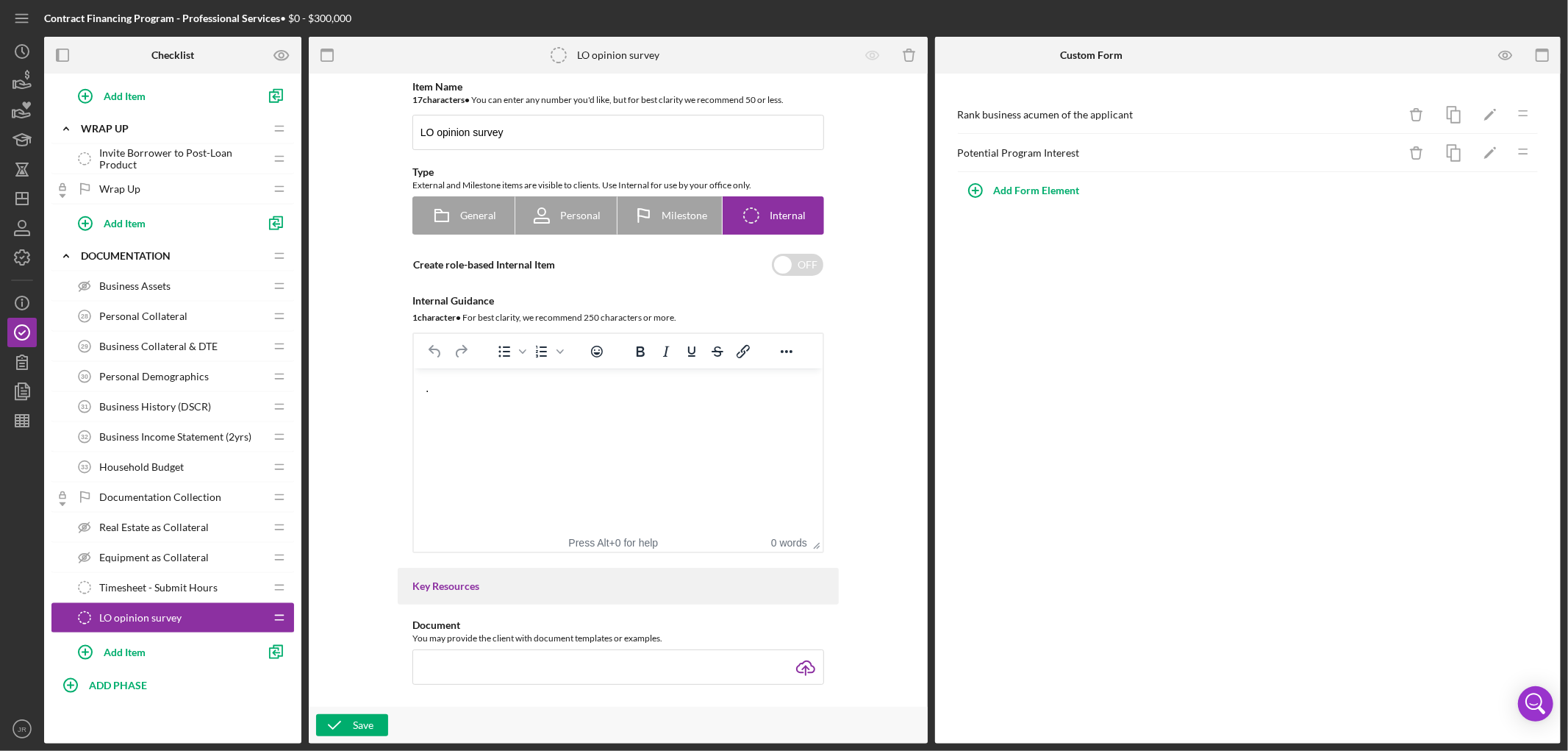
click at [1113, 111] on div "Rank business acumen of the applicant" at bounding box center [1179, 115] width 441 height 12
click at [1115, 61] on icon "button" at bounding box center [1506, 56] width 33 height 33
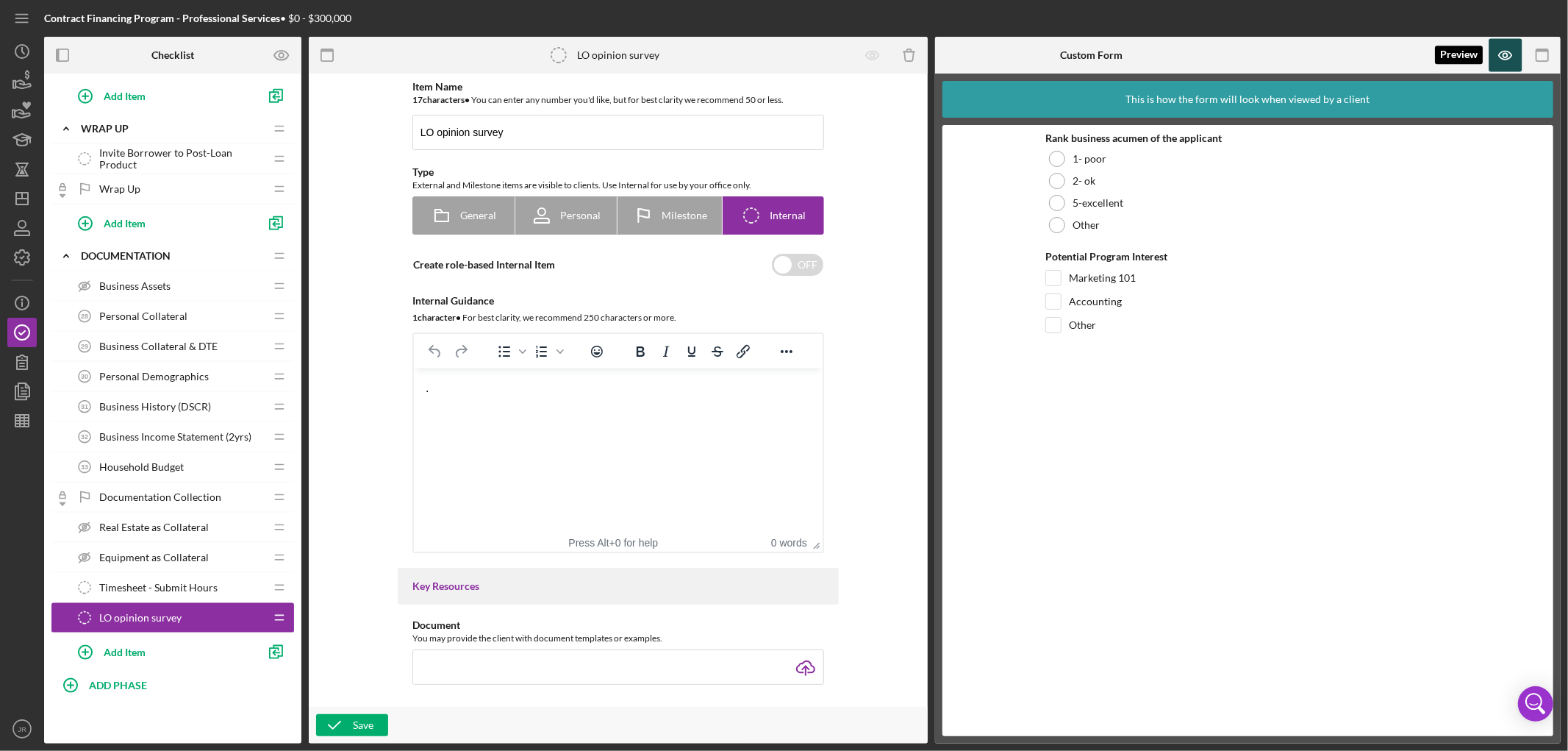
click at [1115, 54] on icon "button" at bounding box center [1506, 56] width 33 height 33
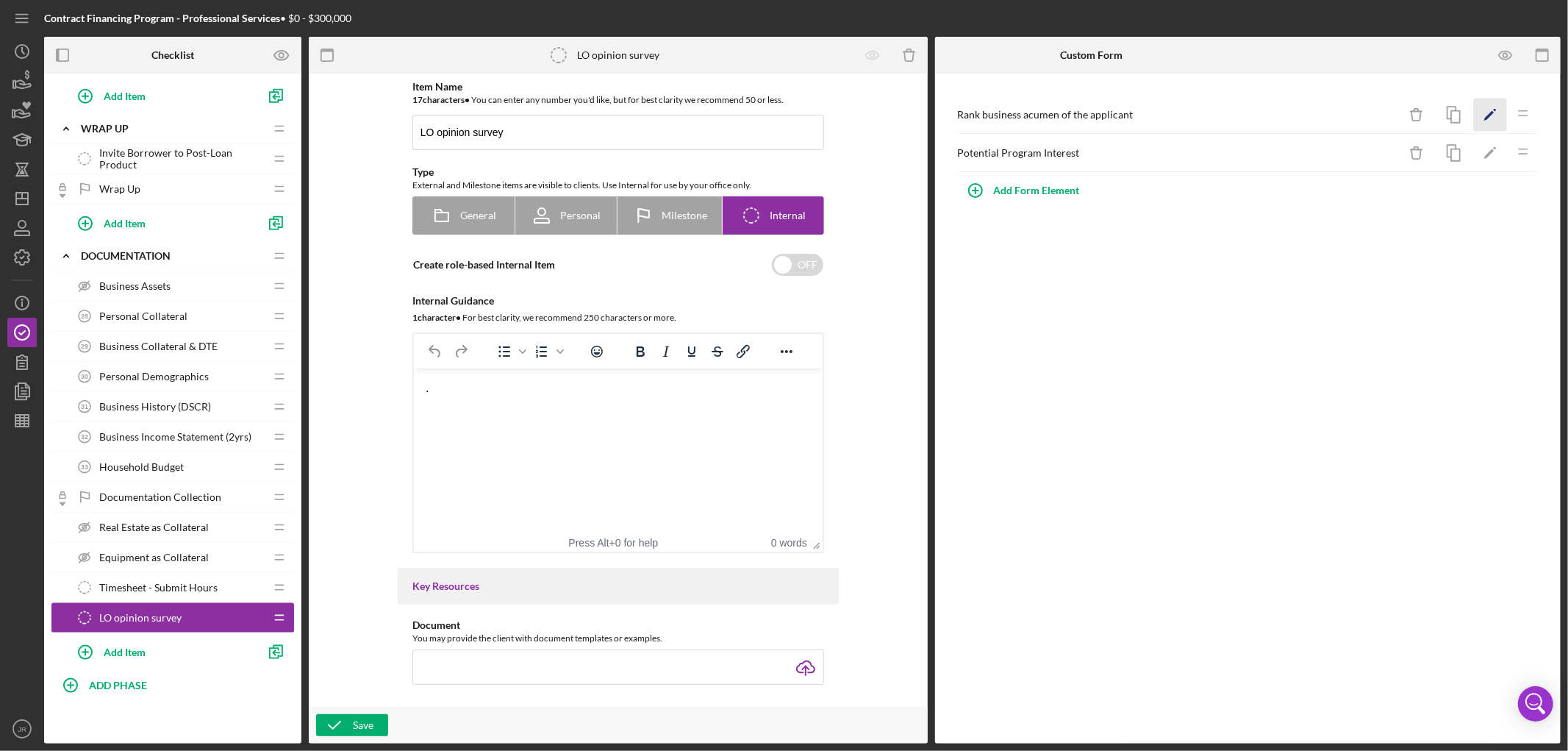
click at [1115, 116] on icon "Icon/Edit" at bounding box center [1490, 115] width 33 height 33
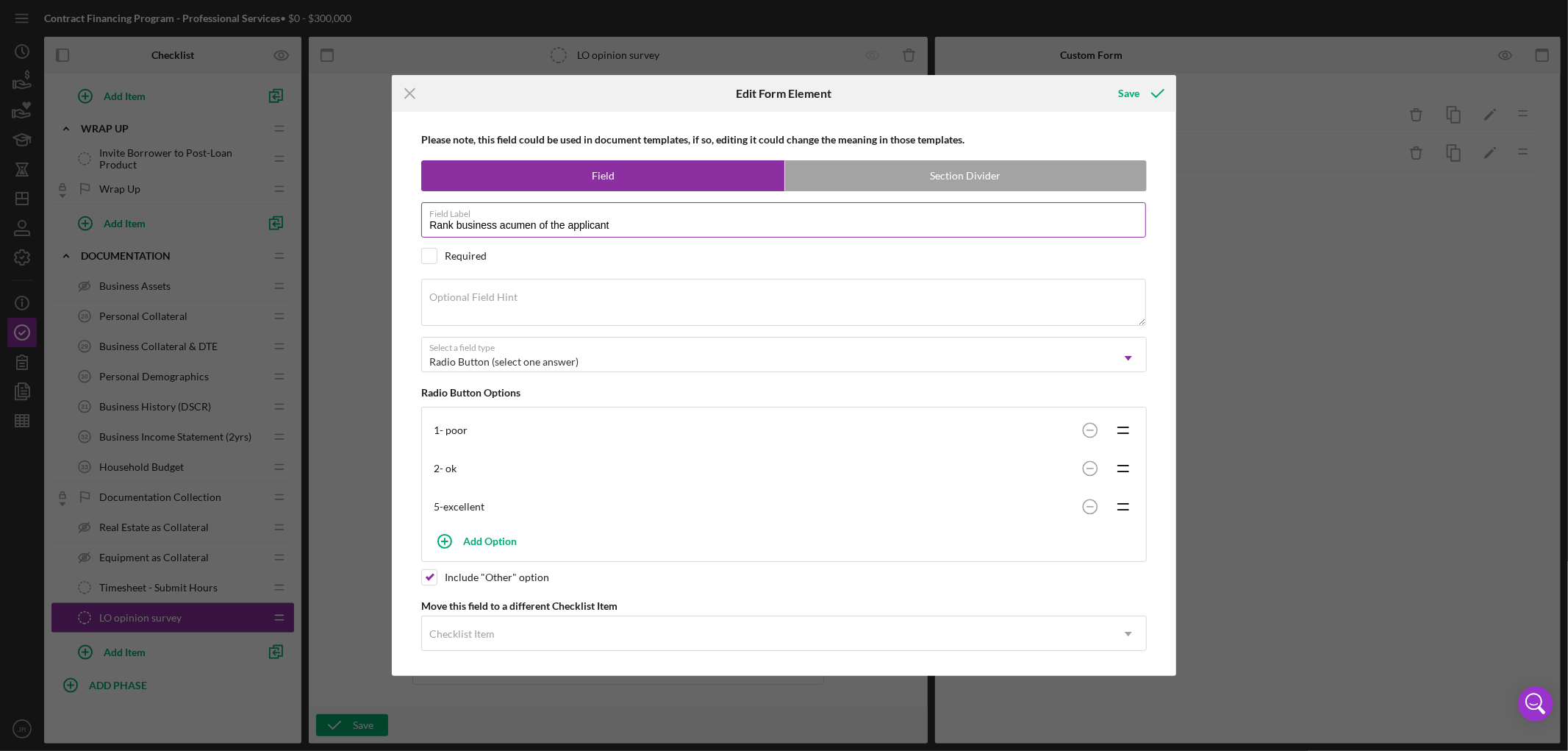
click at [529, 218] on label "Field Label" at bounding box center [787, 211] width 717 height 16
click at [529, 218] on input "Rank business acumen of the applicant" at bounding box center [784, 220] width 725 height 35
click at [613, 304] on textarea "Optional Field Hint" at bounding box center [784, 302] width 725 height 47
click at [1115, 92] on div "Save" at bounding box center [1129, 93] width 21 height 29
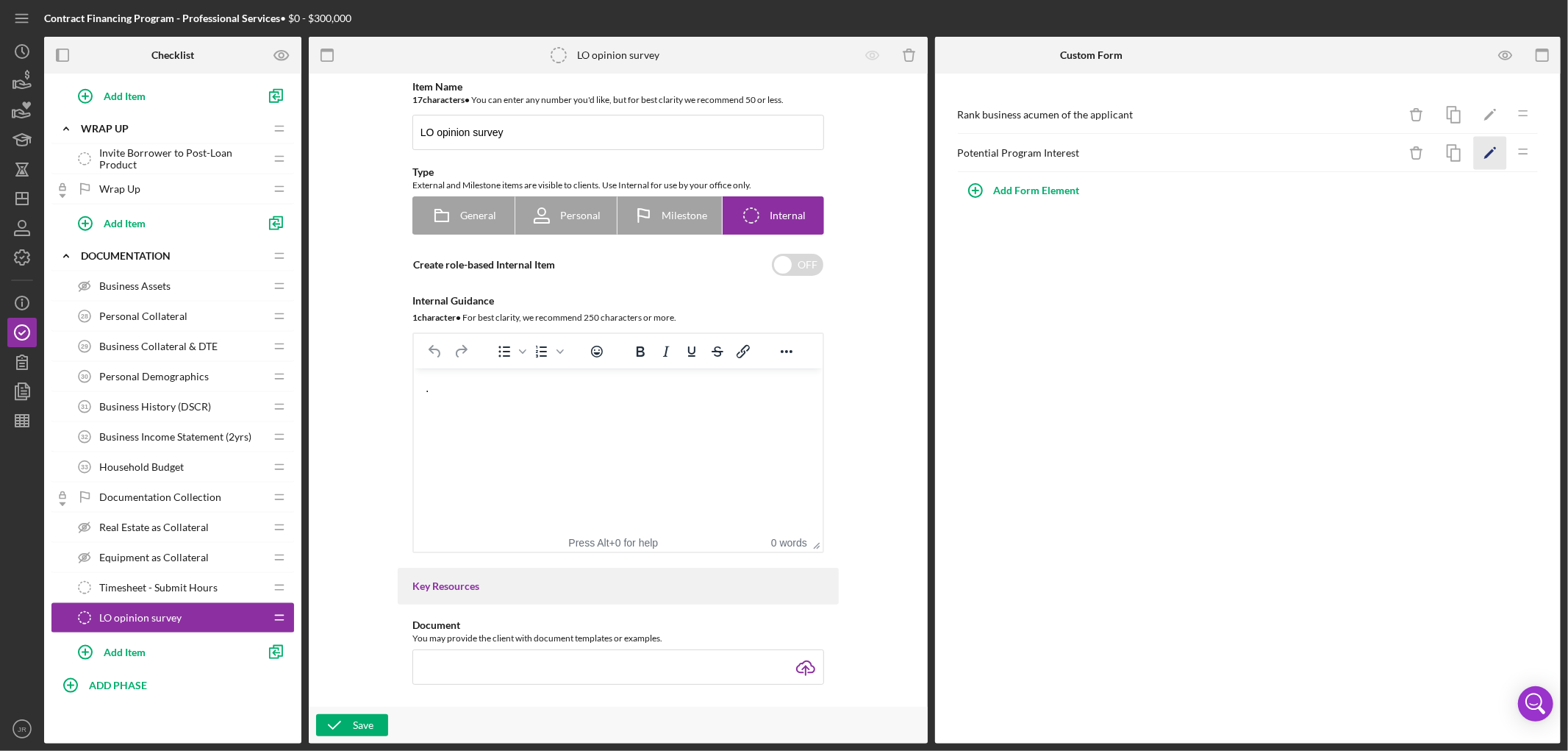
click at [1115, 154] on icon "Icon/Edit" at bounding box center [1490, 154] width 33 height 33
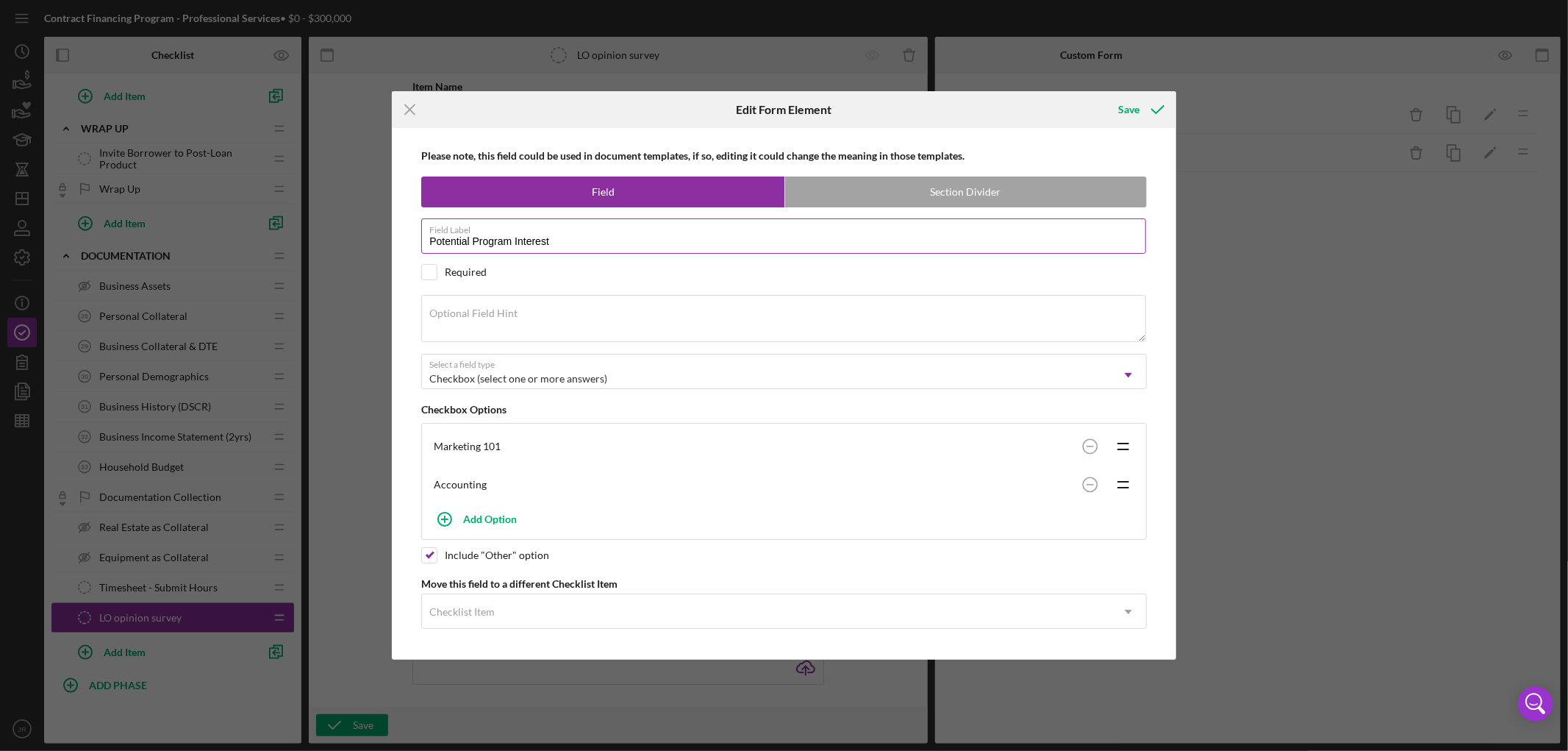
click at [594, 234] on input "Potential Program Interest" at bounding box center [784, 236] width 725 height 35
drag, startPoint x: 594, startPoint y: 234, endPoint x: 432, endPoint y: 250, distance: 162.8
click at [434, 250] on input "Potential Program Interest" at bounding box center [784, 236] width 725 height 35
click at [554, 240] on input "Potential Program Interest" at bounding box center [784, 236] width 725 height 35
click at [560, 237] on input "Potential Program Interest" at bounding box center [784, 236] width 725 height 35
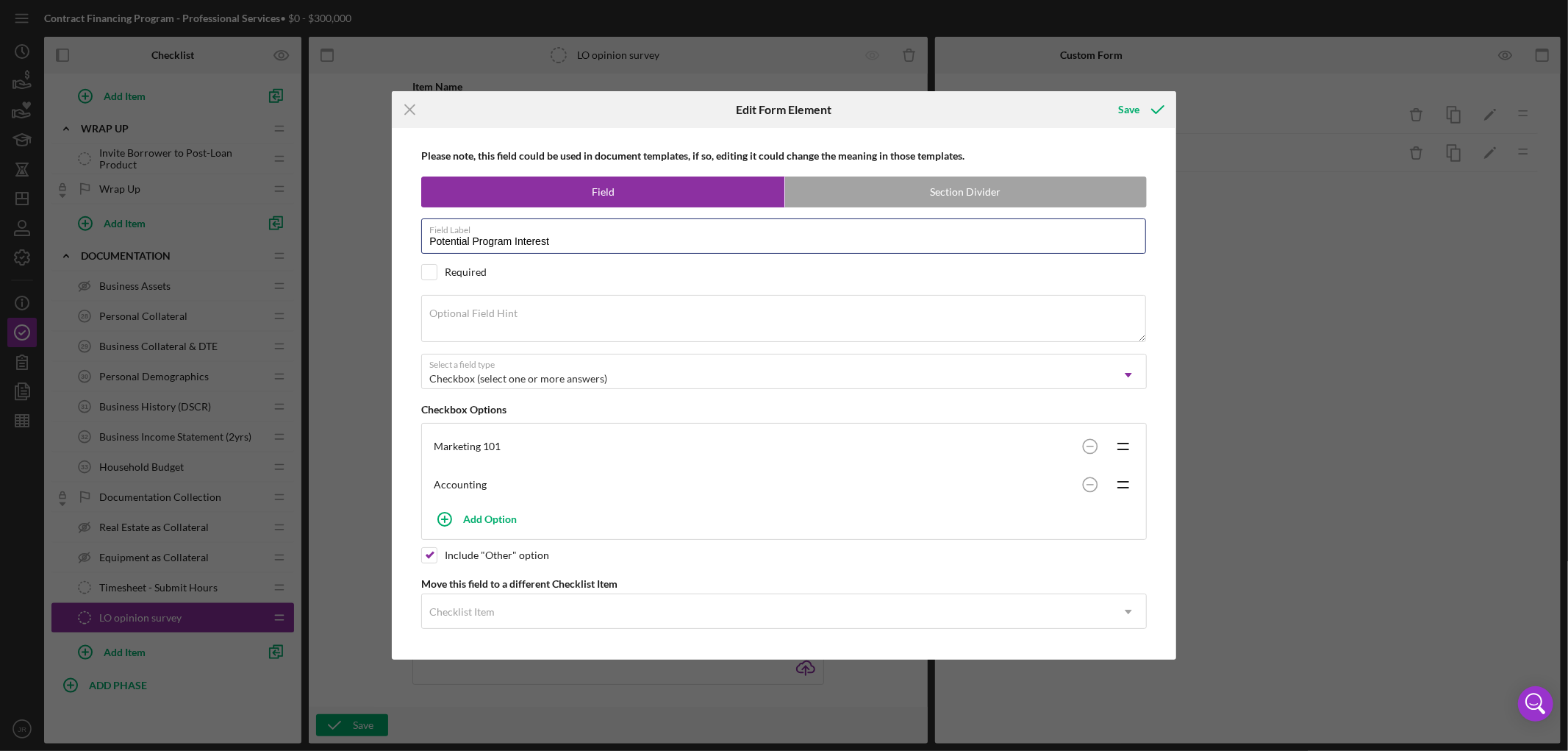
drag, startPoint x: 472, startPoint y: 231, endPoint x: 312, endPoint y: 245, distance: 160.6
click at [312, 245] on div "Icon/Menu Close Edit Form Element Save Please note, this field could be used in…" at bounding box center [784, 375] width 1568 height 751
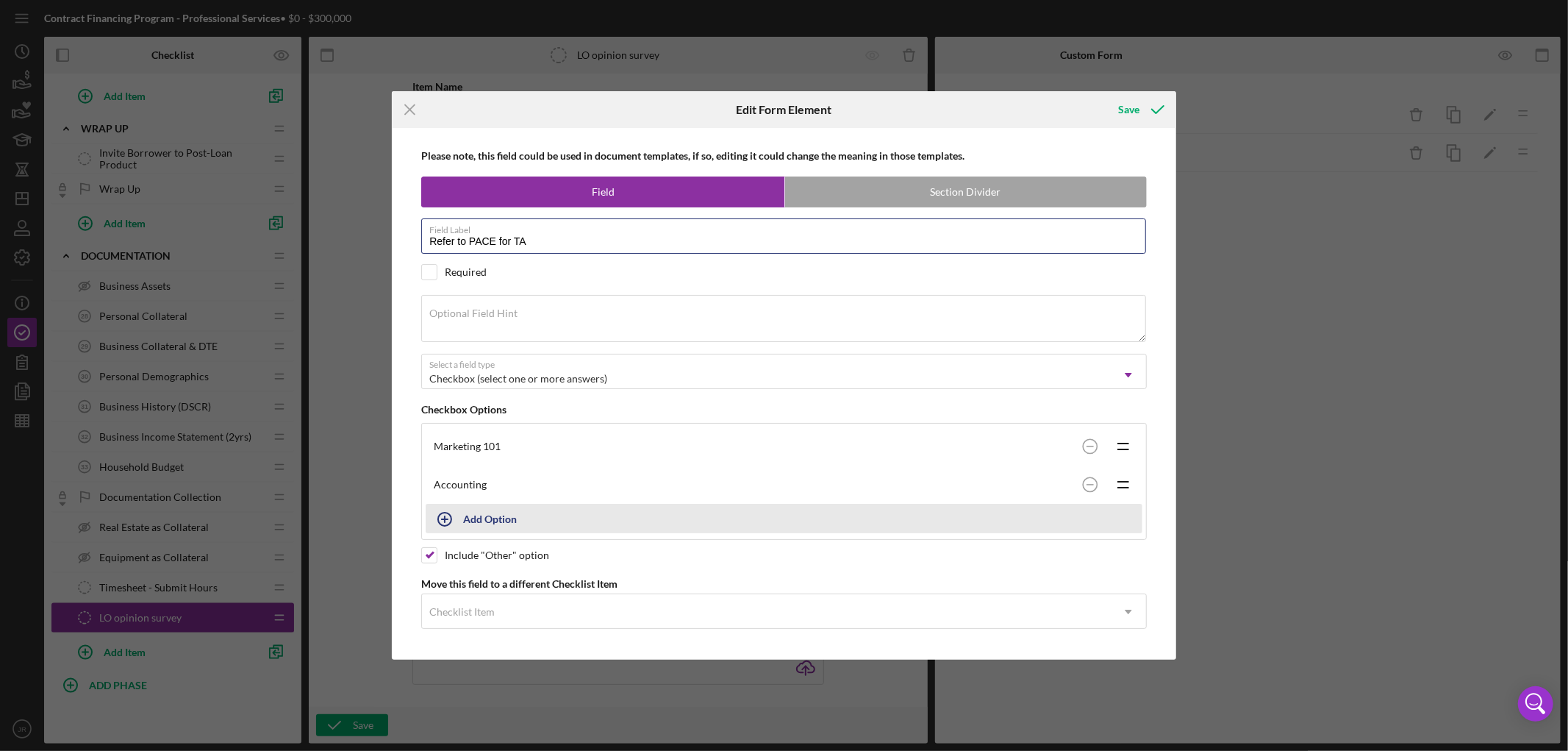
type input "Refer to PACE for TA"
click at [490, 495] on div "Add Option" at bounding box center [489, 518] width 53 height 28
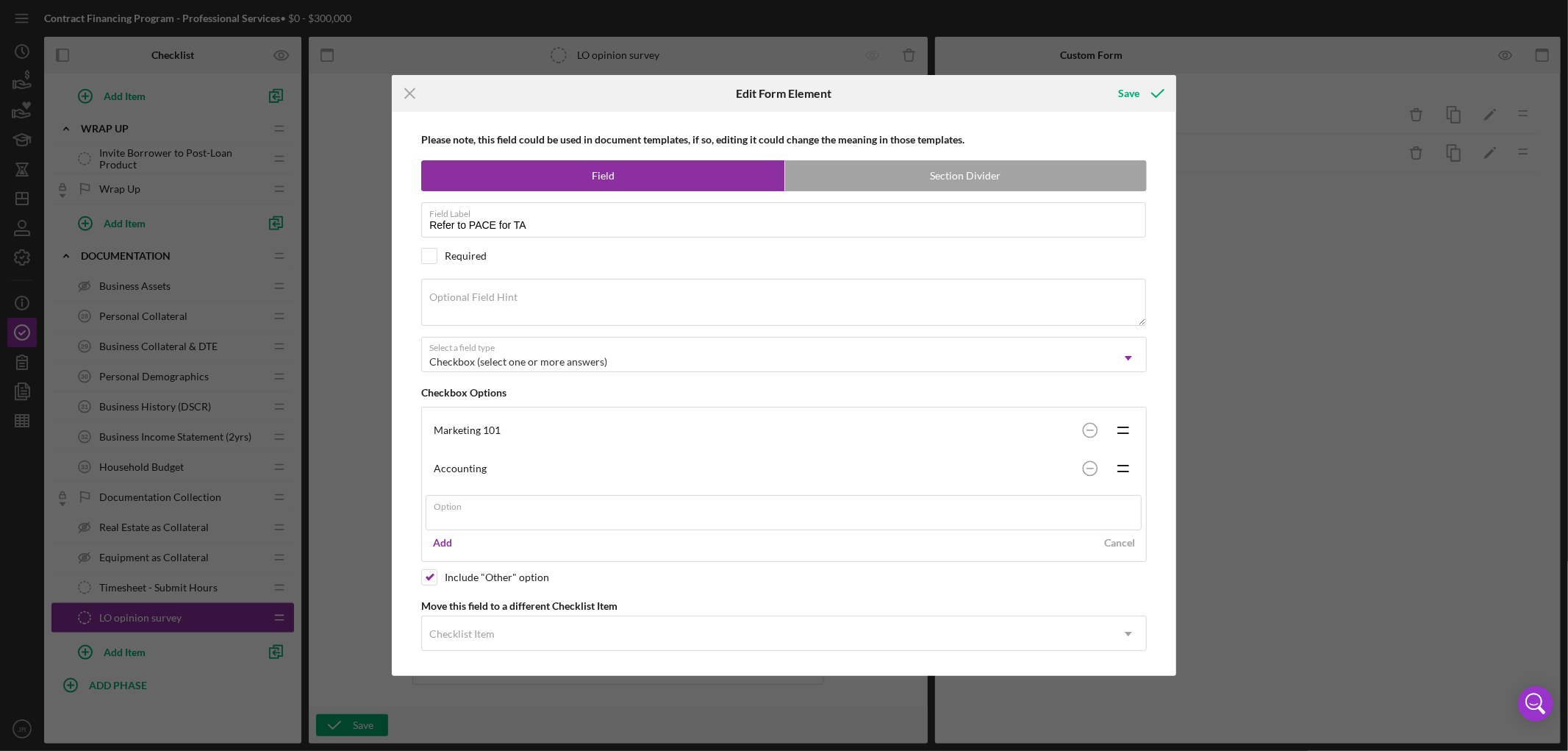
click at [486, 421] on div "Please note, this field could be used in document templates, if so, editing it …" at bounding box center [784, 393] width 770 height 564
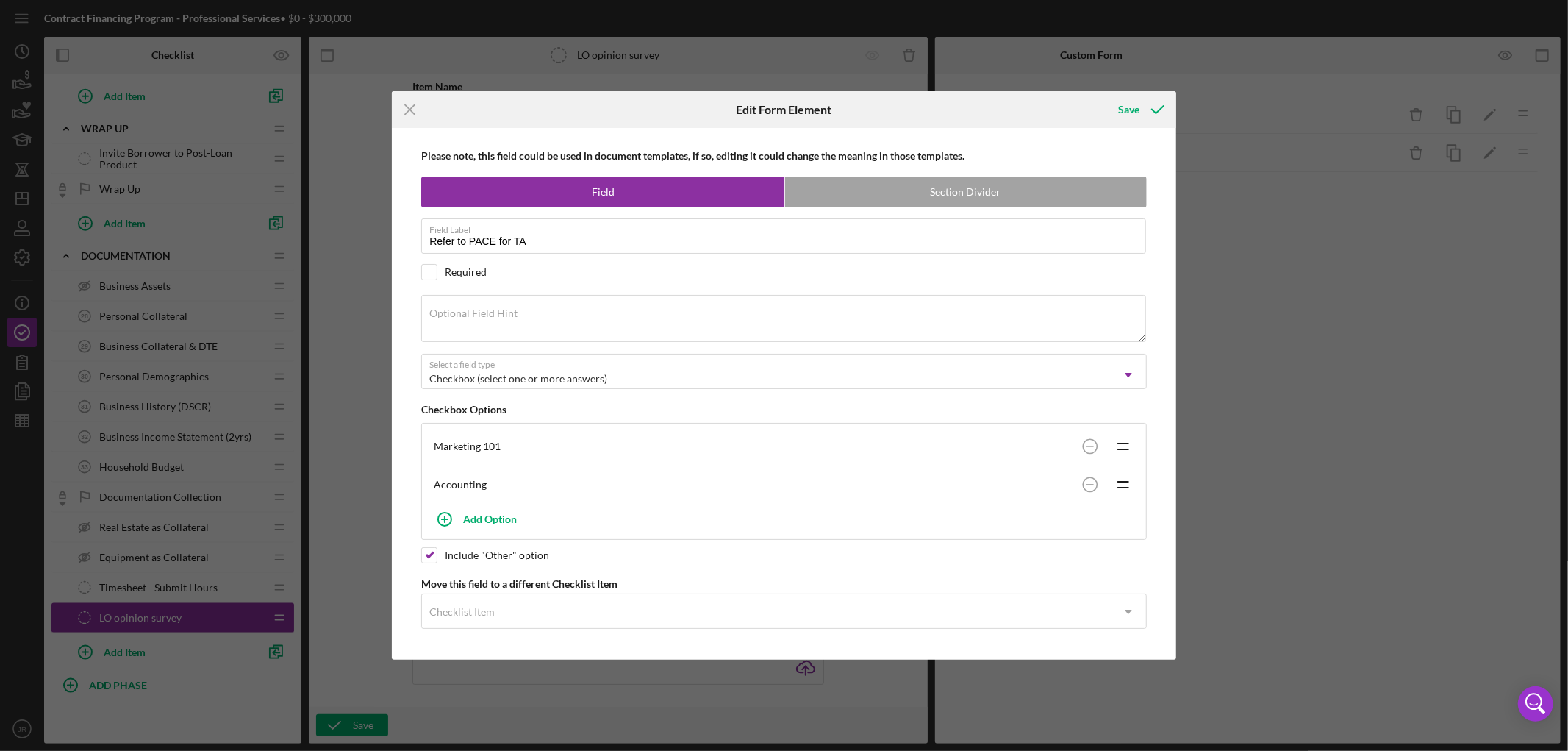
click at [491, 450] on div "Marketing 101" at bounding box center [754, 447] width 642 height 12
click at [1093, 447] on circle at bounding box center [1090, 446] width 14 height 14
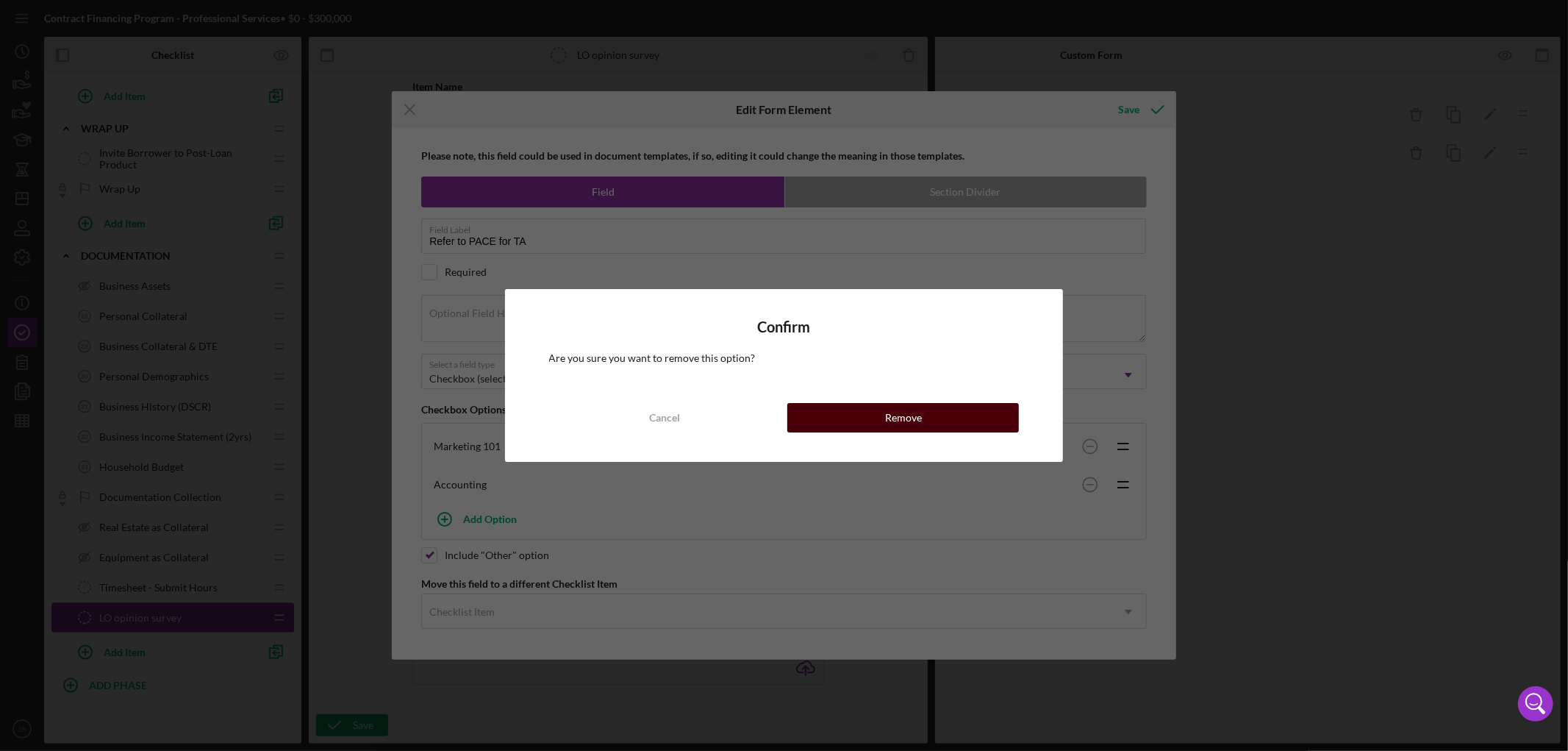
click at [942, 422] on button "Remove" at bounding box center [903, 417] width 232 height 29
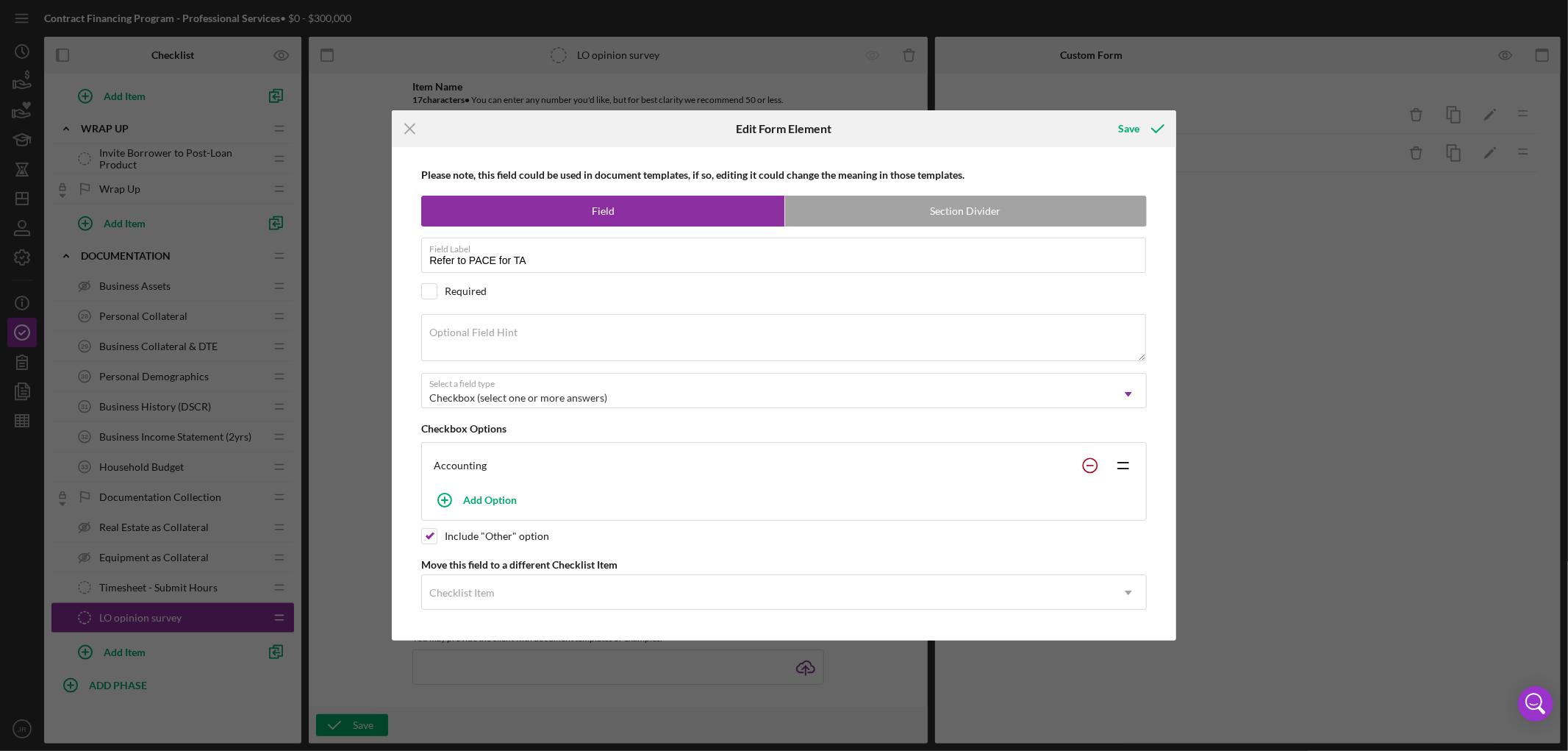
click at [1098, 464] on icon at bounding box center [1090, 466] width 29 height 29
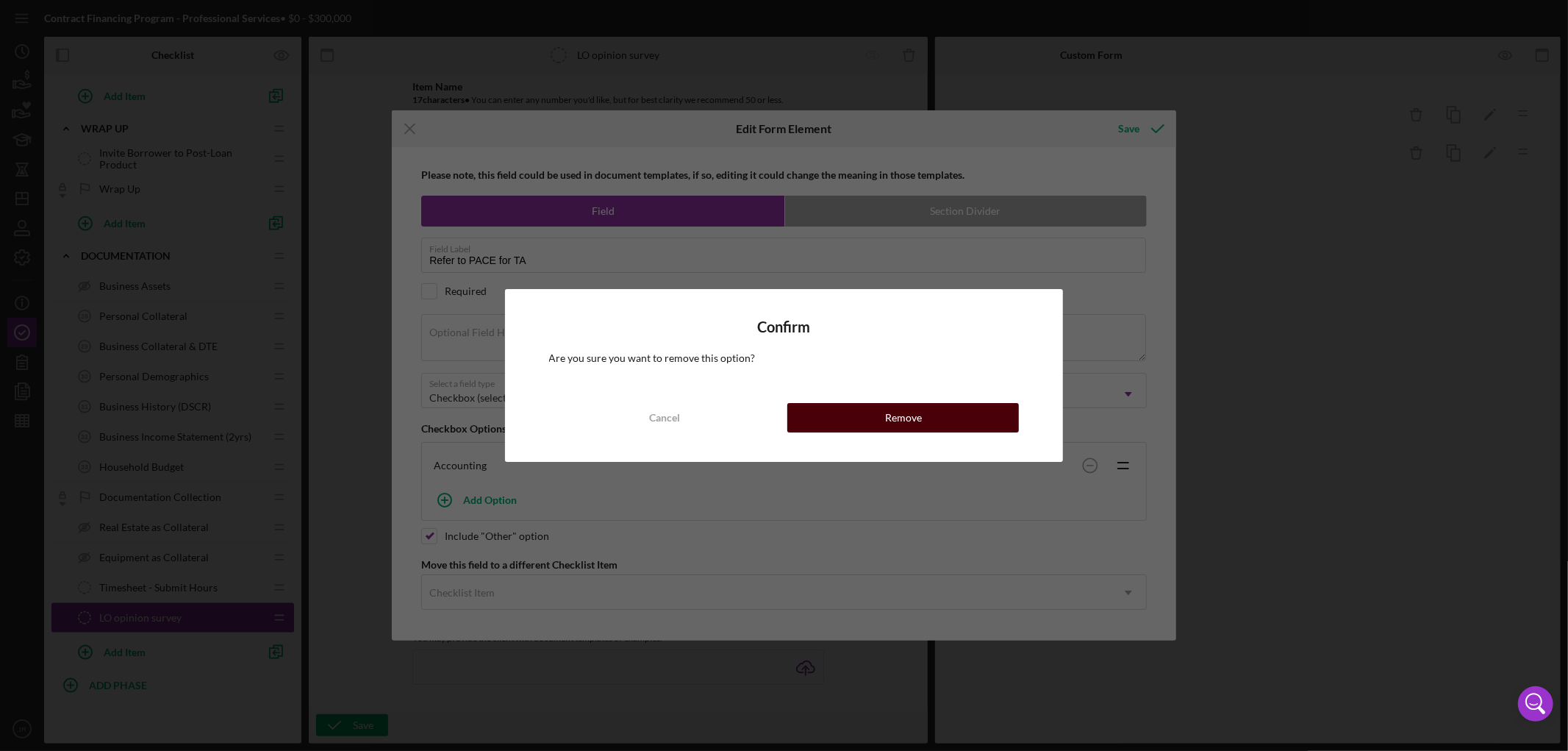
click at [920, 417] on div "Remove" at bounding box center [903, 417] width 37 height 29
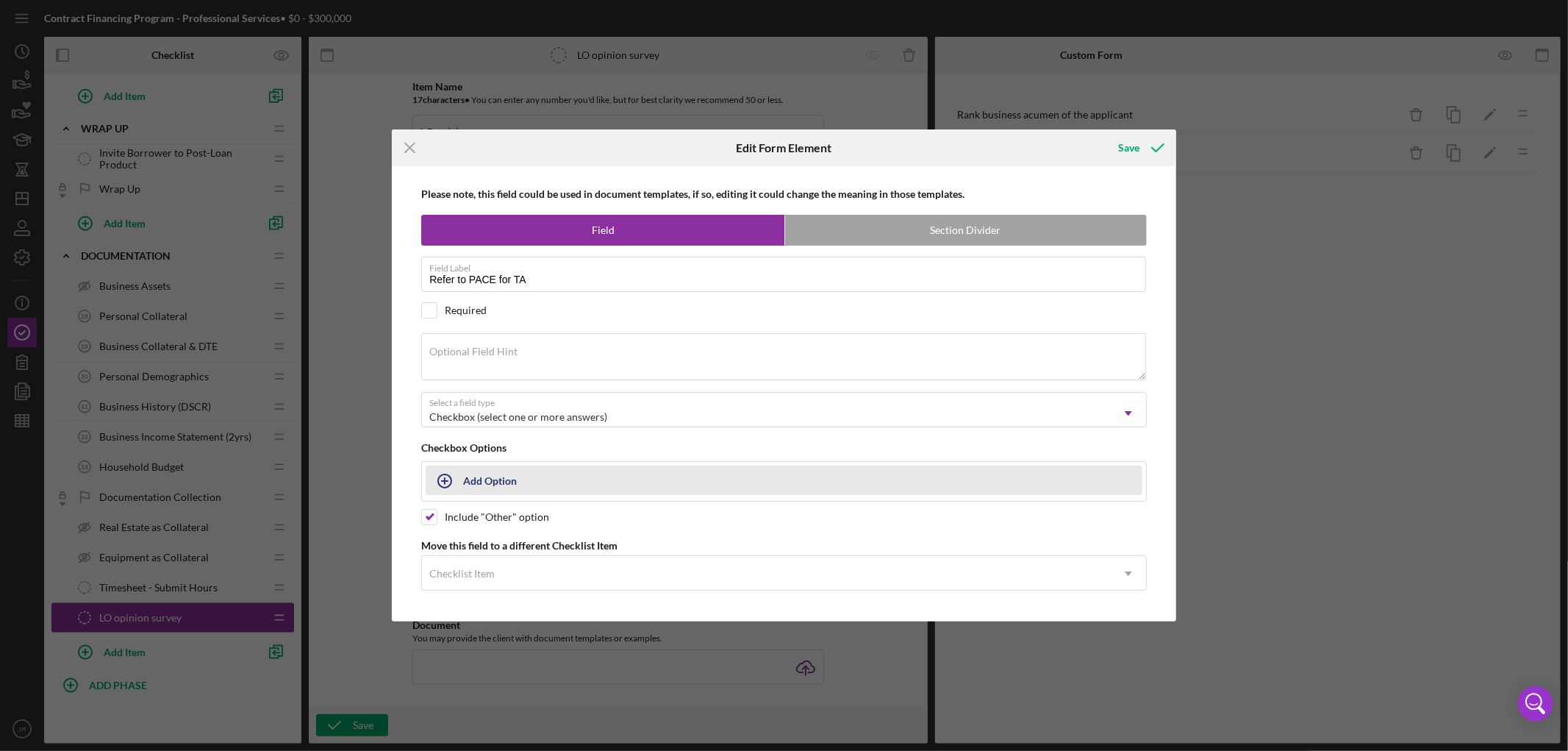
click at [476, 480] on button "Add Option" at bounding box center [784, 480] width 717 height 29
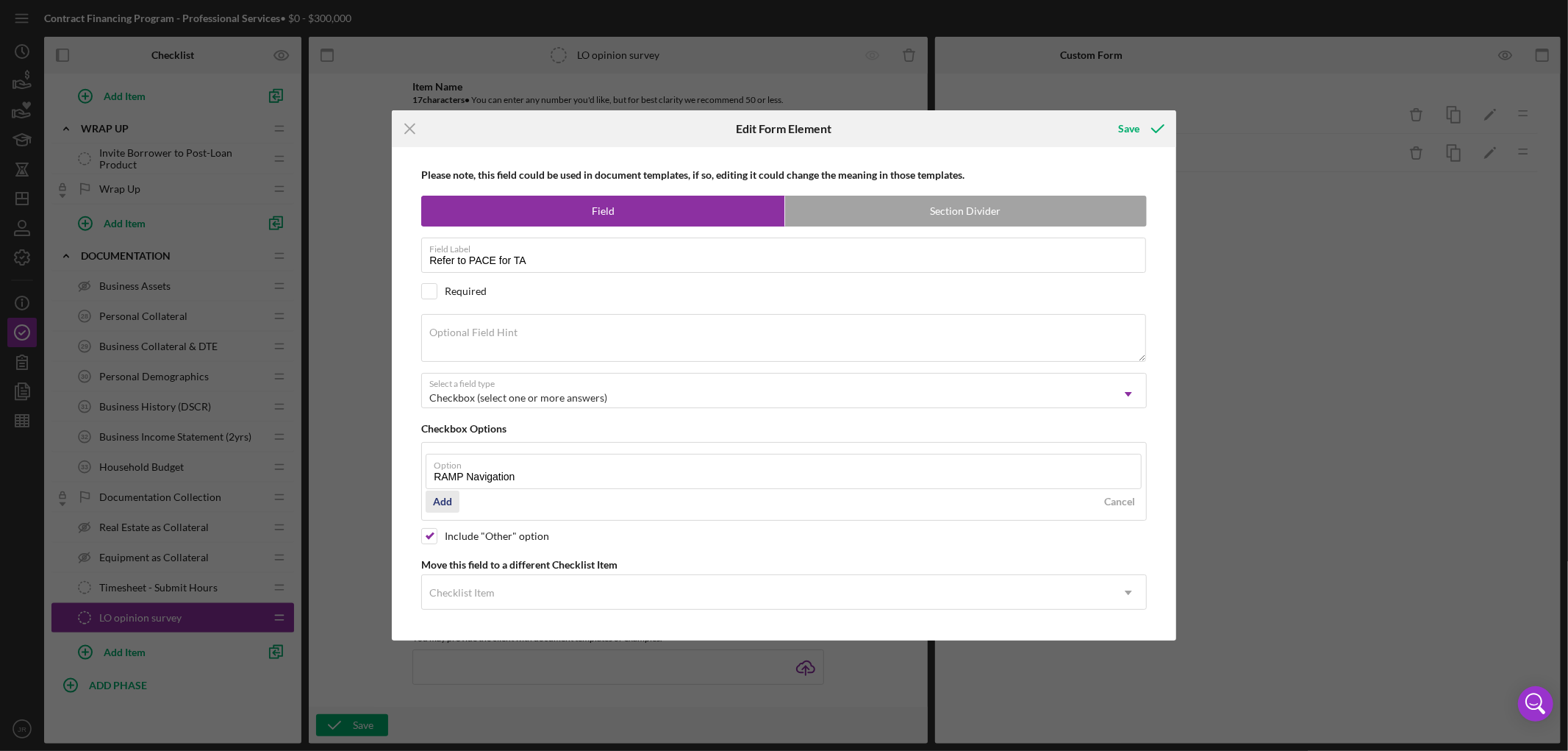
type input "RAMP Navigation"
click at [446, 495] on div "Add" at bounding box center [442, 501] width 19 height 22
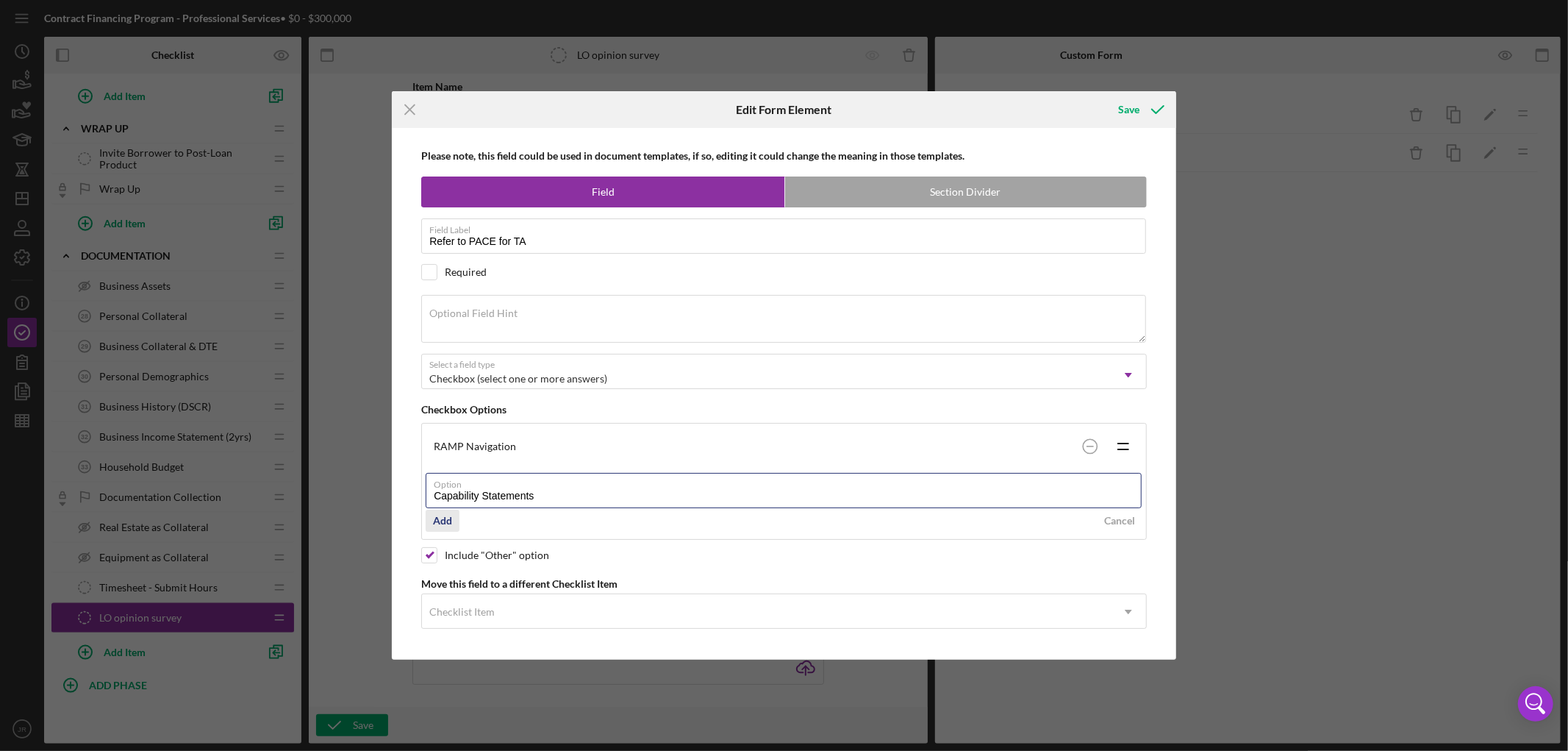
type input "Capability Statements"
click at [434, 495] on div "Add" at bounding box center [442, 521] width 19 height 22
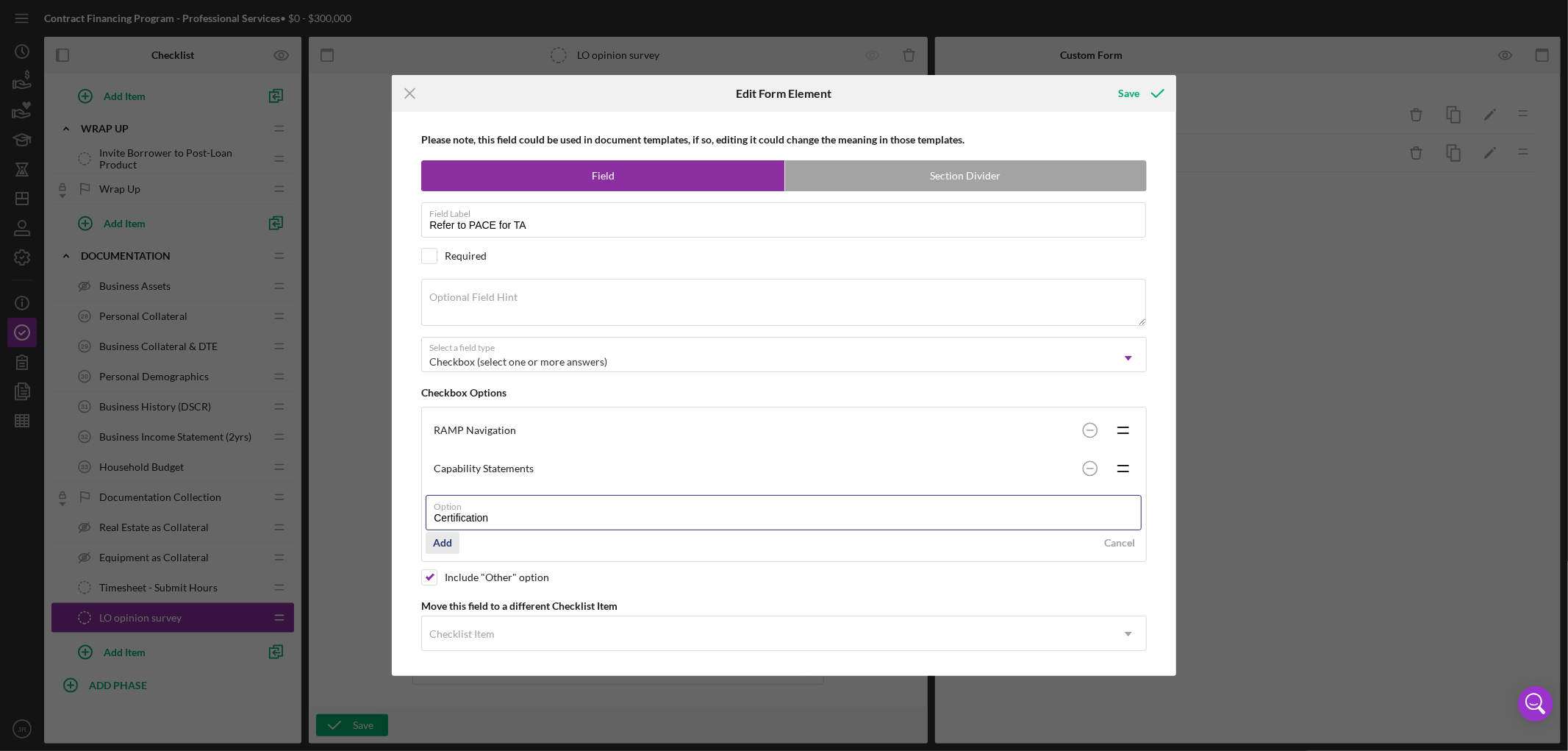
type input "Certification"
click at [446, 495] on div "Add" at bounding box center [442, 542] width 19 height 22
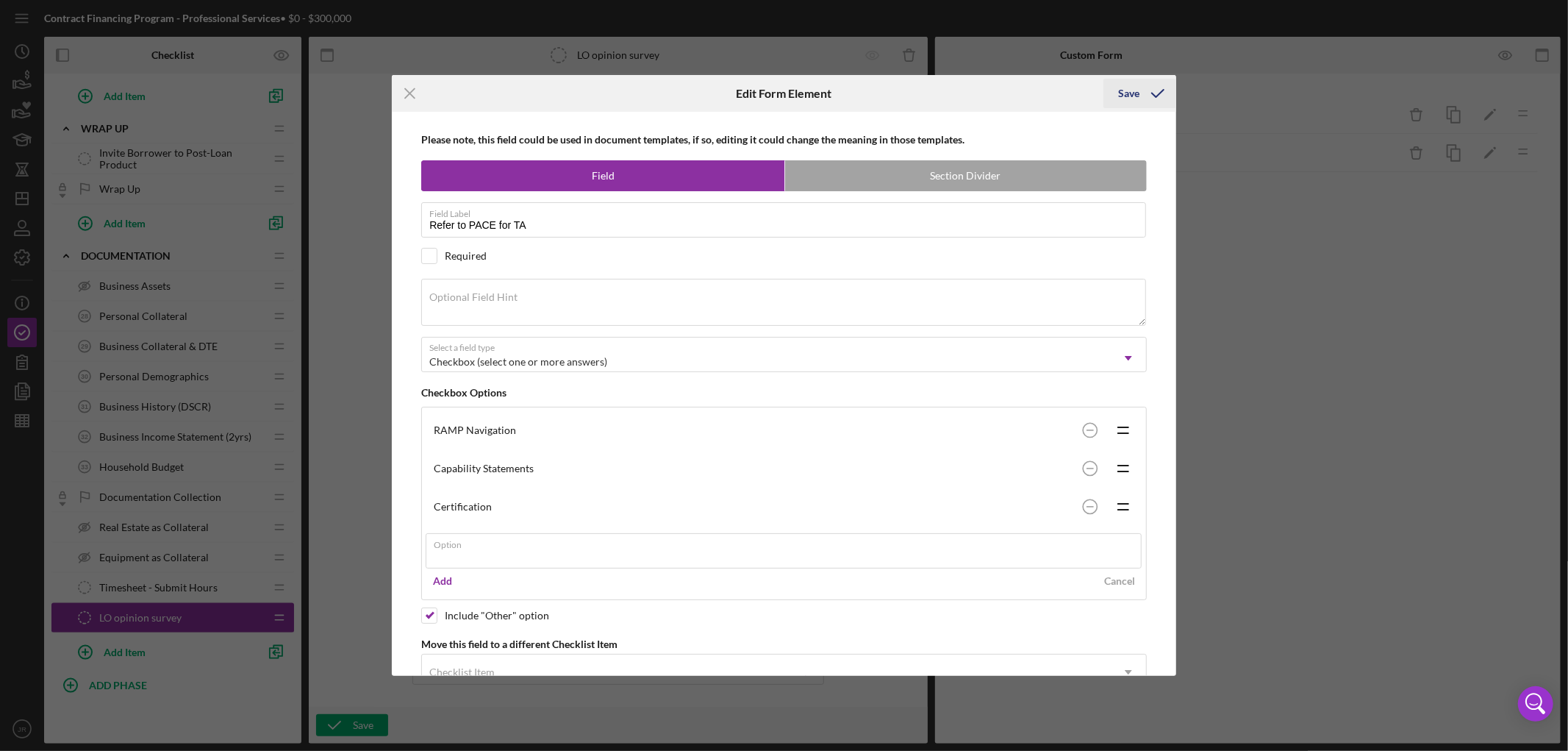
click at [1115, 91] on div "Save" at bounding box center [1129, 93] width 21 height 29
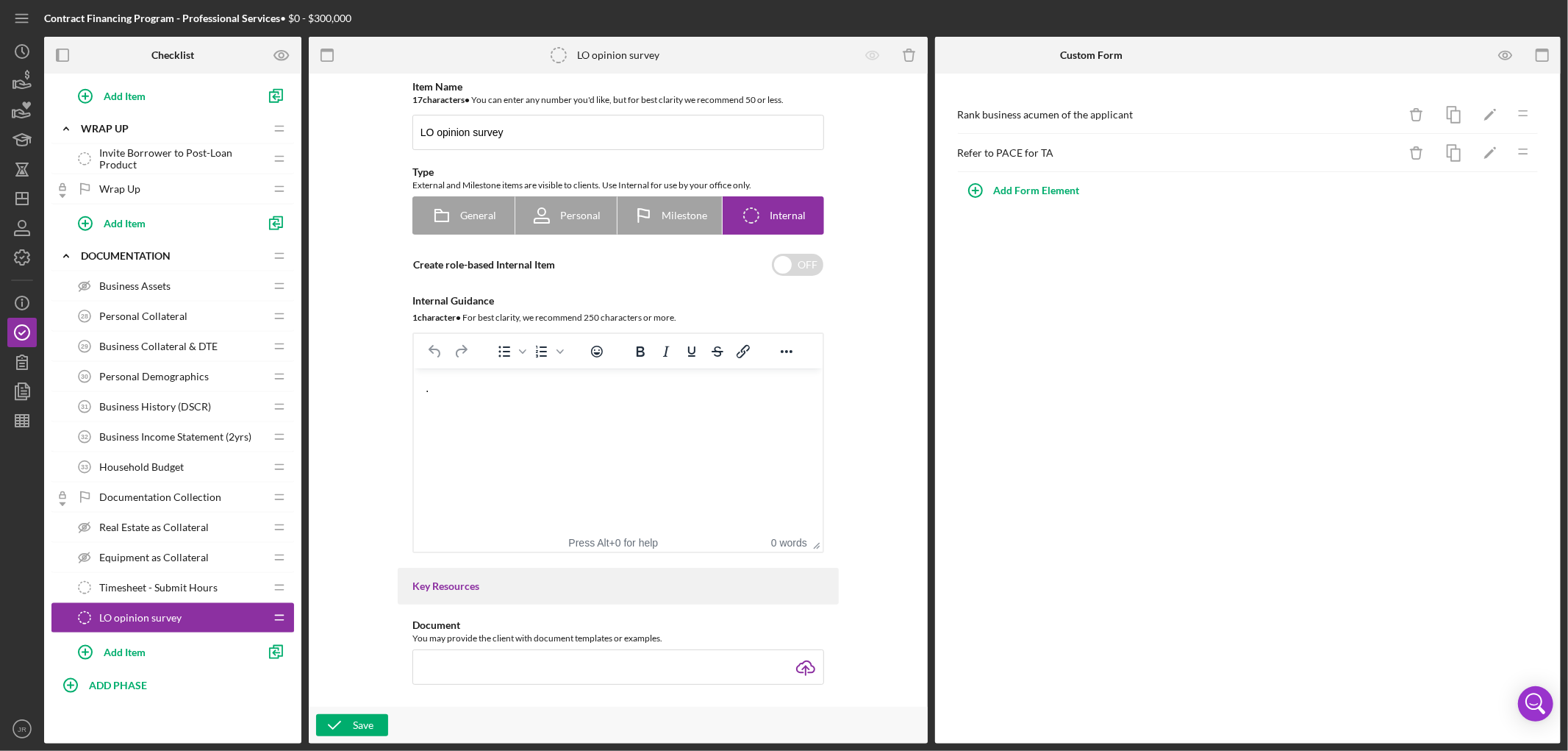
drag, startPoint x: 1049, startPoint y: 273, endPoint x: 1046, endPoint y: 265, distance: 8.5
click at [1049, 273] on div "Rank business acumen of the applicant Icon/Delete Icon/Edit Icon/Drag Refer to …" at bounding box center [1248, 409] width 626 height 670
click at [1115, 456] on div "Rank business acumen of the applicant Icon/Delete Icon/Edit Icon/Drag Refer to …" at bounding box center [1248, 409] width 626 height 670
click at [1115, 410] on div "Rank business acumen of the applicant Icon/Delete Icon/Edit Icon/Drag Refer to …" at bounding box center [1248, 409] width 626 height 670
click at [487, 381] on div "." at bounding box center [618, 388] width 385 height 16
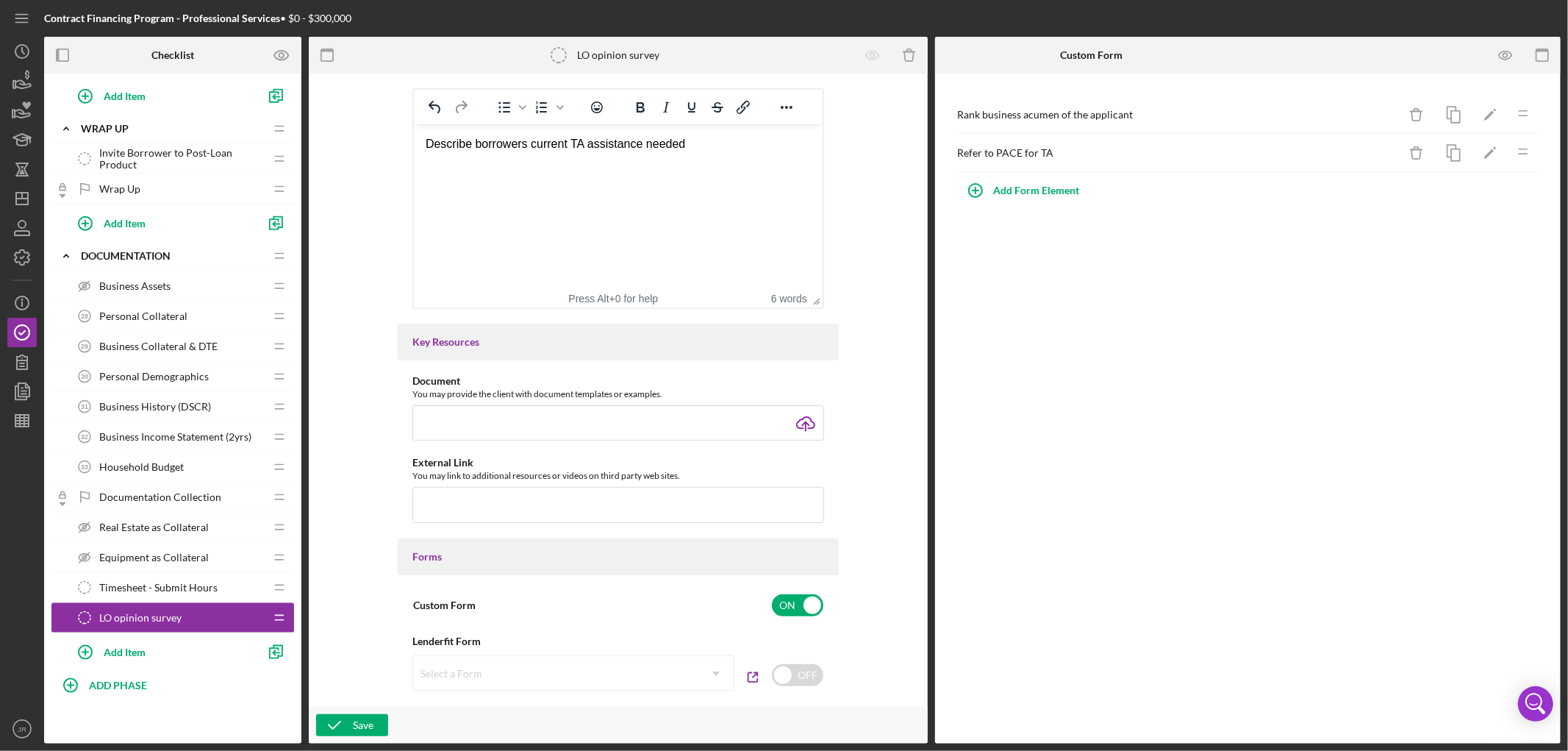
scroll to position [245, 0]
click at [339, 495] on icon "button" at bounding box center [334, 725] width 37 height 37
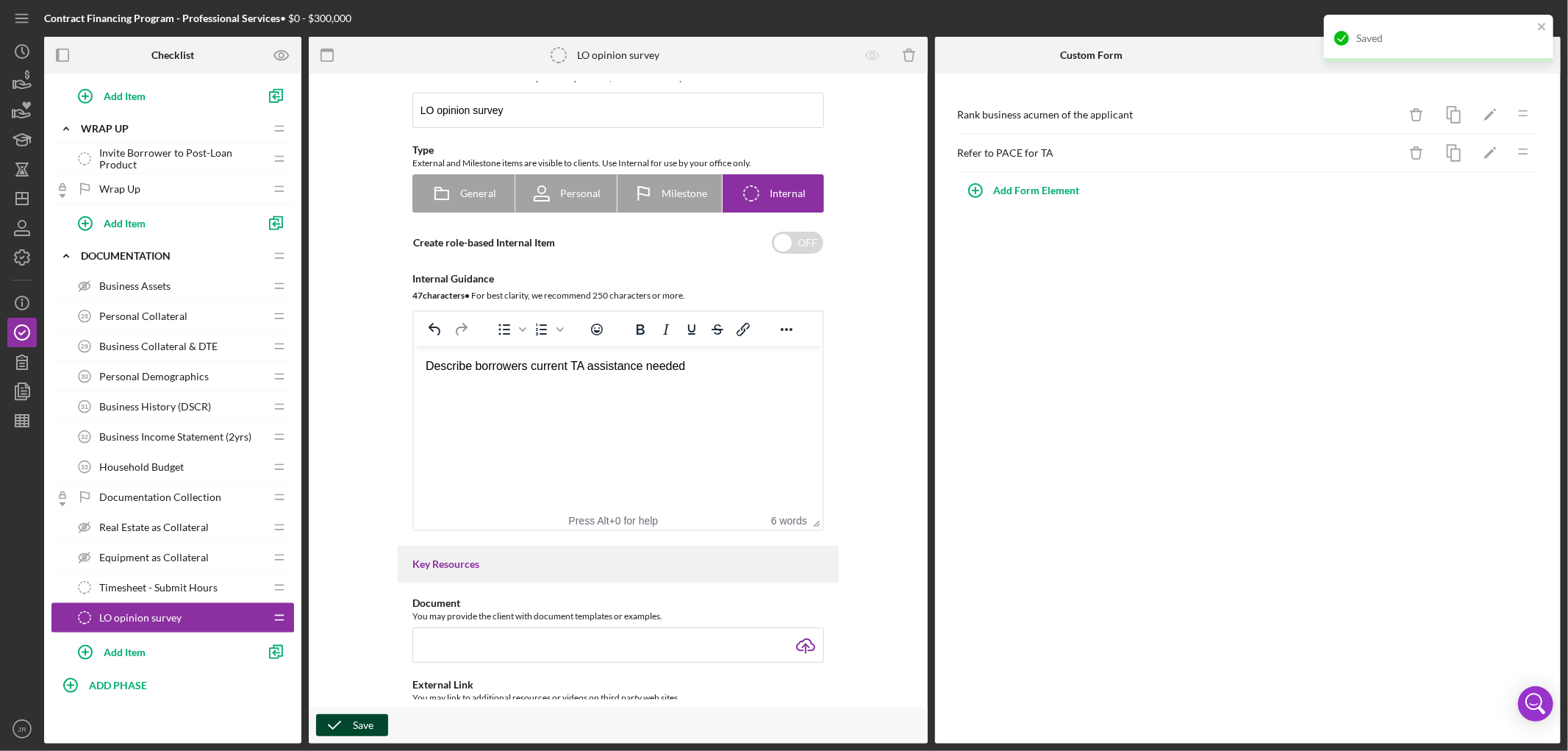
scroll to position [0, 0]
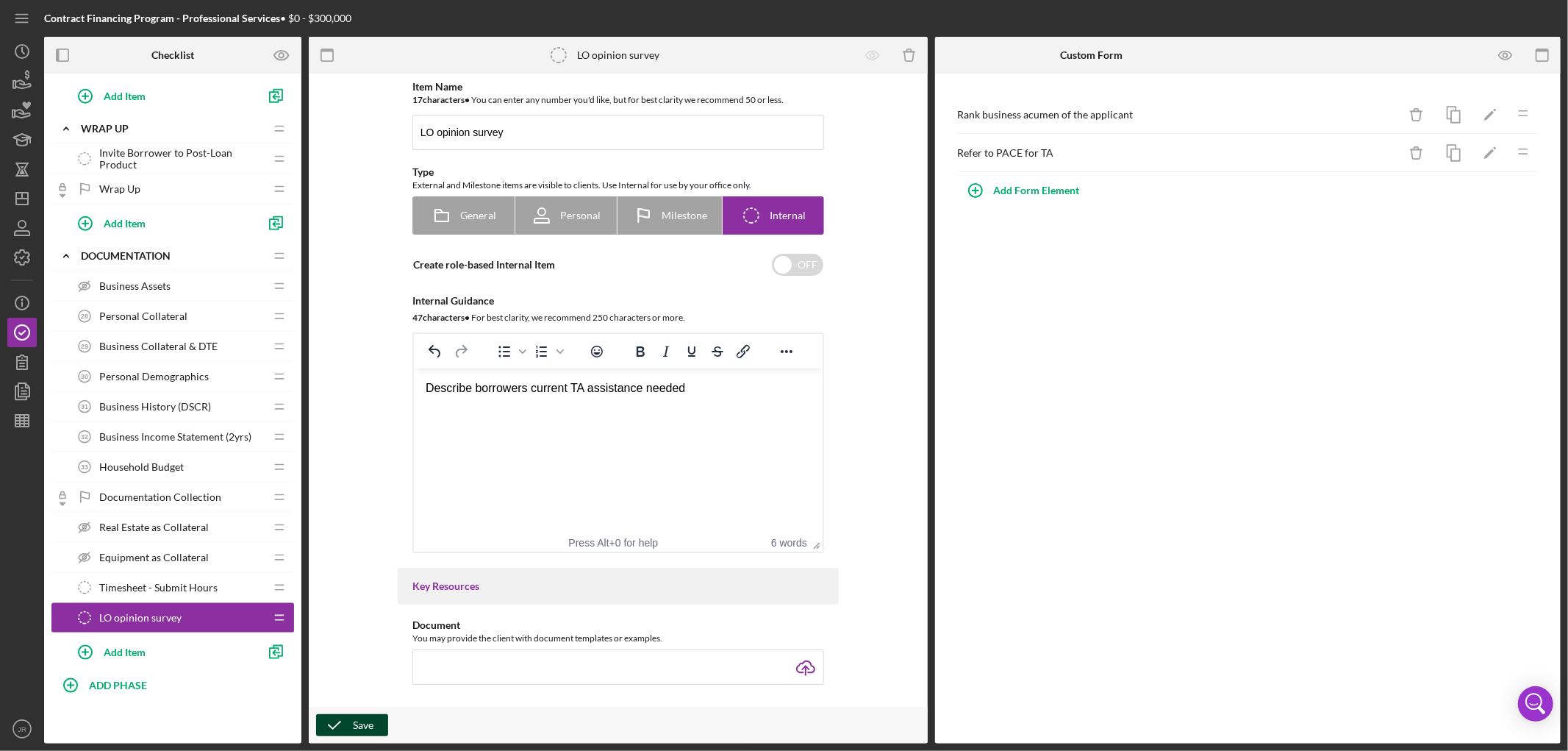
click at [573, 390] on div "Describe borrowers current TA assistance needed" at bounding box center [618, 388] width 385 height 16
click at [335, 495] on icon "button" at bounding box center [334, 725] width 37 height 37
